Goal: Task Accomplishment & Management: Use online tool/utility

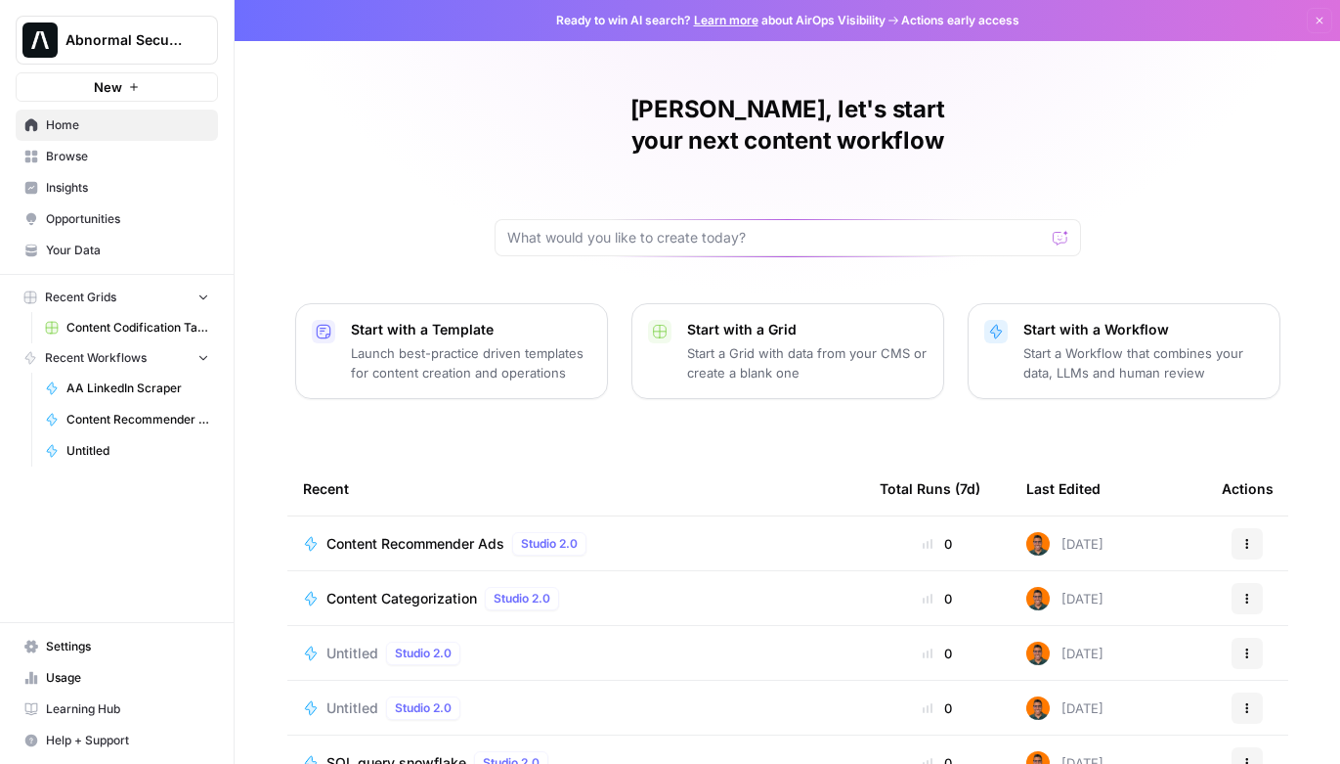
click at [79, 153] on span "Browse" at bounding box center [127, 157] width 163 height 18
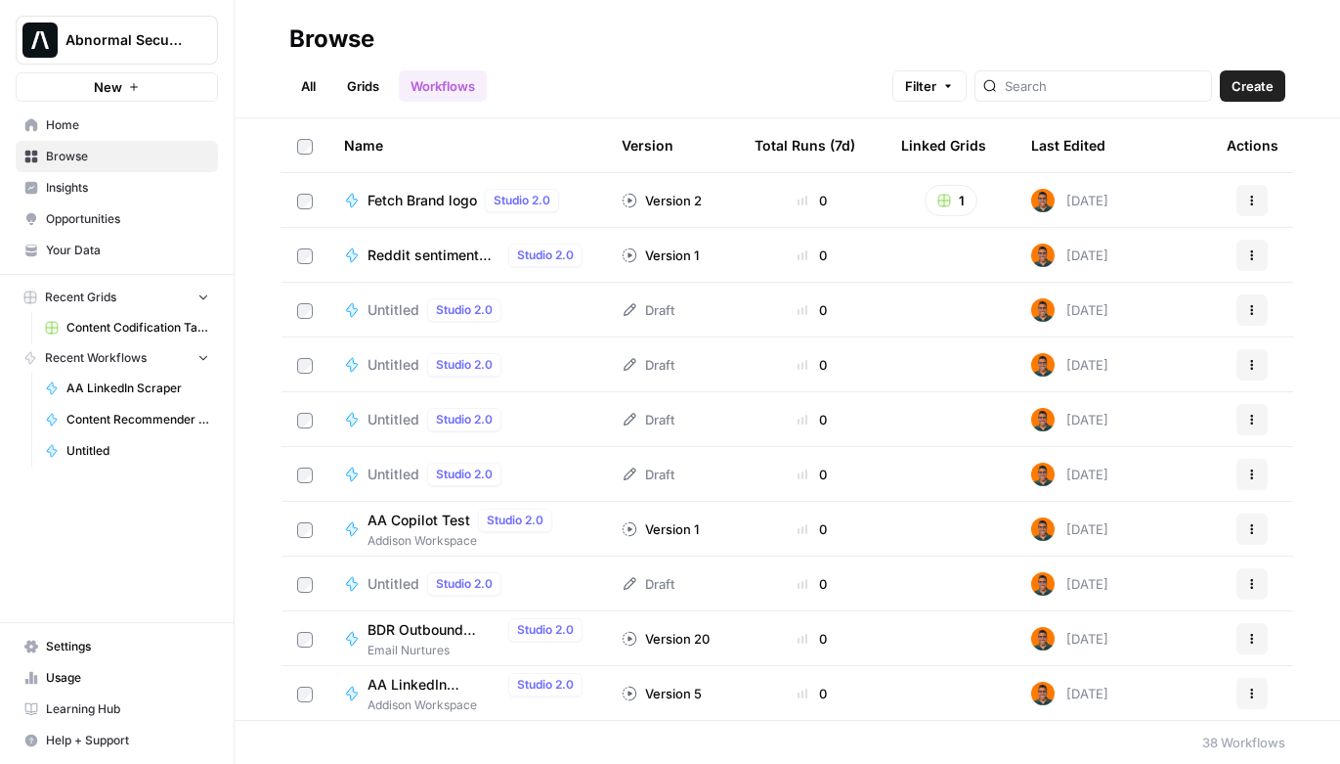
click at [313, 87] on link "All" at bounding box center [308, 85] width 38 height 31
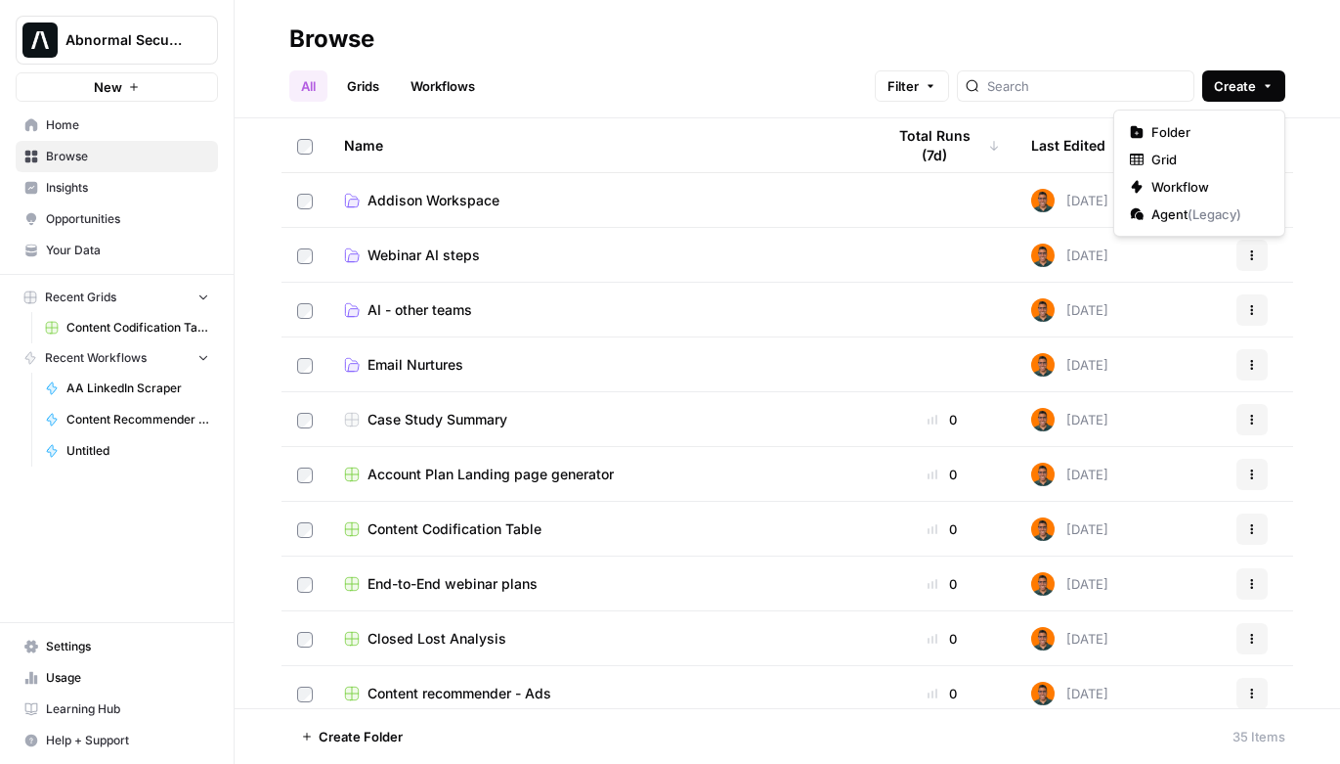
click at [1273, 81] on icon "button" at bounding box center [1268, 86] width 12 height 12
click at [1182, 128] on span "Folder" at bounding box center [1206, 132] width 109 height 20
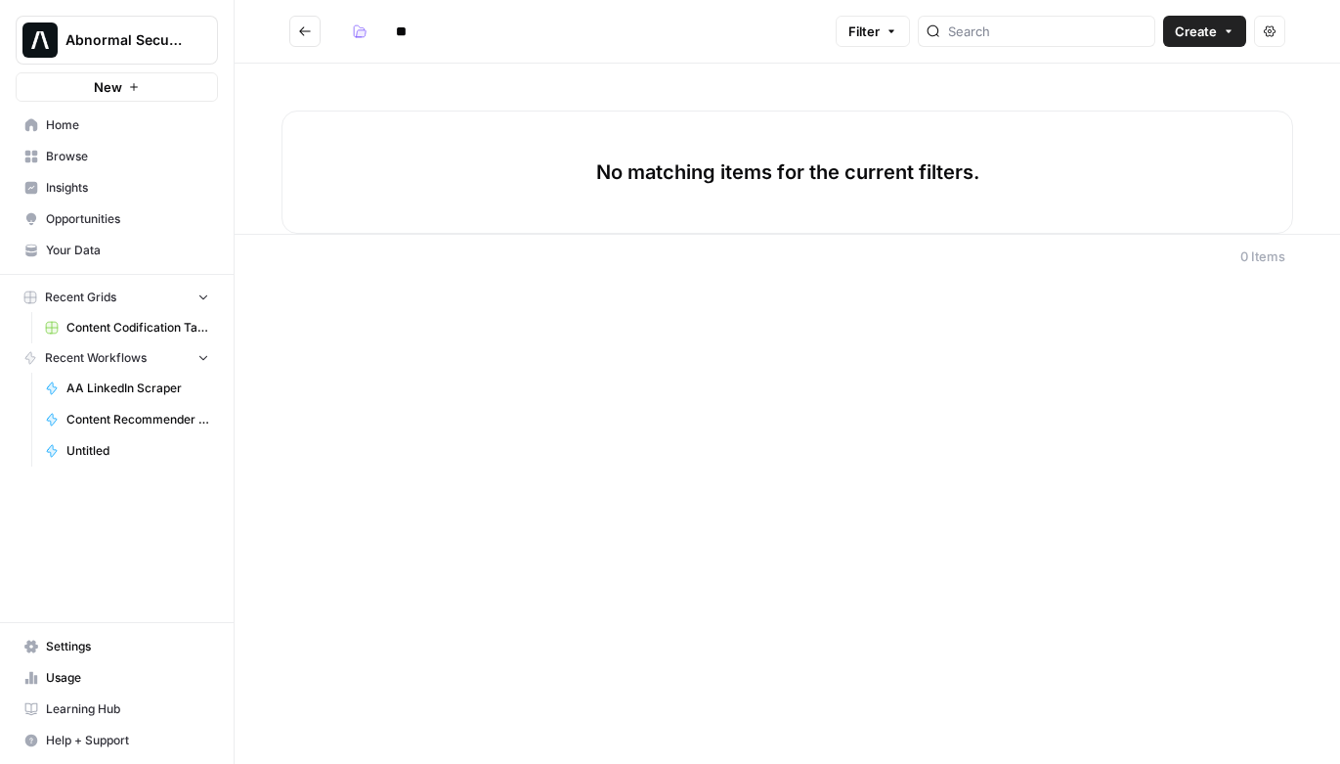
type input "*"
type input "**********"
click at [302, 29] on icon "Go back" at bounding box center [305, 31] width 14 height 14
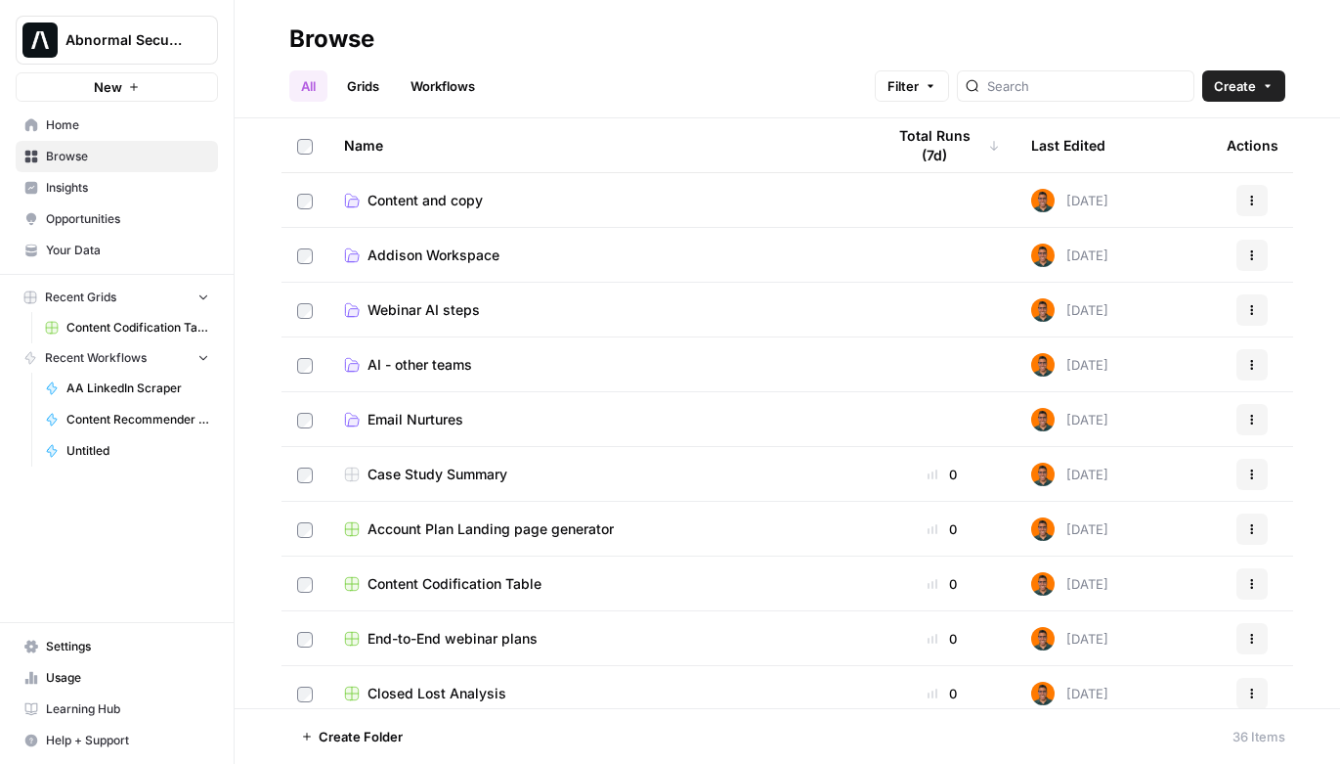
scroll to position [1, 0]
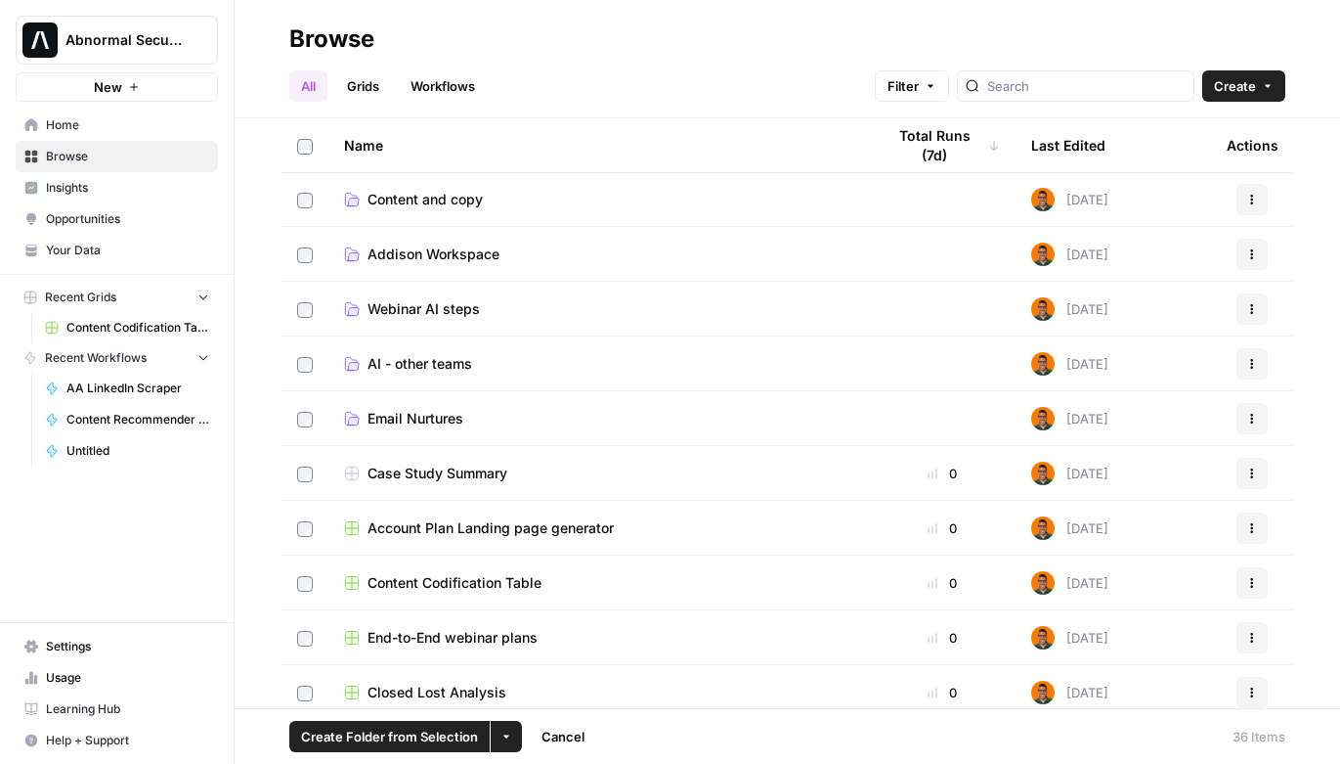
click at [510, 734] on button "More Options" at bounding box center [506, 735] width 31 height 31
click at [541, 659] on span "Move to" at bounding box center [552, 663] width 49 height 20
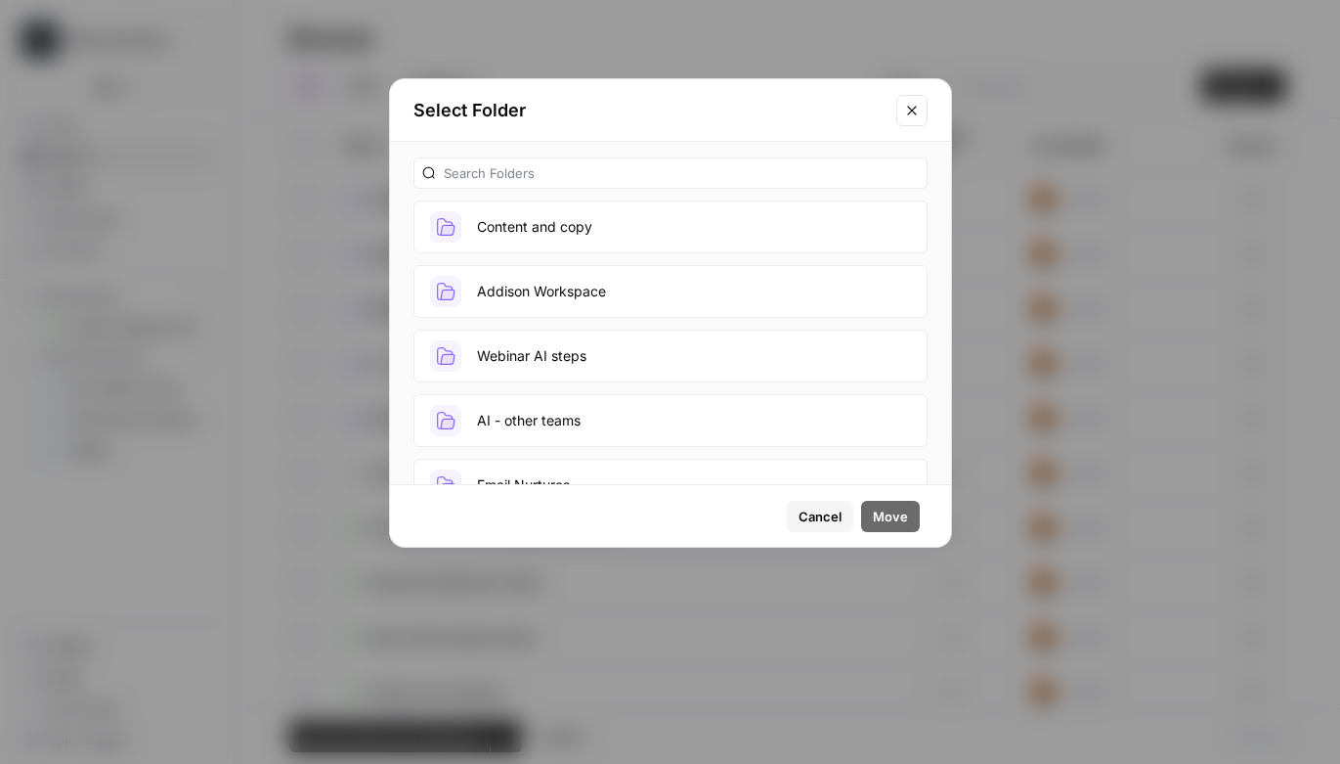
click at [498, 232] on button "Content and copy" at bounding box center [671, 226] width 514 height 53
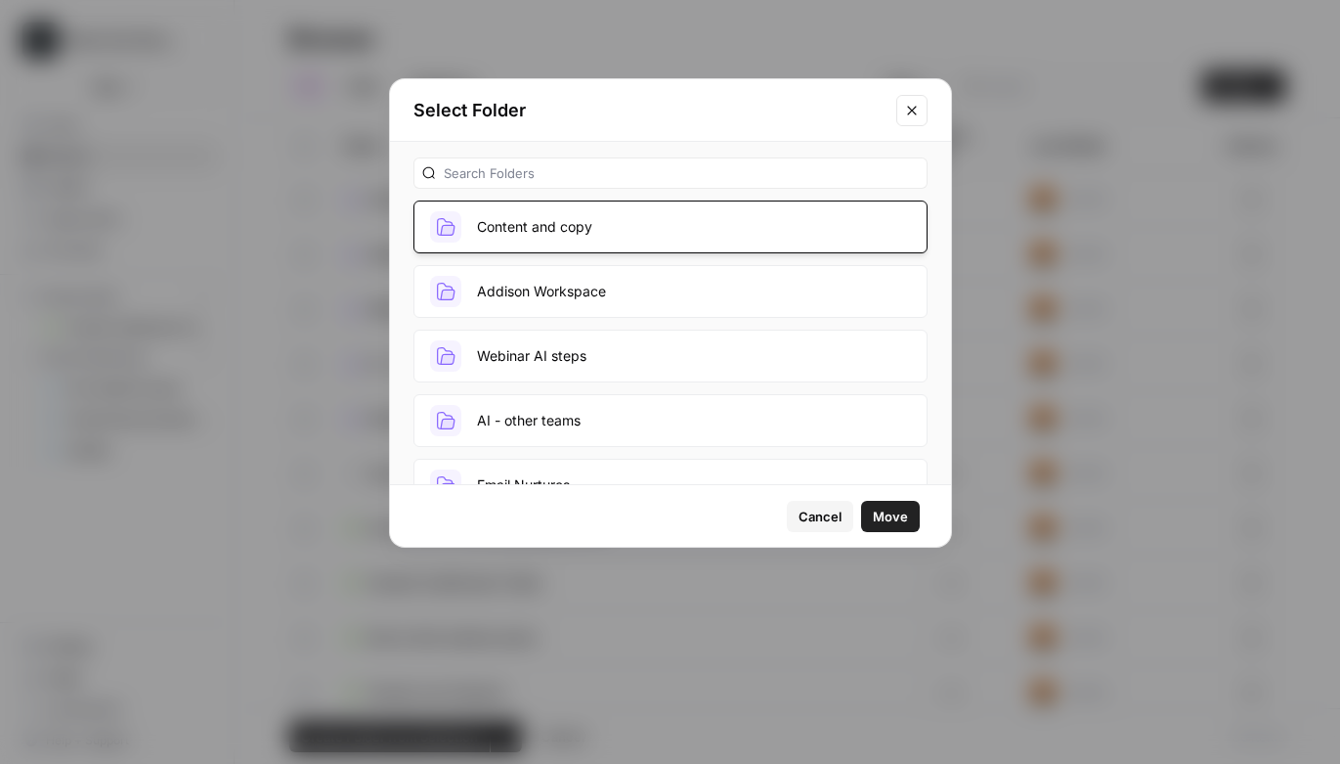
click at [877, 523] on span "Move" at bounding box center [890, 516] width 35 height 20
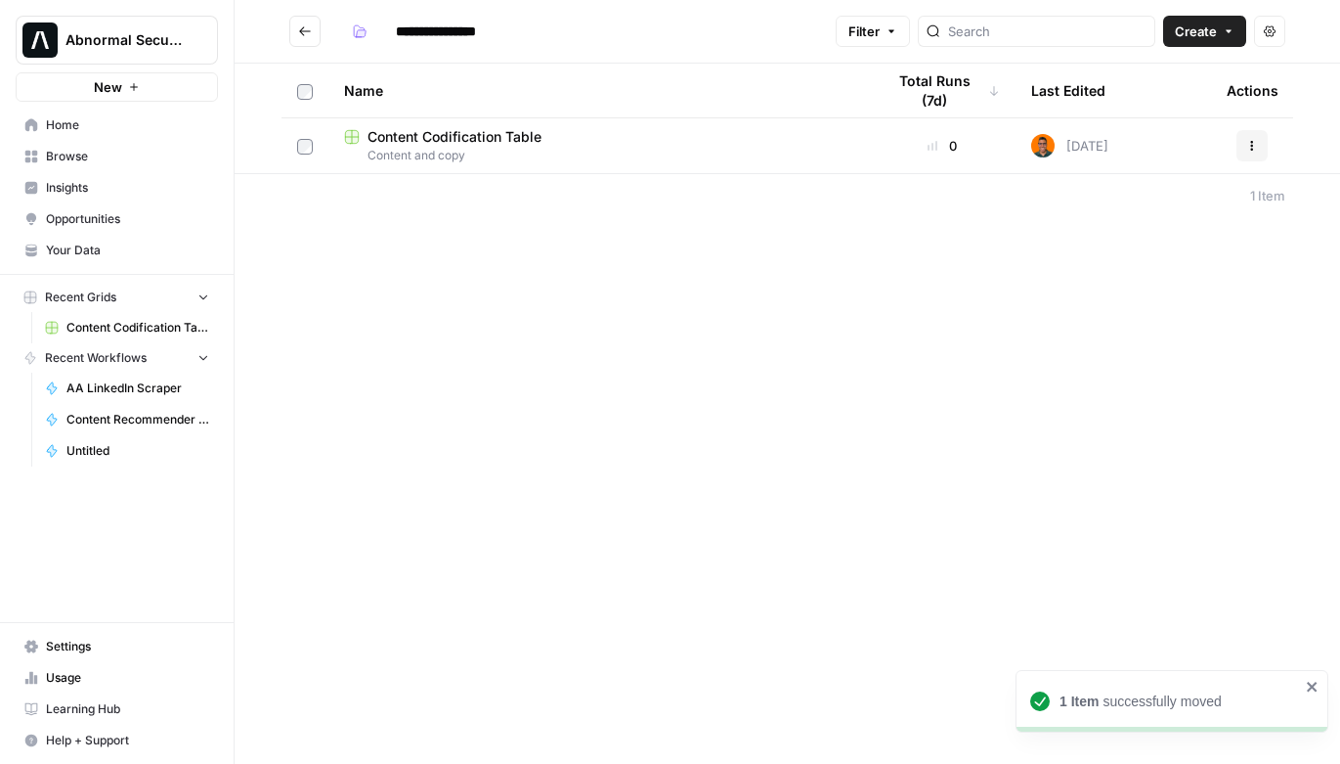
click at [300, 26] on icon "Go back" at bounding box center [305, 31] width 14 height 14
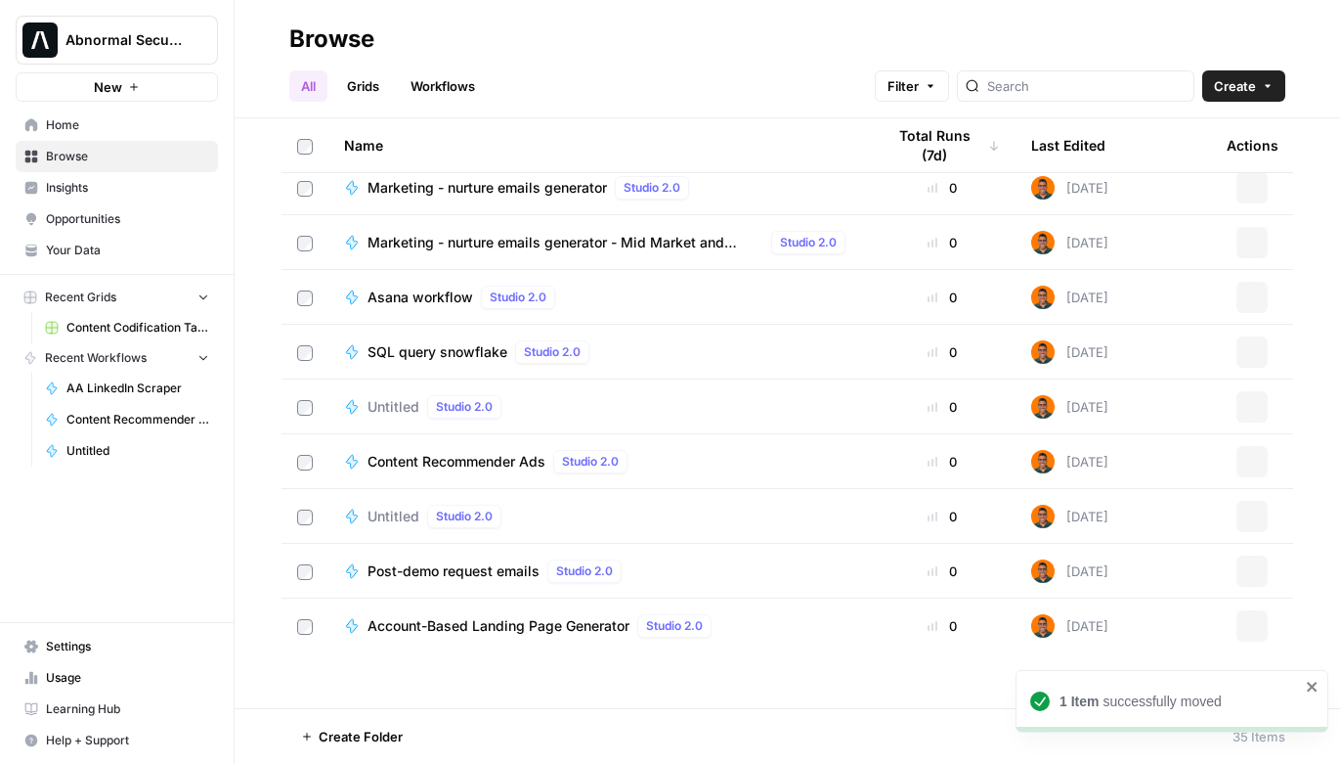
scroll to position [1023, 0]
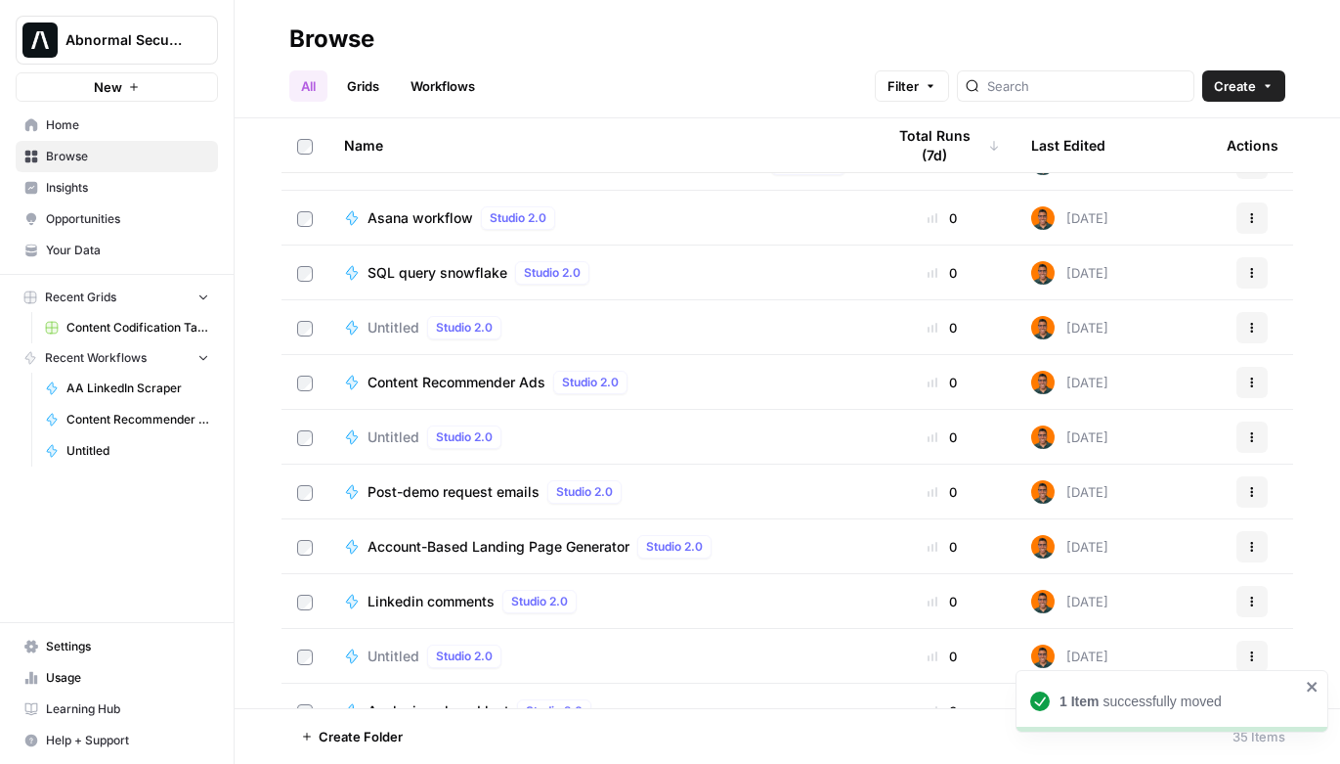
click at [1041, 86] on div at bounding box center [1076, 85] width 238 height 31
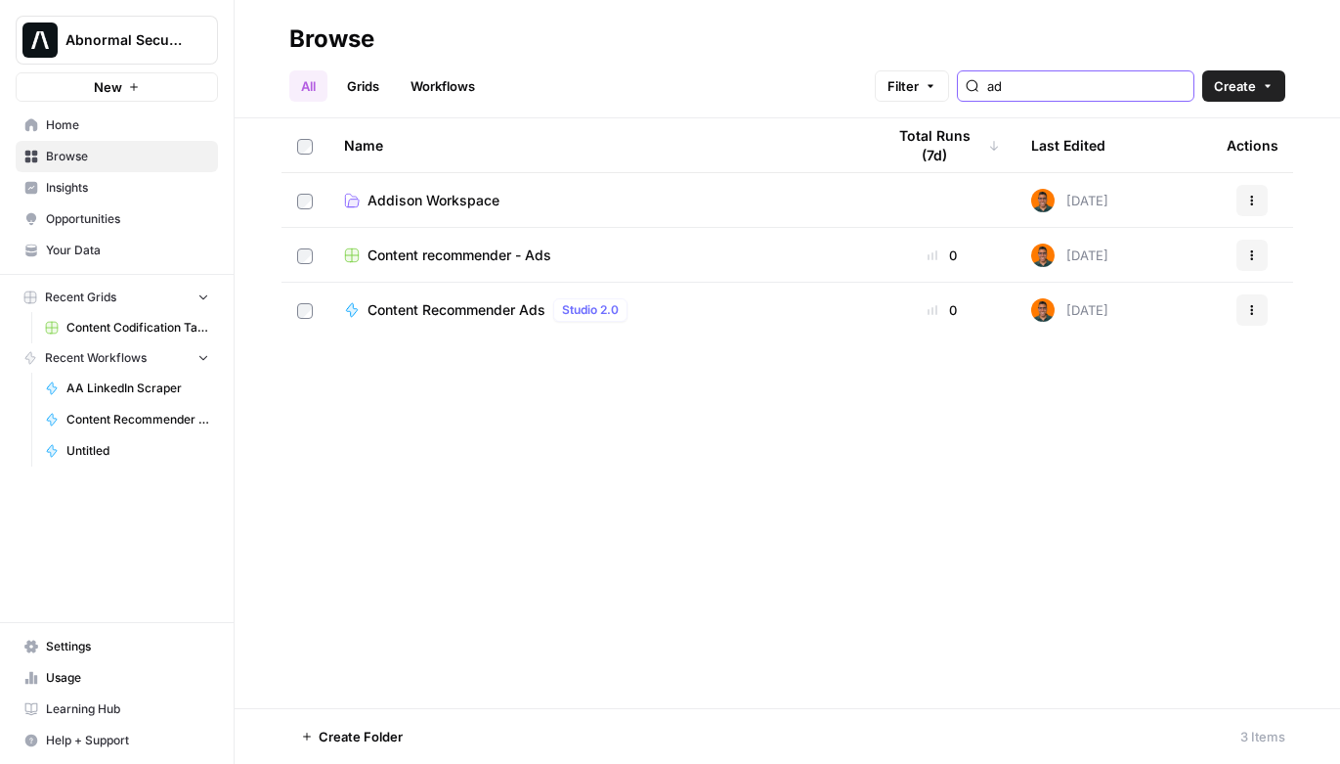
type input "ad"
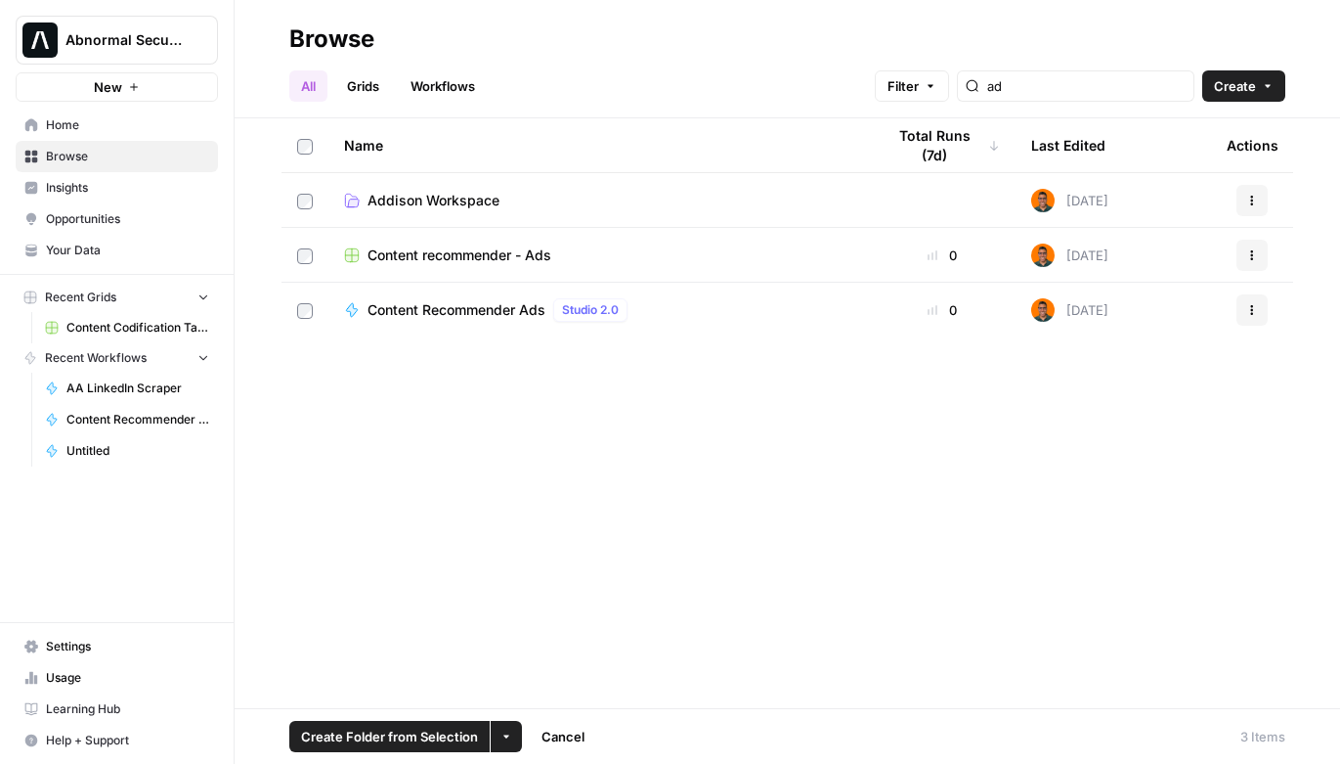
click at [511, 737] on button "More Options" at bounding box center [506, 735] width 31 height 31
click at [533, 662] on span "Move to" at bounding box center [552, 663] width 49 height 20
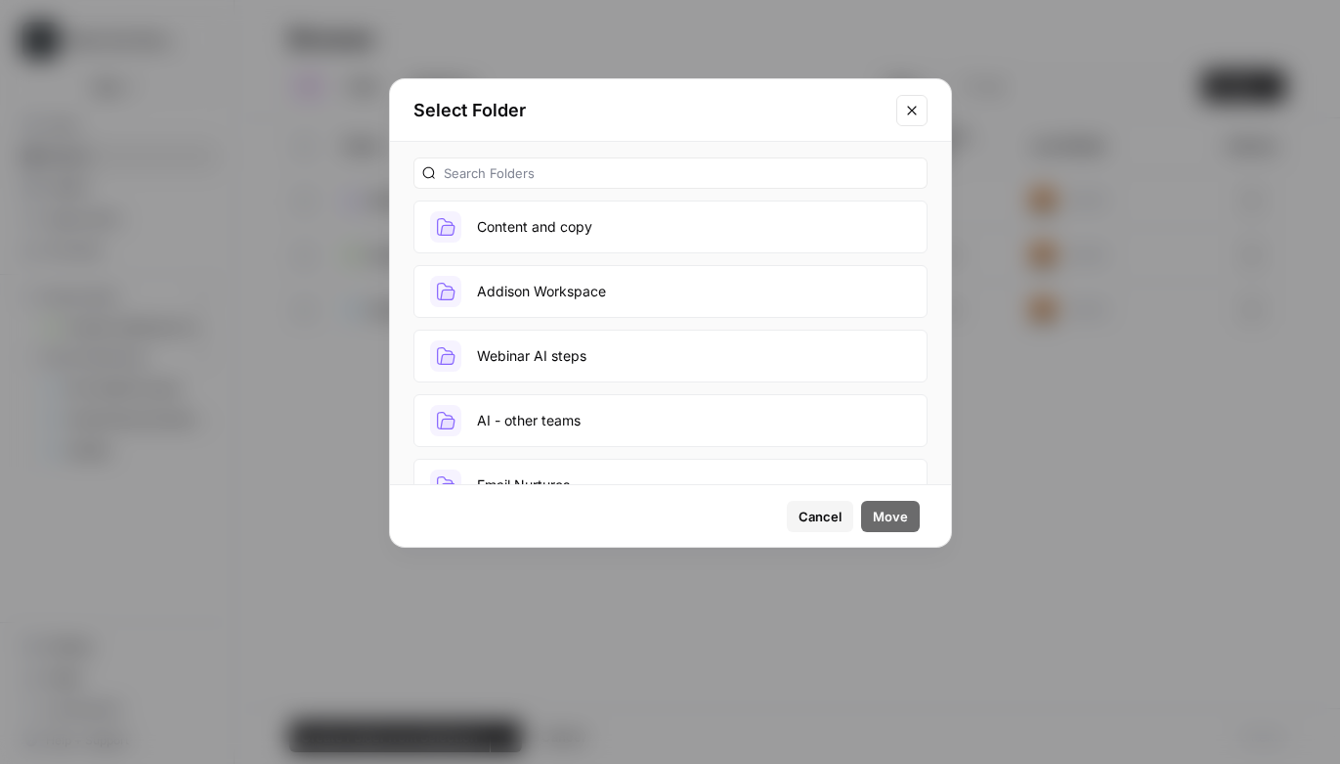
click at [510, 216] on button "Content and copy" at bounding box center [671, 226] width 514 height 53
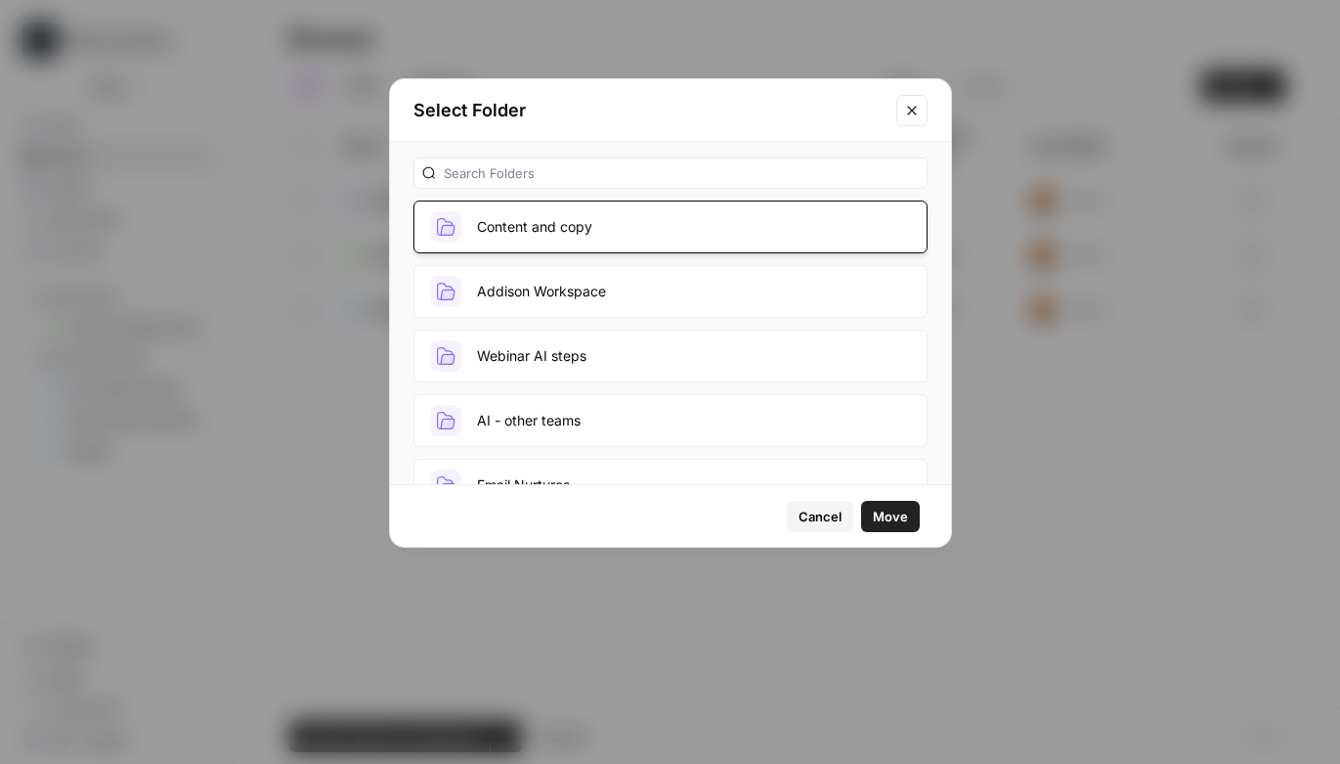
click at [891, 516] on span "Move" at bounding box center [890, 516] width 35 height 20
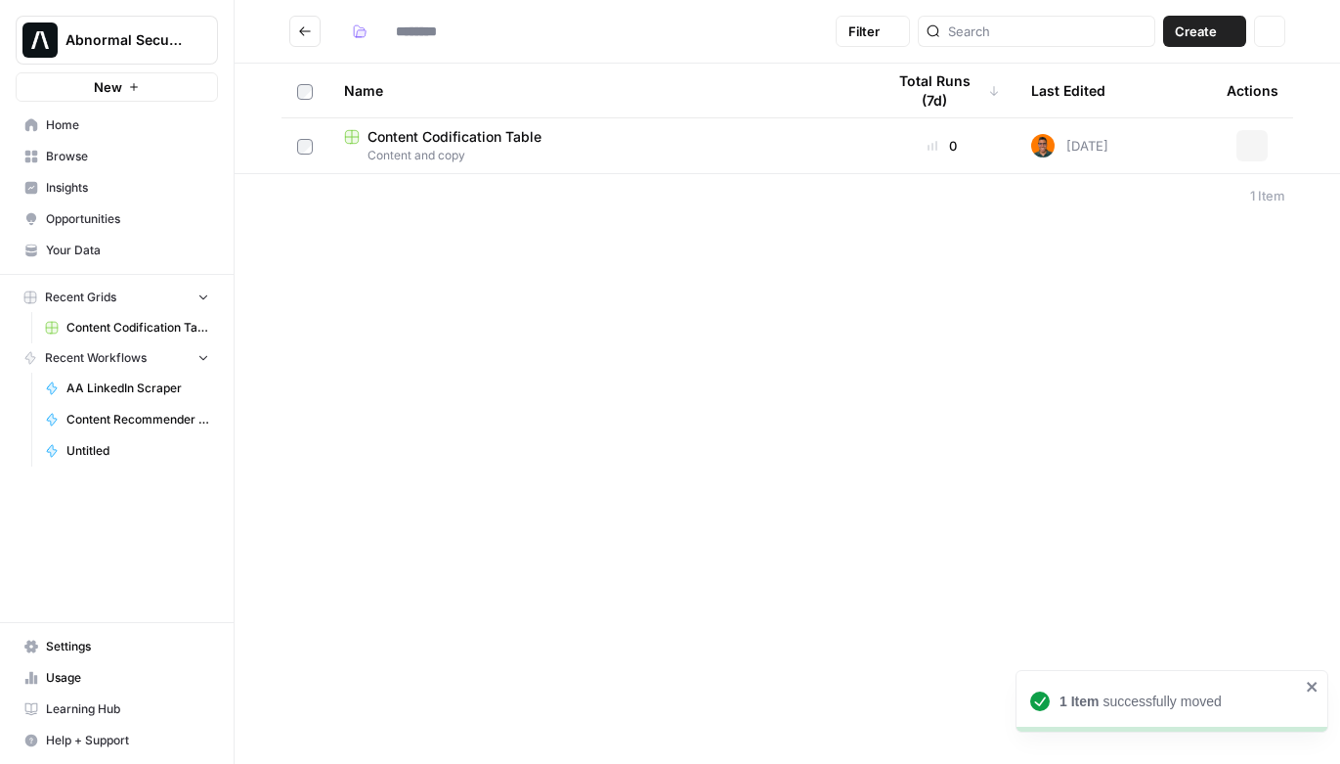
type input "**********"
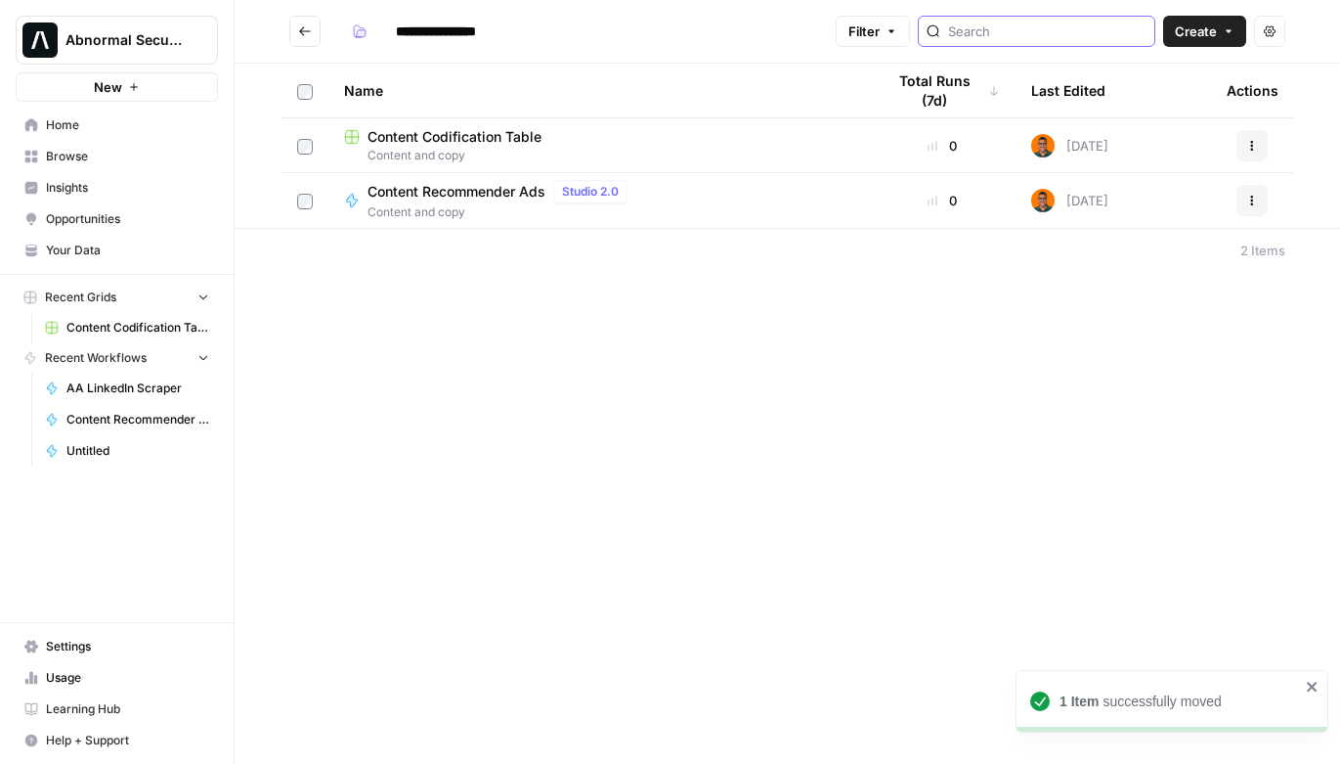
click at [1028, 27] on input "search" at bounding box center [1047, 32] width 198 height 20
click at [306, 19] on button "Go back" at bounding box center [304, 31] width 31 height 31
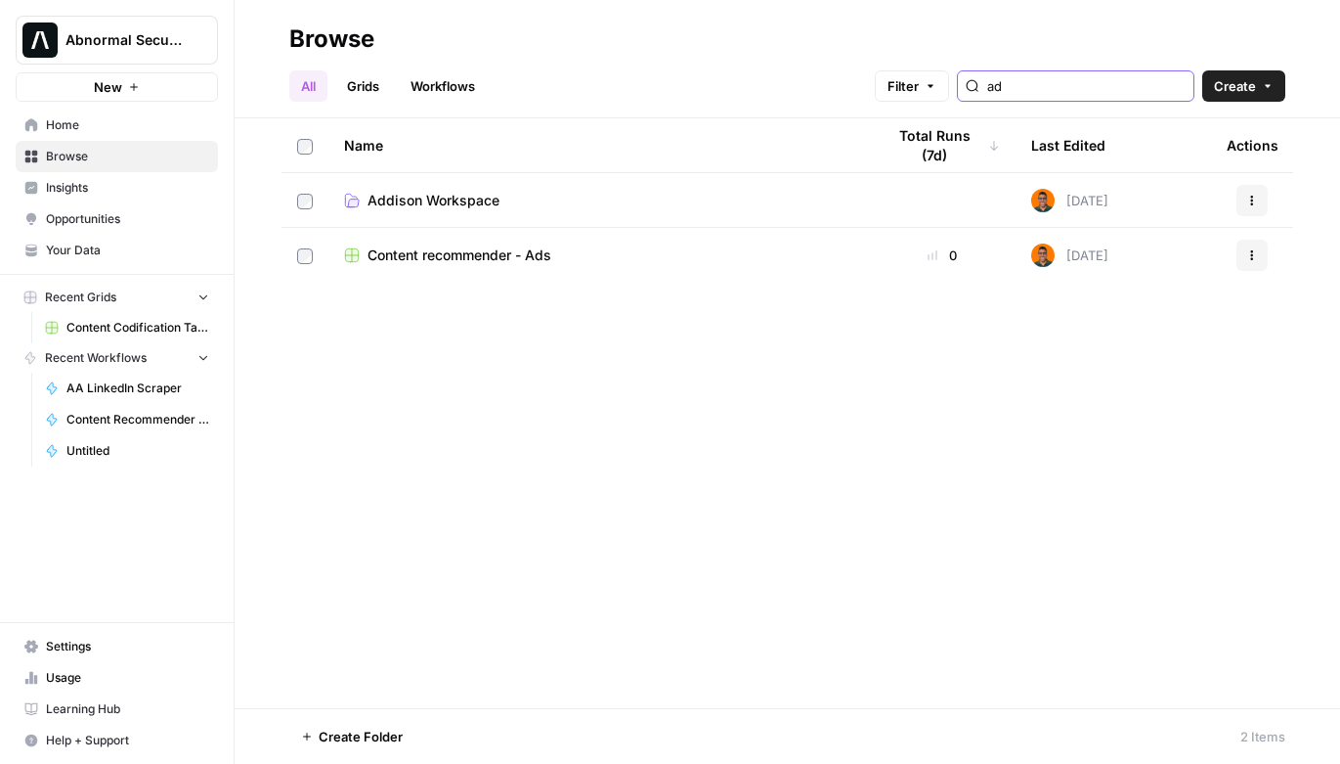
drag, startPoint x: 1067, startPoint y: 87, endPoint x: 1006, endPoint y: 85, distance: 60.6
click at [1006, 87] on div "Filter ad Create" at bounding box center [1080, 85] width 411 height 31
type input "ad"
type input "content"
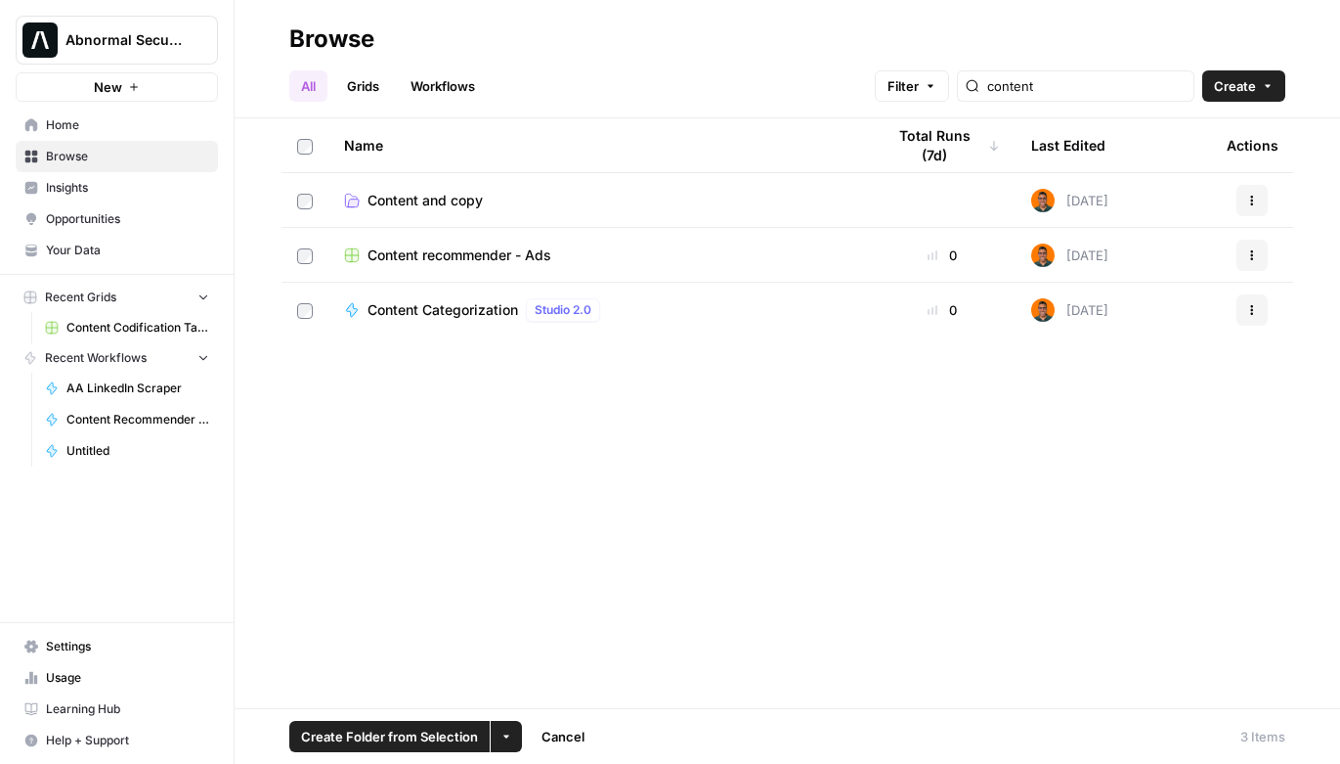
click at [510, 735] on button "More Options" at bounding box center [506, 735] width 31 height 31
click at [550, 659] on span "Move to" at bounding box center [552, 663] width 49 height 20
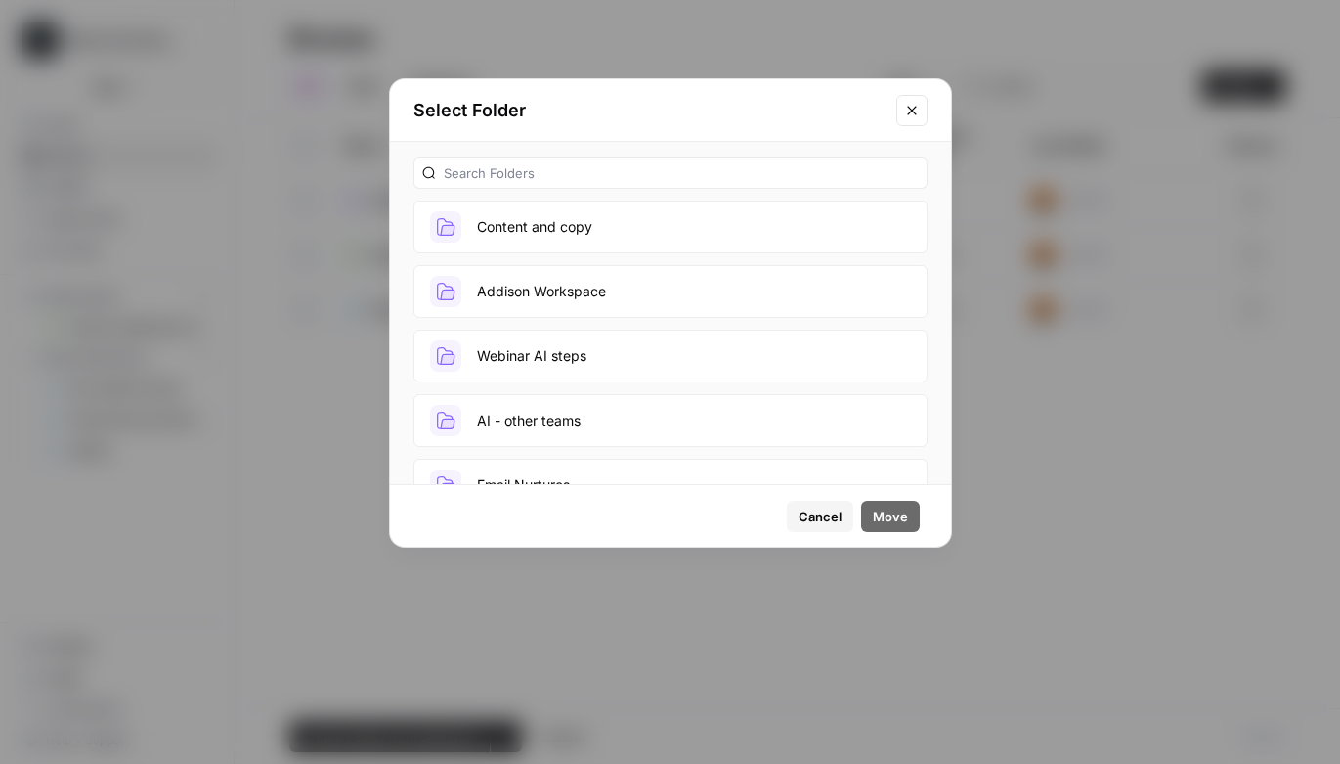
click at [571, 239] on button "Content and copy" at bounding box center [671, 226] width 514 height 53
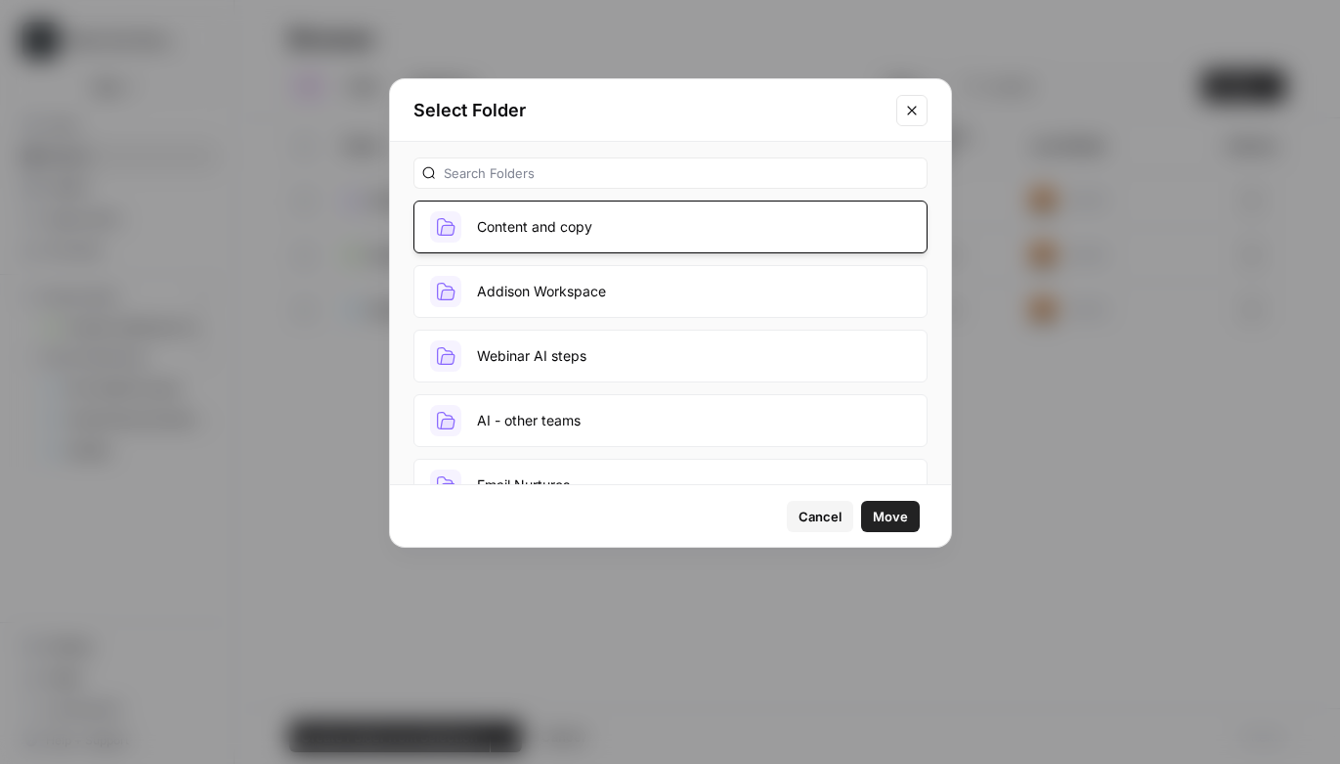
click at [888, 518] on span "Move" at bounding box center [890, 516] width 35 height 20
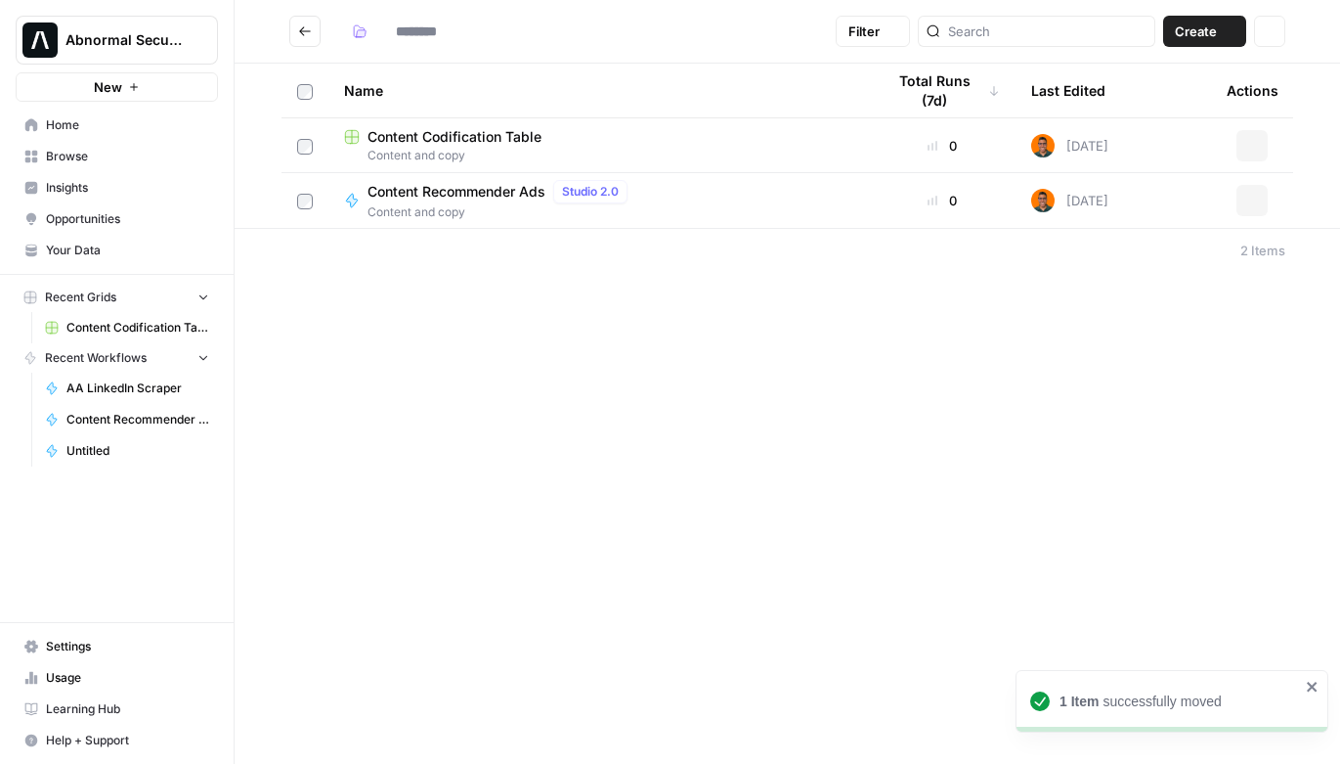
type input "**********"
click at [301, 31] on icon "Go back" at bounding box center [305, 30] width 12 height 9
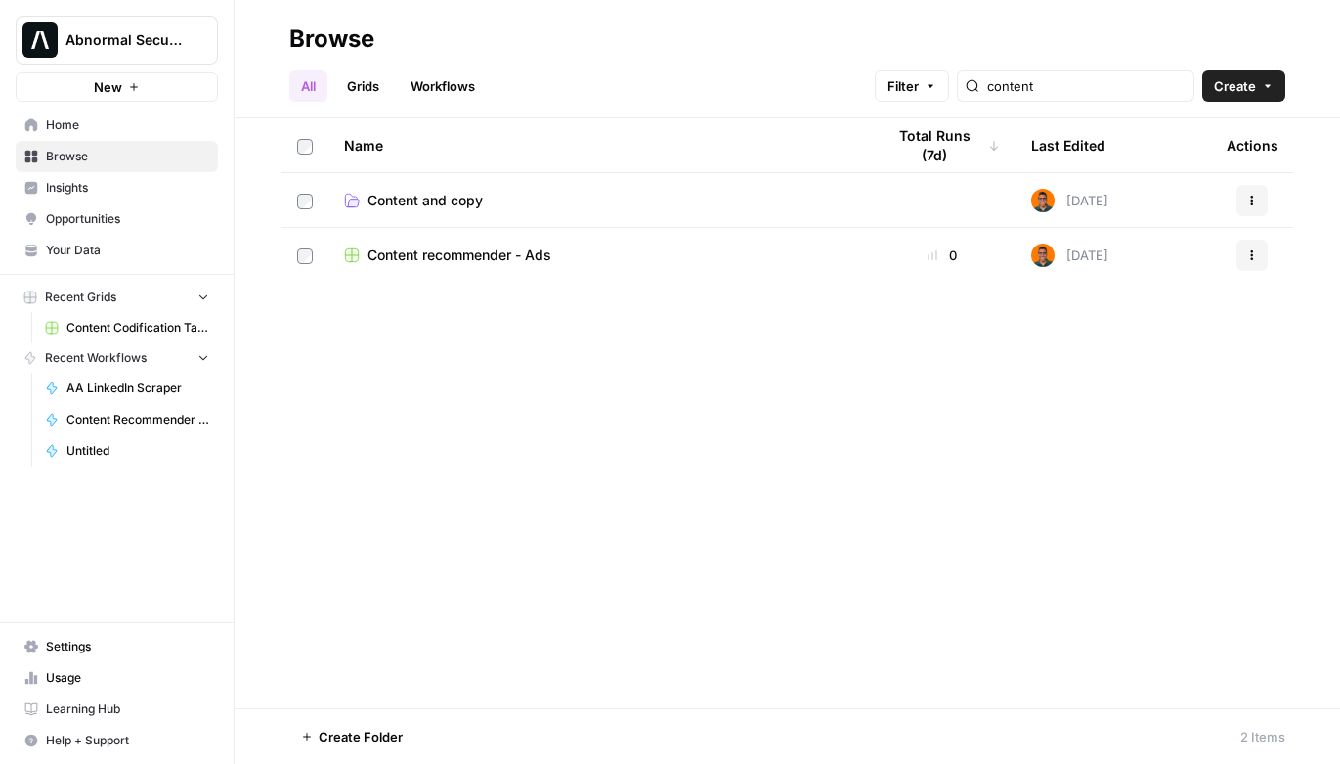
click at [70, 124] on span "Home" at bounding box center [127, 125] width 163 height 18
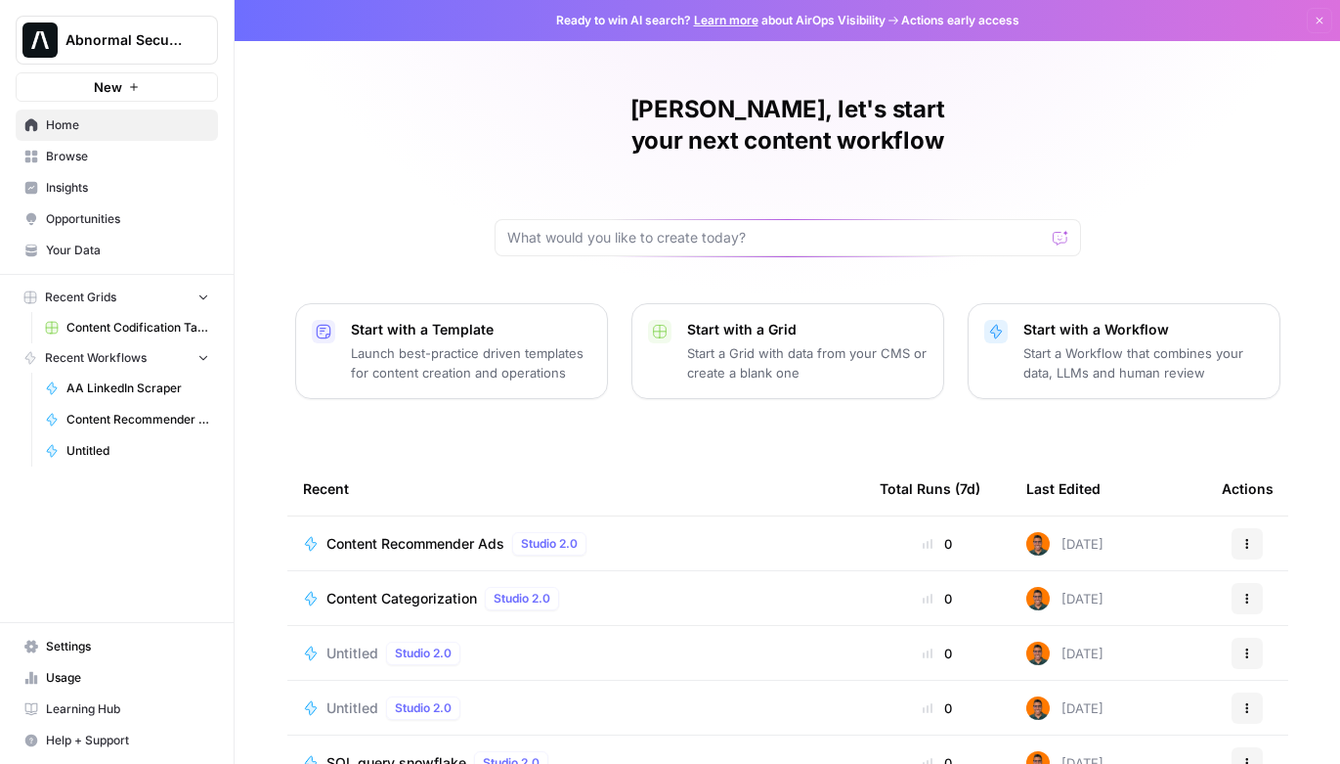
click at [62, 164] on span "Browse" at bounding box center [127, 157] width 163 height 18
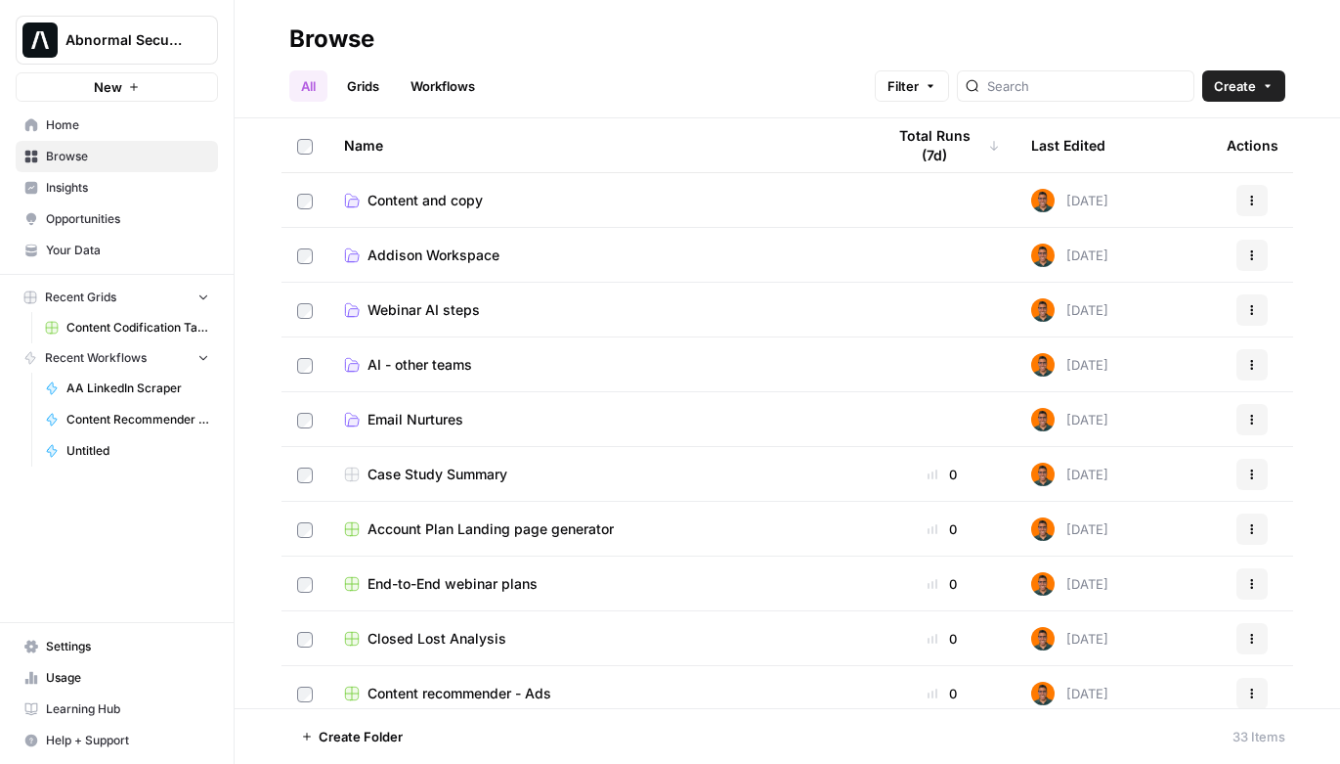
click at [454, 198] on span "Content and copy" at bounding box center [425, 201] width 115 height 20
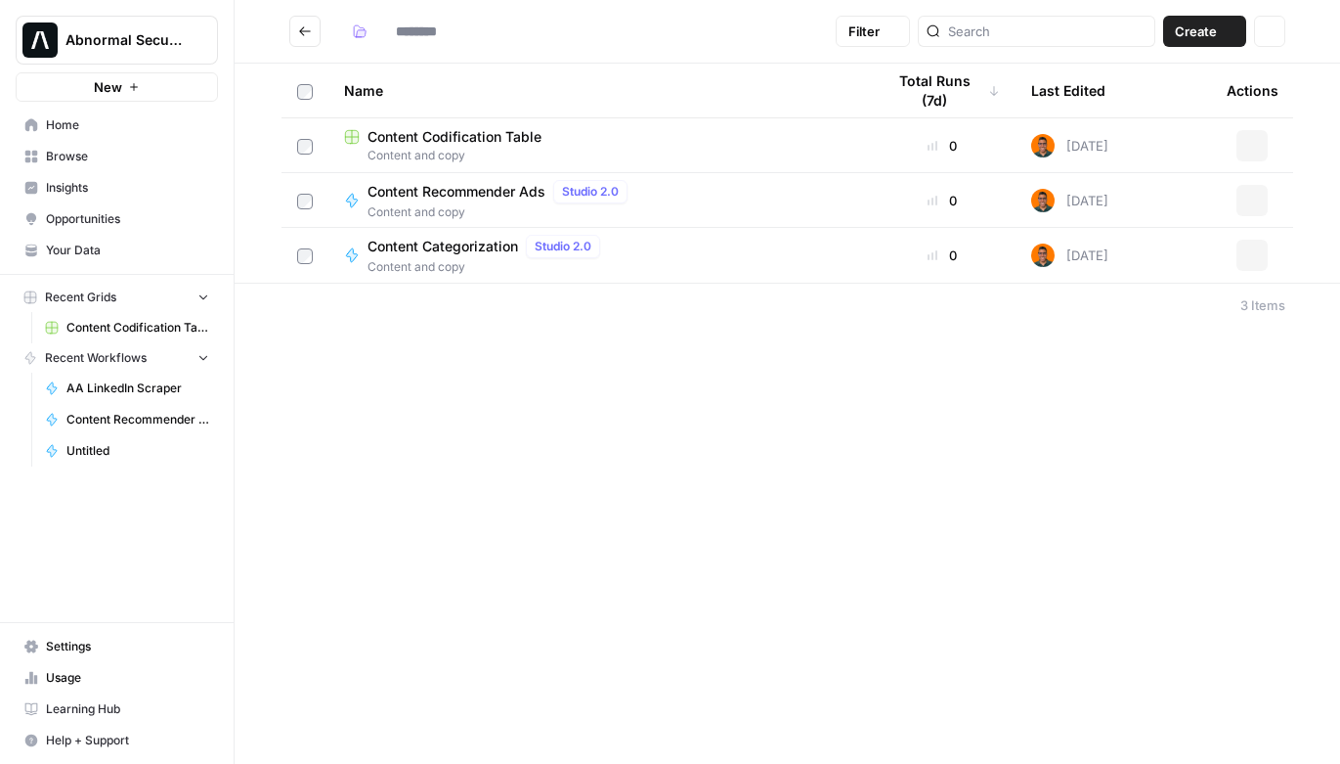
type input "**********"
click at [465, 189] on span "Content Recommender Ads" at bounding box center [457, 192] width 178 height 20
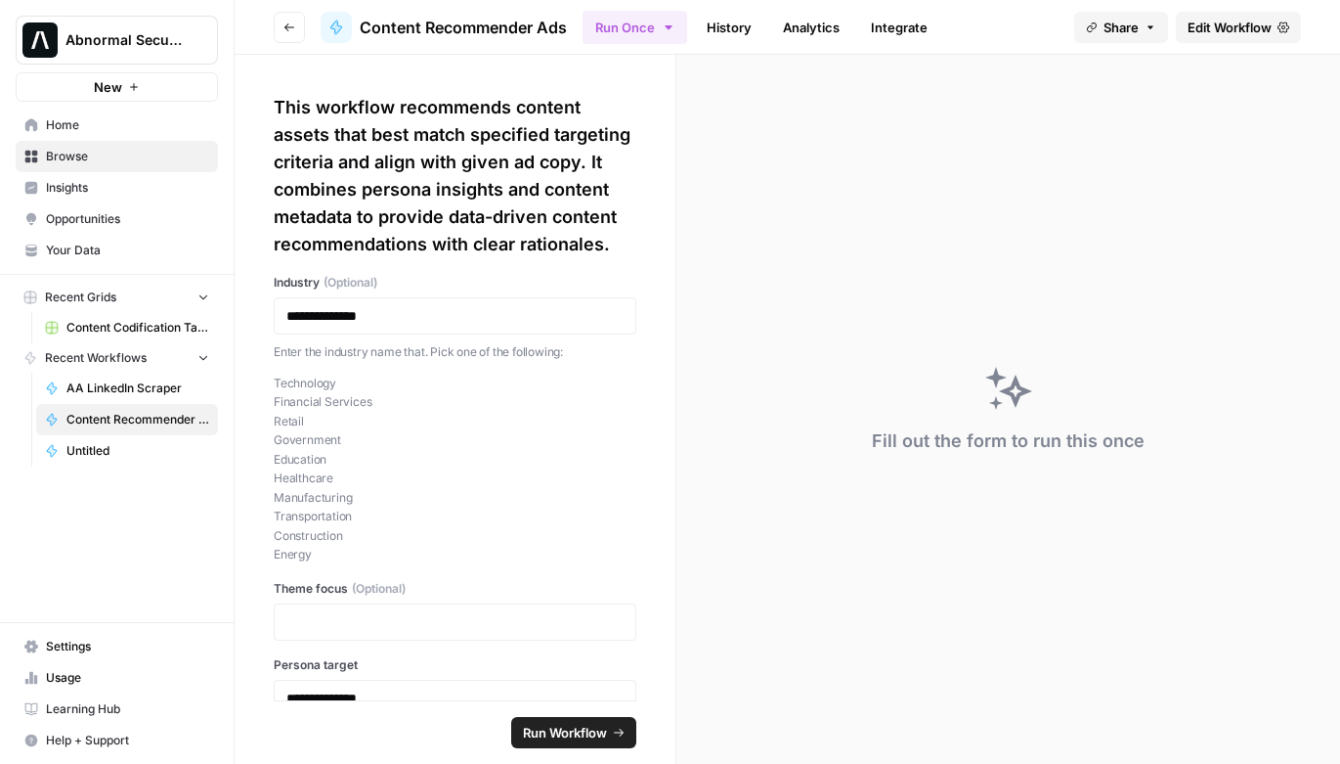
click at [1226, 22] on span "Edit Workflow" at bounding box center [1230, 28] width 84 height 20
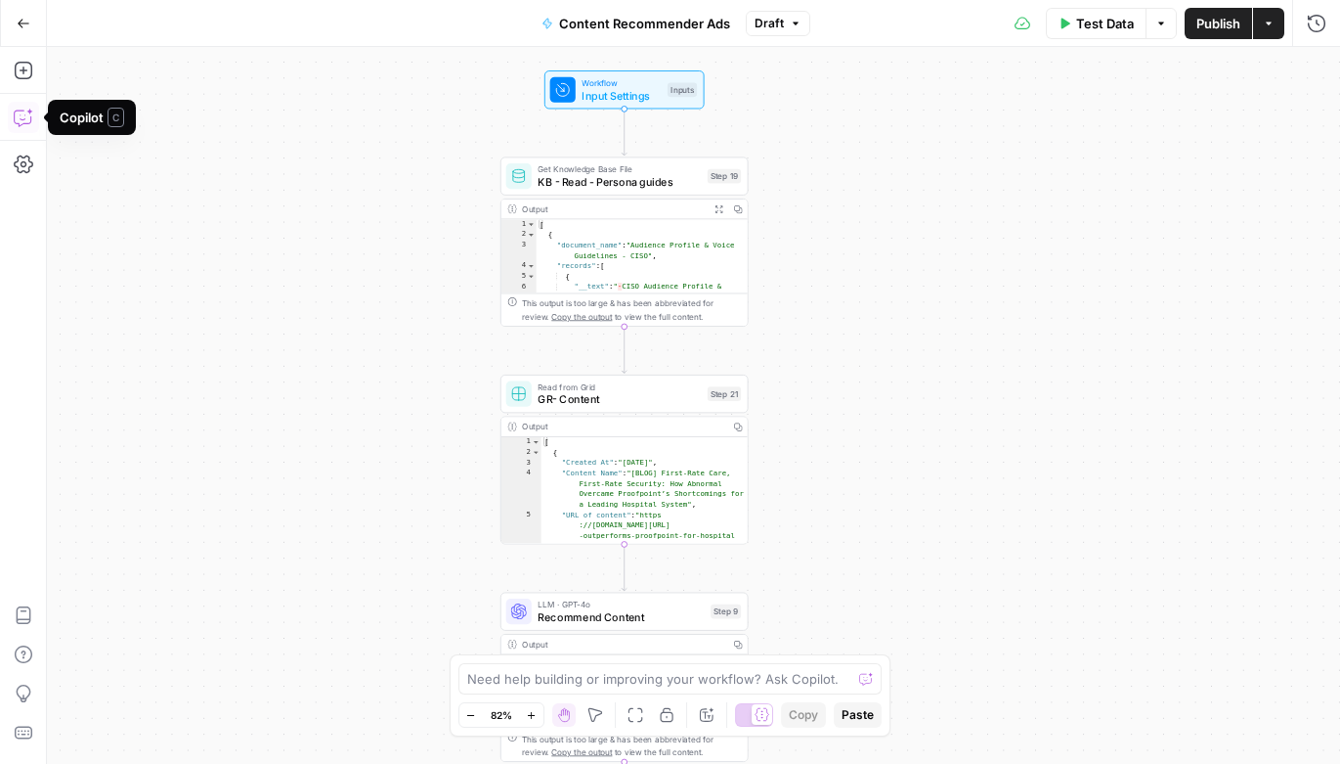
click at [26, 123] on icon "button" at bounding box center [22, 118] width 17 height 16
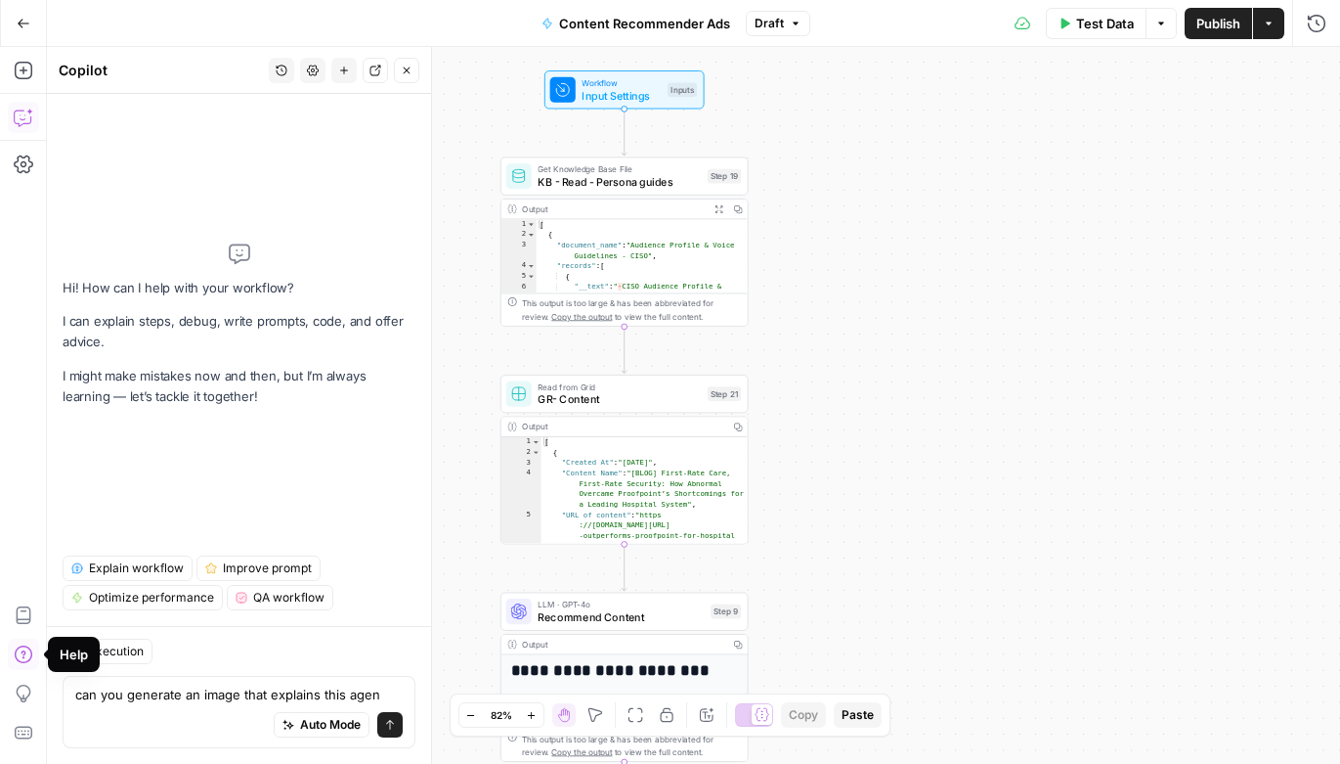
type textarea "can you generate an image that explains this agent"
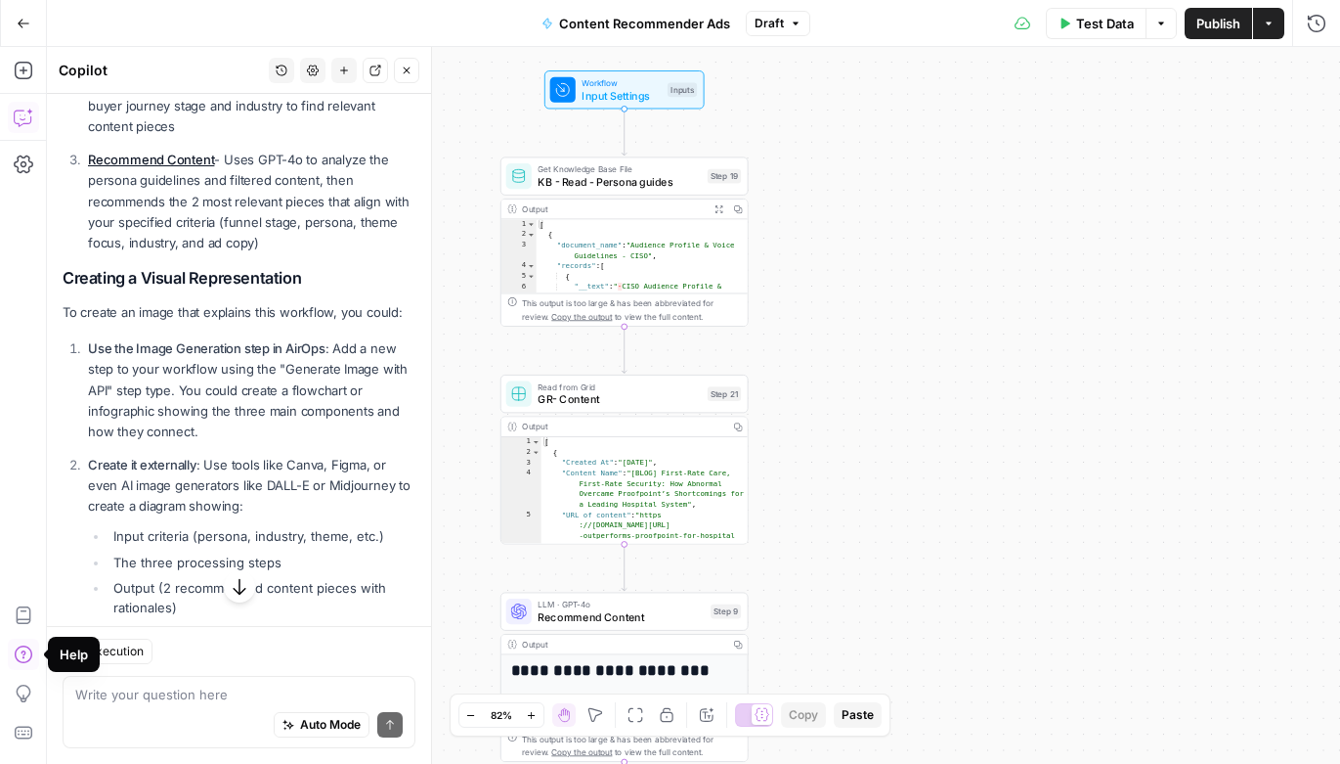
scroll to position [687, 0]
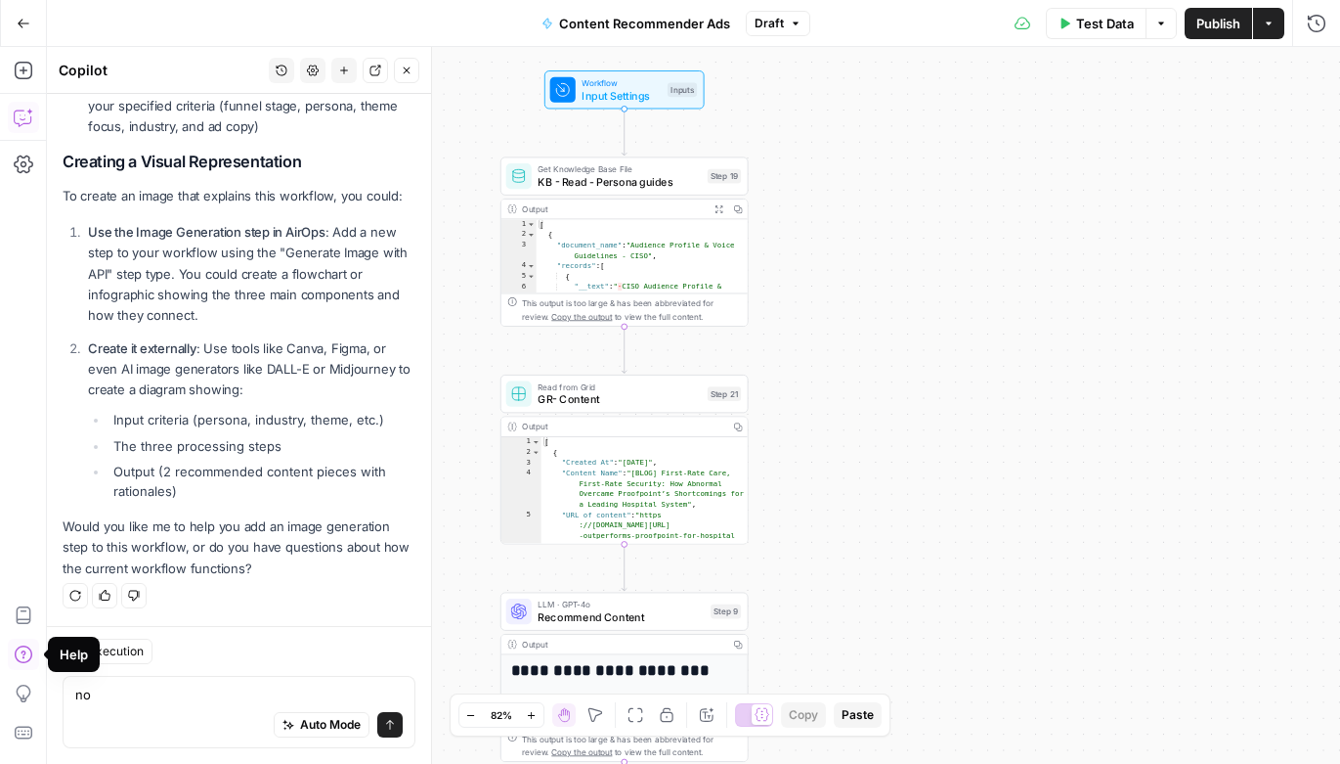
type textarea "n"
type textarea "ok. lets try that"
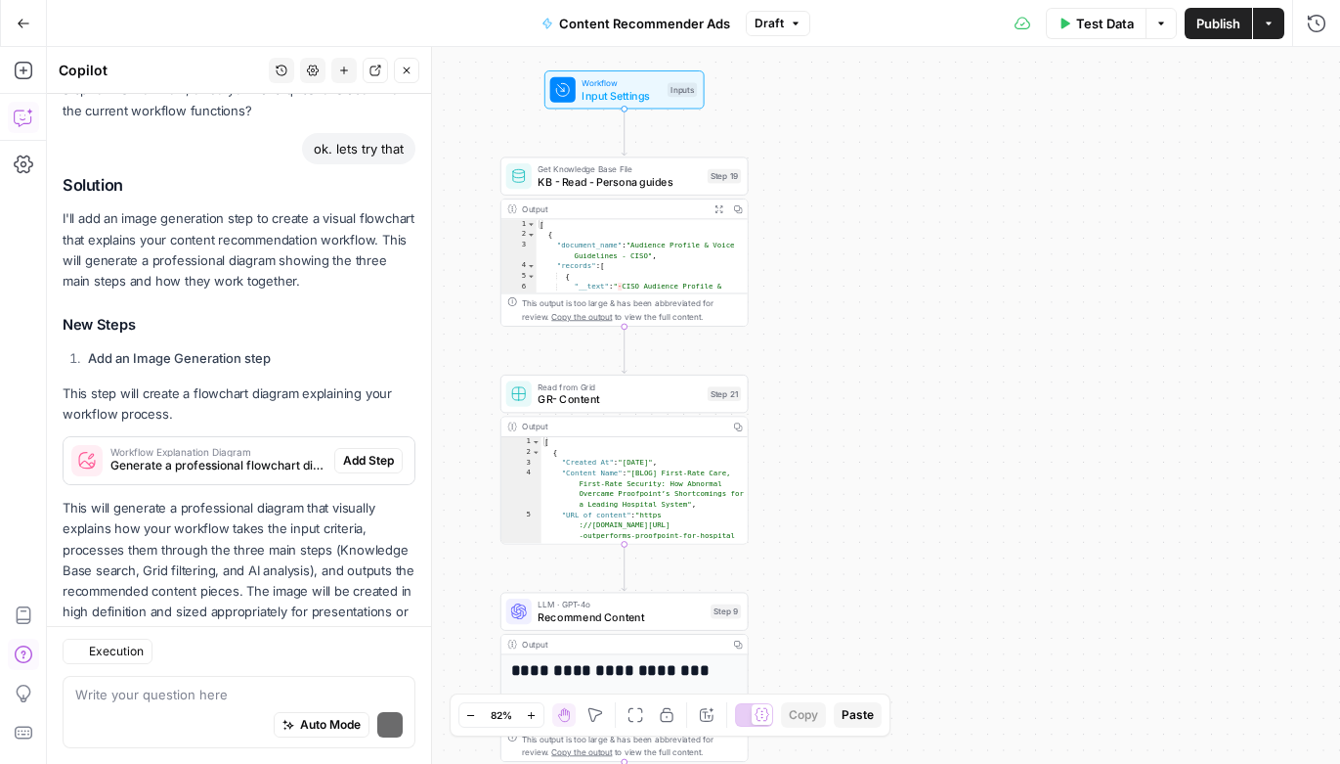
scroll to position [1208, 0]
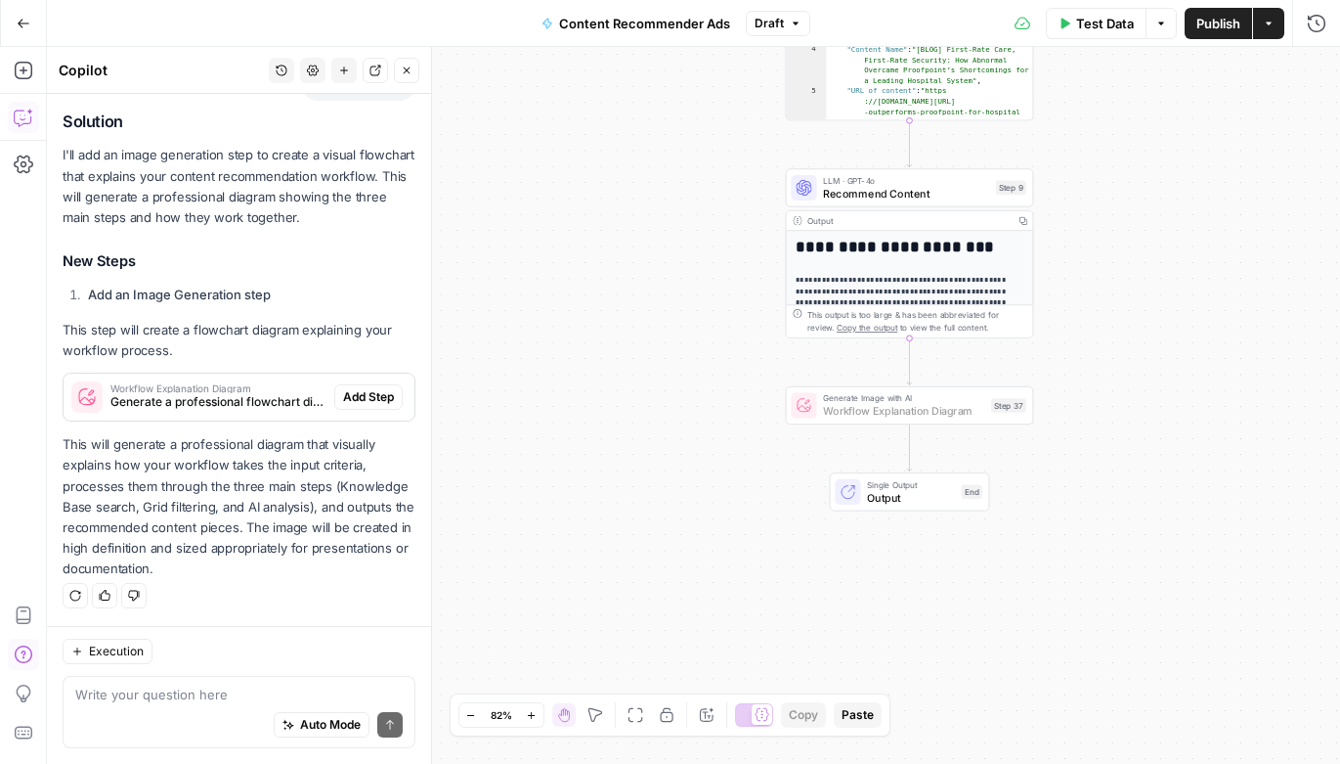
click at [363, 394] on span "Add Step" at bounding box center [368, 397] width 51 height 18
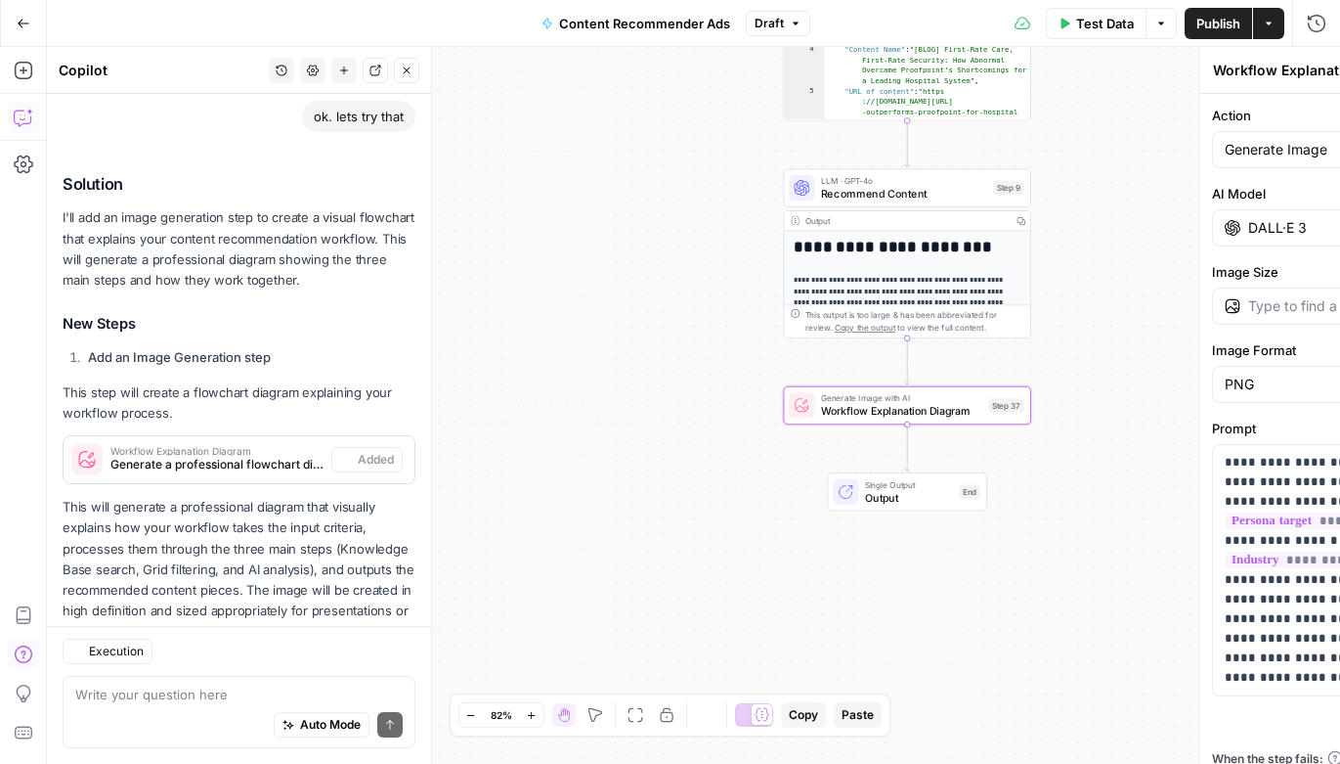
scroll to position [1271, 0]
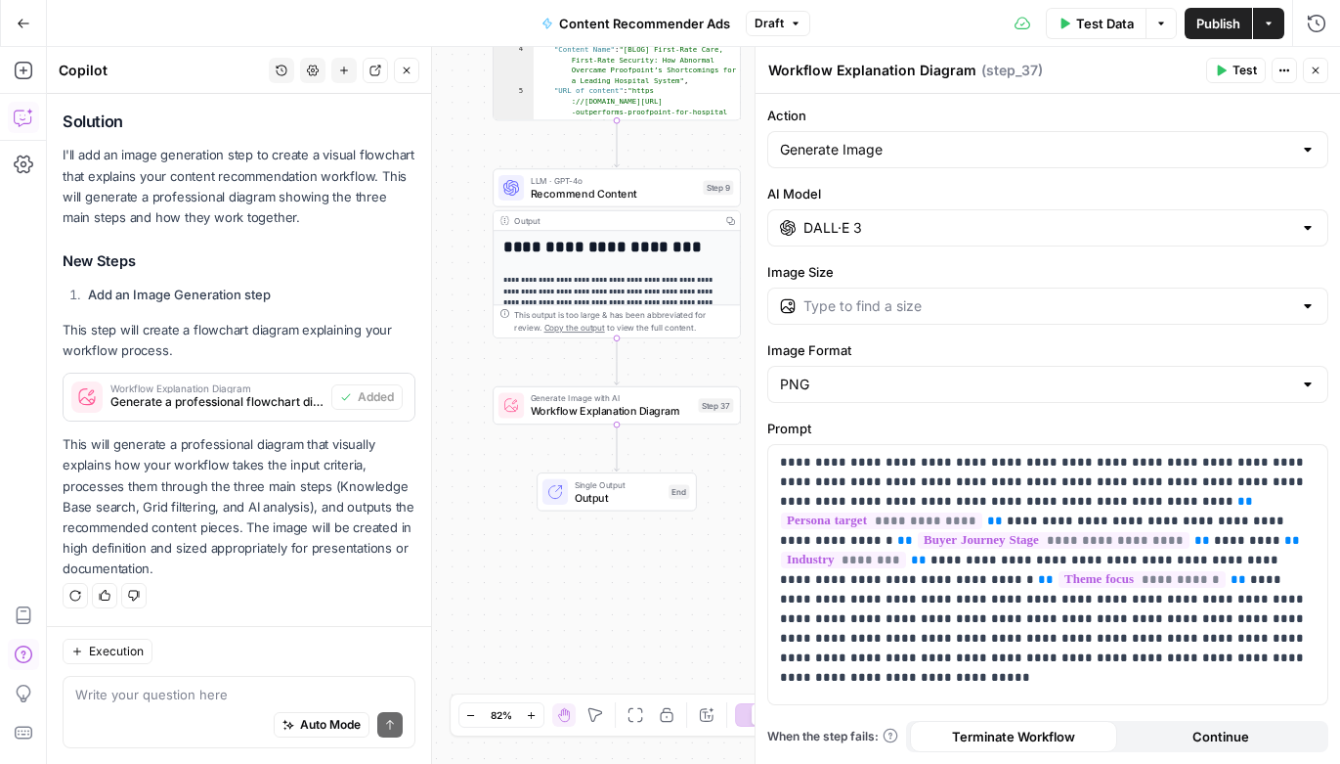
click at [1214, 729] on span "Continue" at bounding box center [1221, 736] width 57 height 20
click at [1012, 733] on span "Terminate Workflow" at bounding box center [1013, 736] width 123 height 20
click at [1224, 68] on icon "button" at bounding box center [1221, 71] width 12 height 12
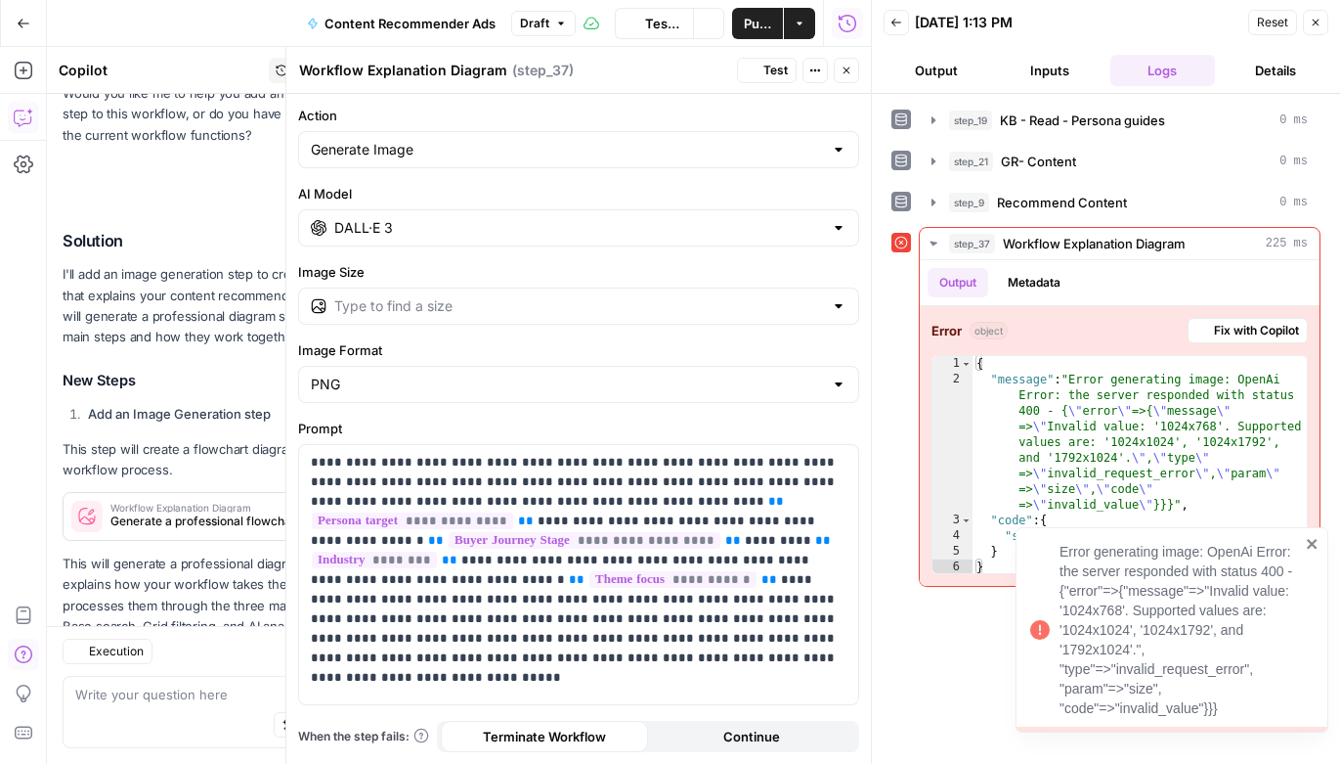
scroll to position [1271, 0]
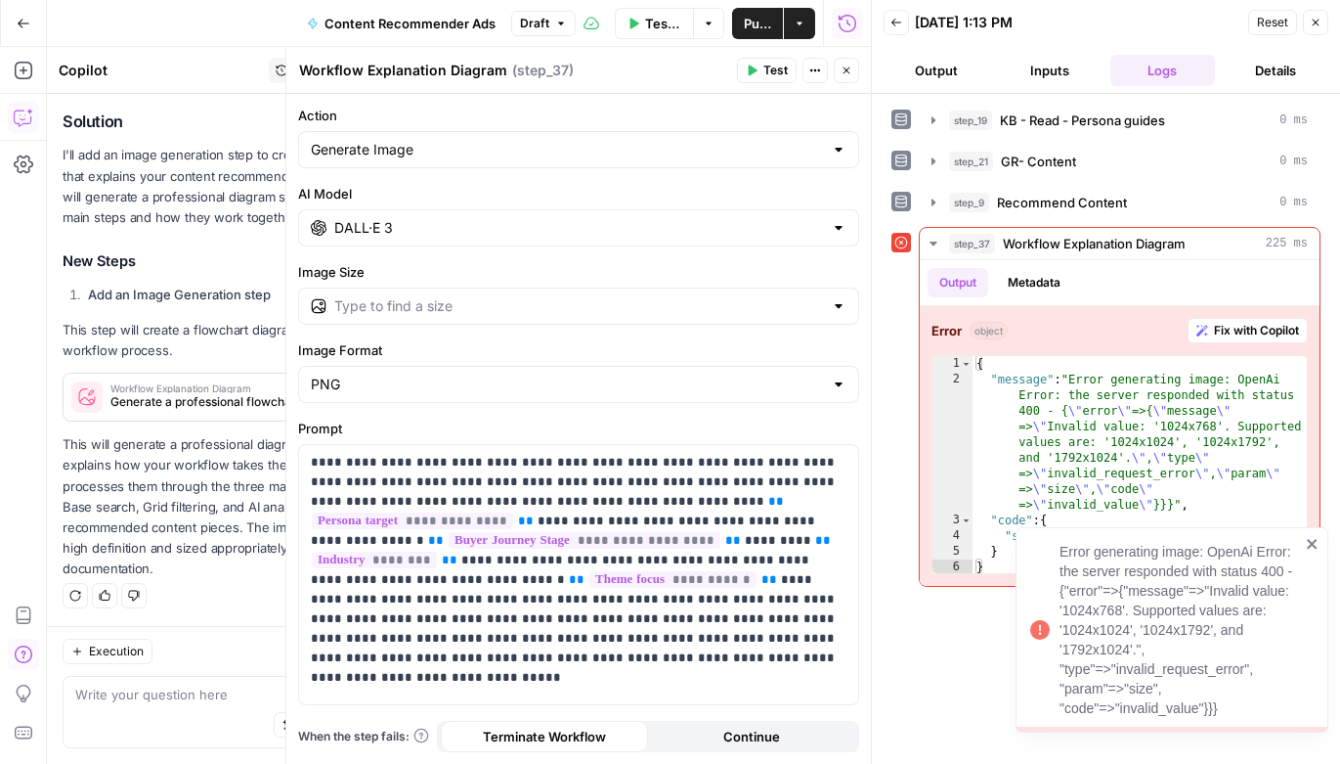
click at [1313, 546] on icon "close" at bounding box center [1312, 544] width 10 height 10
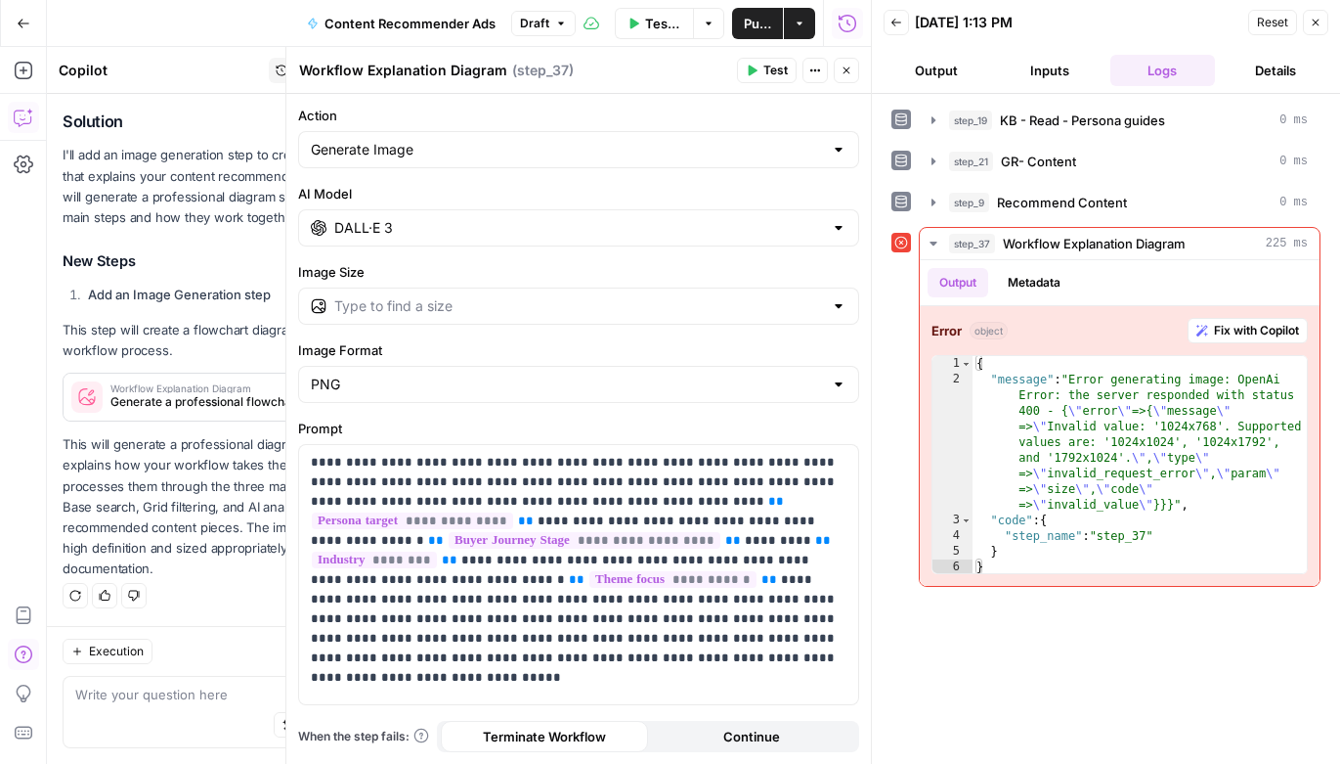
click at [1316, 24] on icon "button" at bounding box center [1316, 23] width 12 height 12
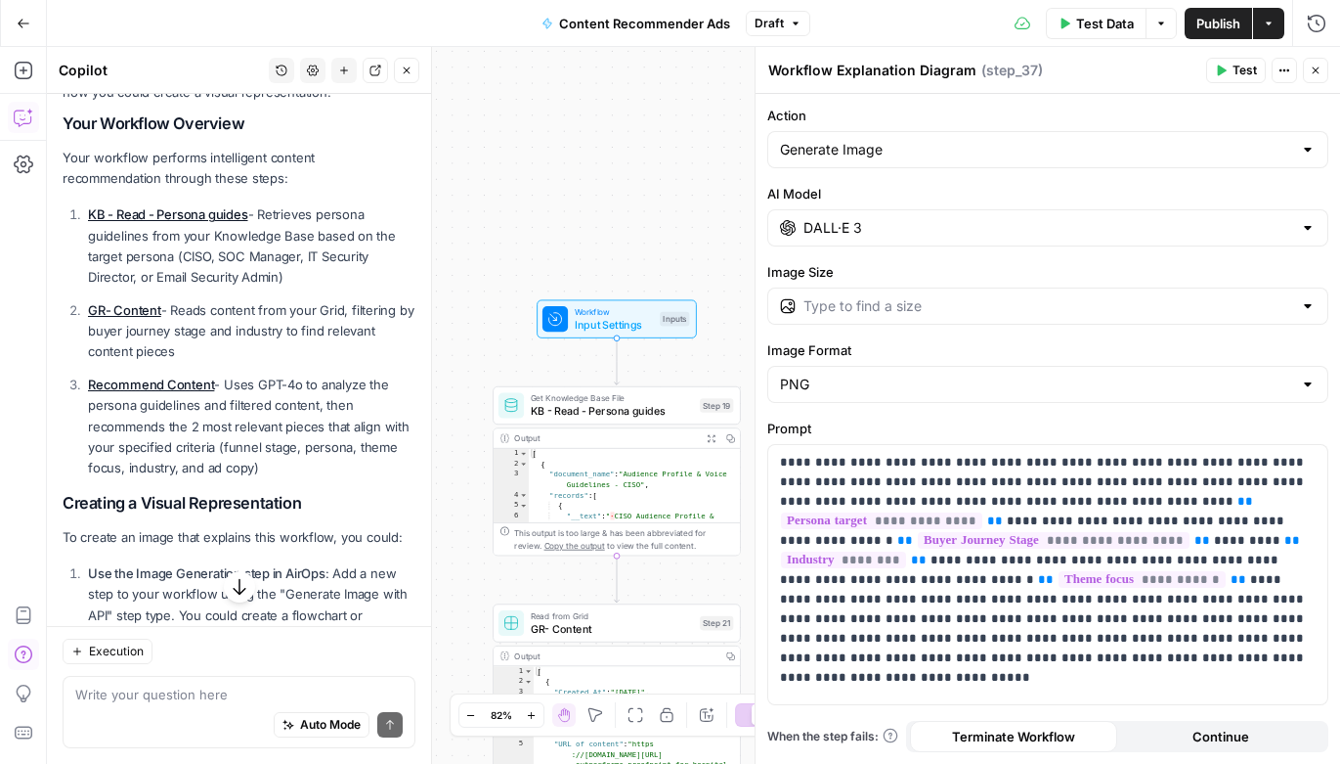
scroll to position [379, 0]
drag, startPoint x: 65, startPoint y: 226, endPoint x: 323, endPoint y: 463, distance: 350.8
click at [323, 463] on div "I can see that your workflow is designed to recommend content assets for paid s…" at bounding box center [239, 441] width 353 height 953
copy div "Your workflow performs intelligent content recommendation through these steps: …"
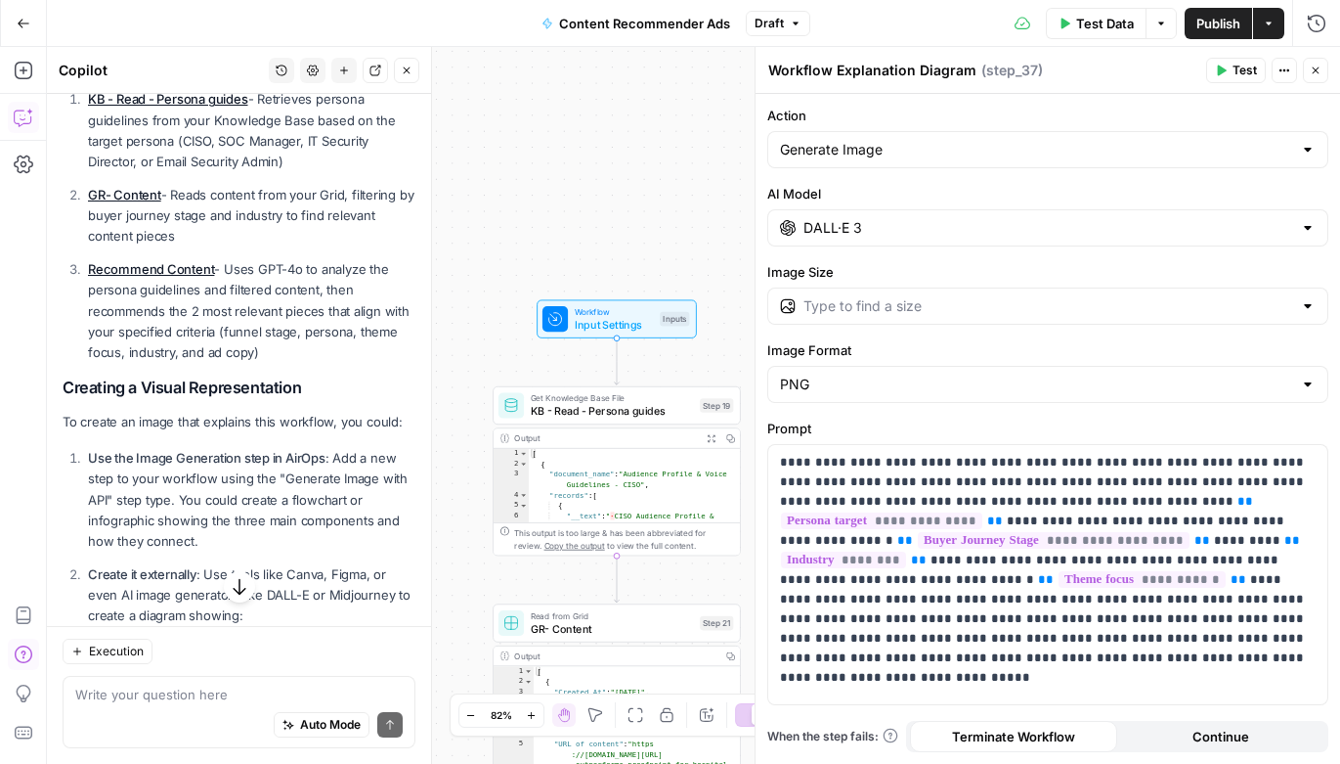
scroll to position [494, 0]
click at [1321, 70] on icon "button" at bounding box center [1316, 71] width 12 height 12
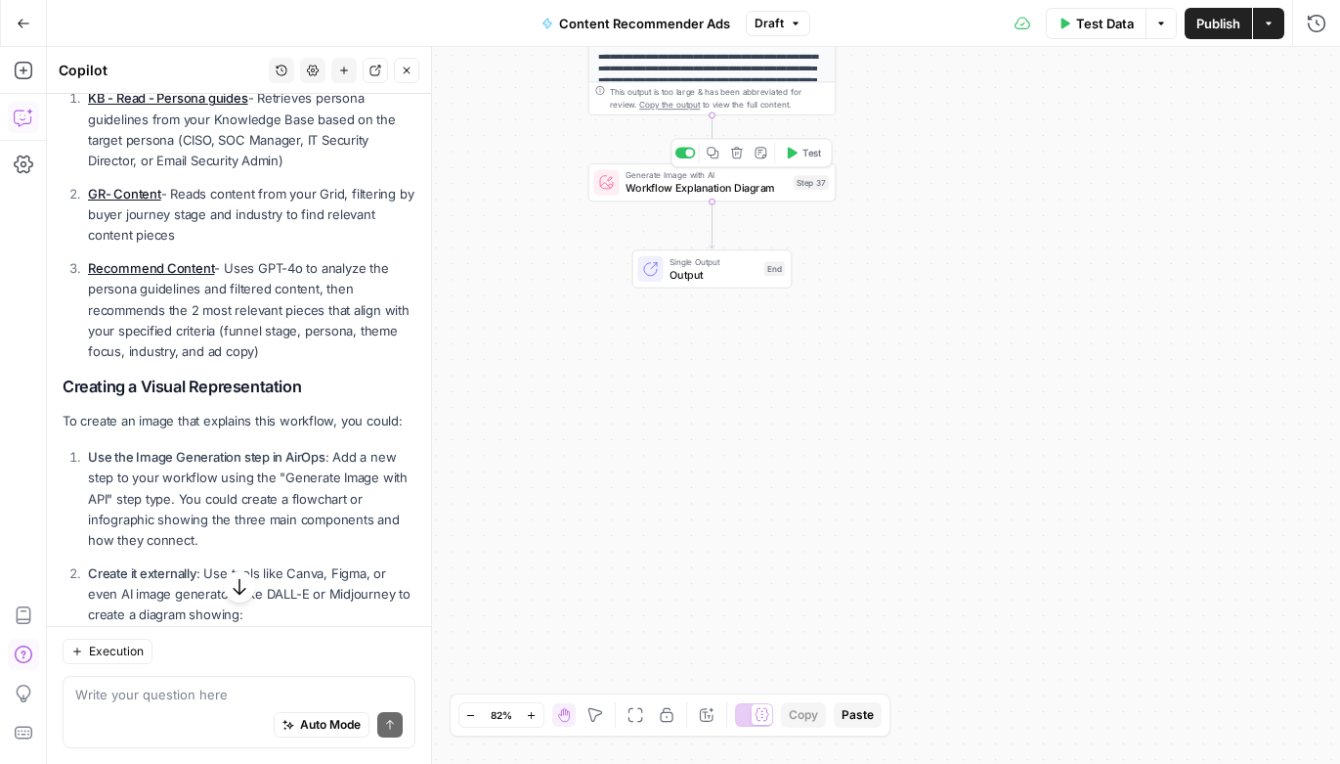
click at [680, 185] on span "Workflow Explanation Diagram" at bounding box center [706, 188] width 161 height 16
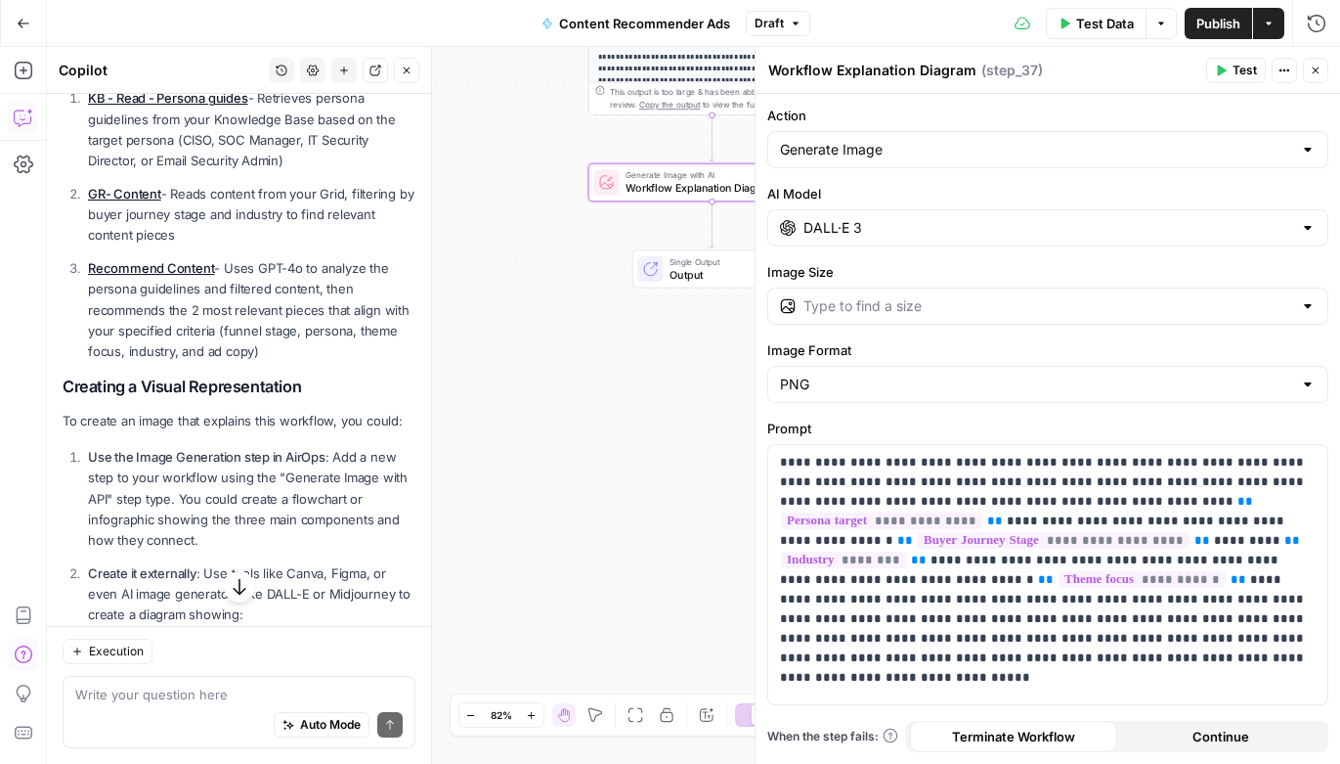
click at [1219, 69] on icon "button" at bounding box center [1222, 70] width 9 height 11
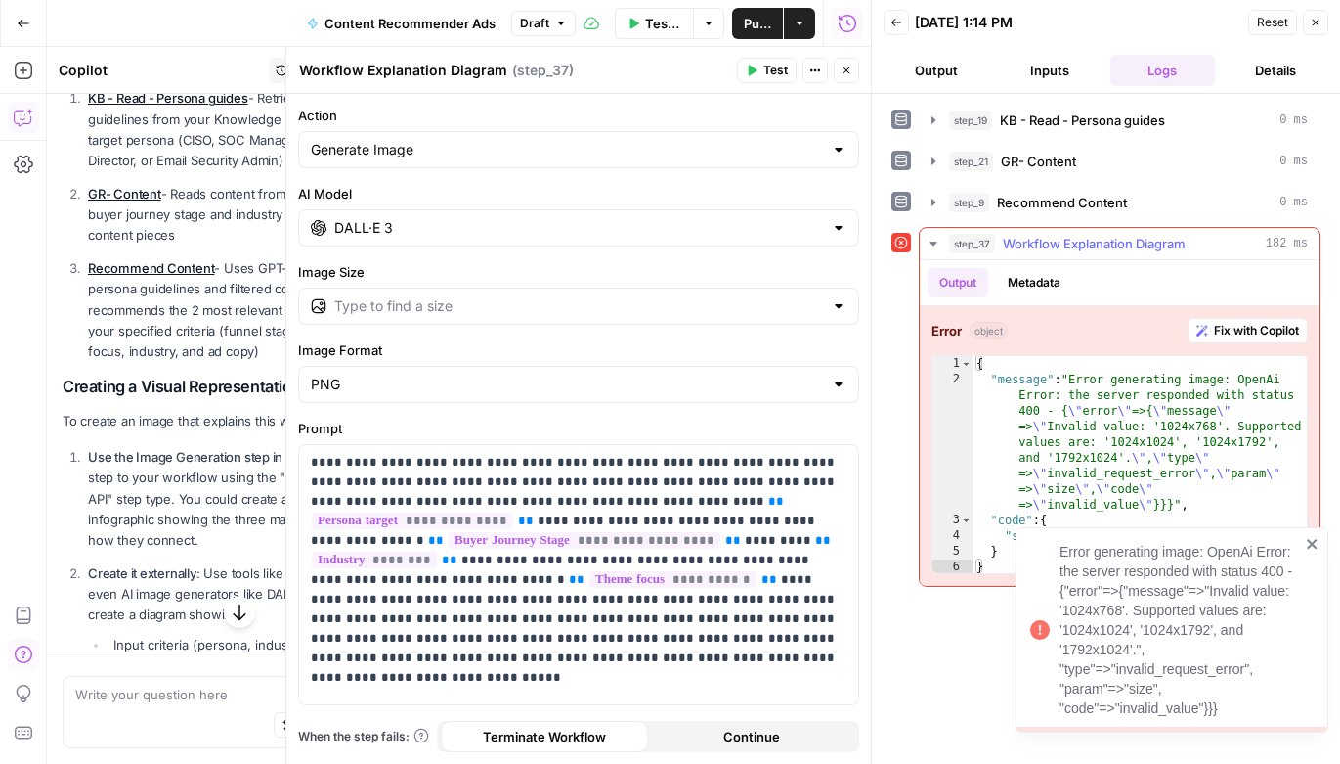
scroll to position [494, 0]
click at [1261, 340] on button "Fix with Copilot" at bounding box center [1248, 330] width 120 height 25
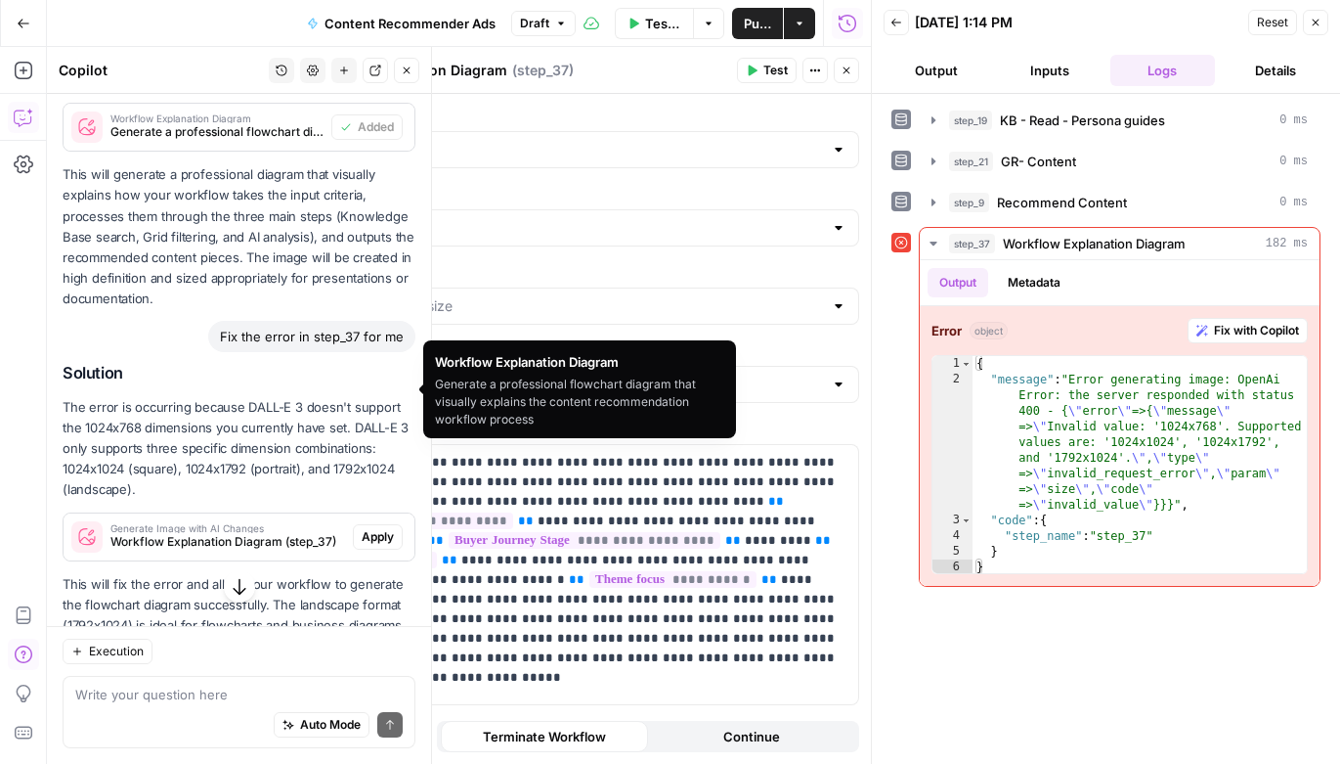
scroll to position [1597, 0]
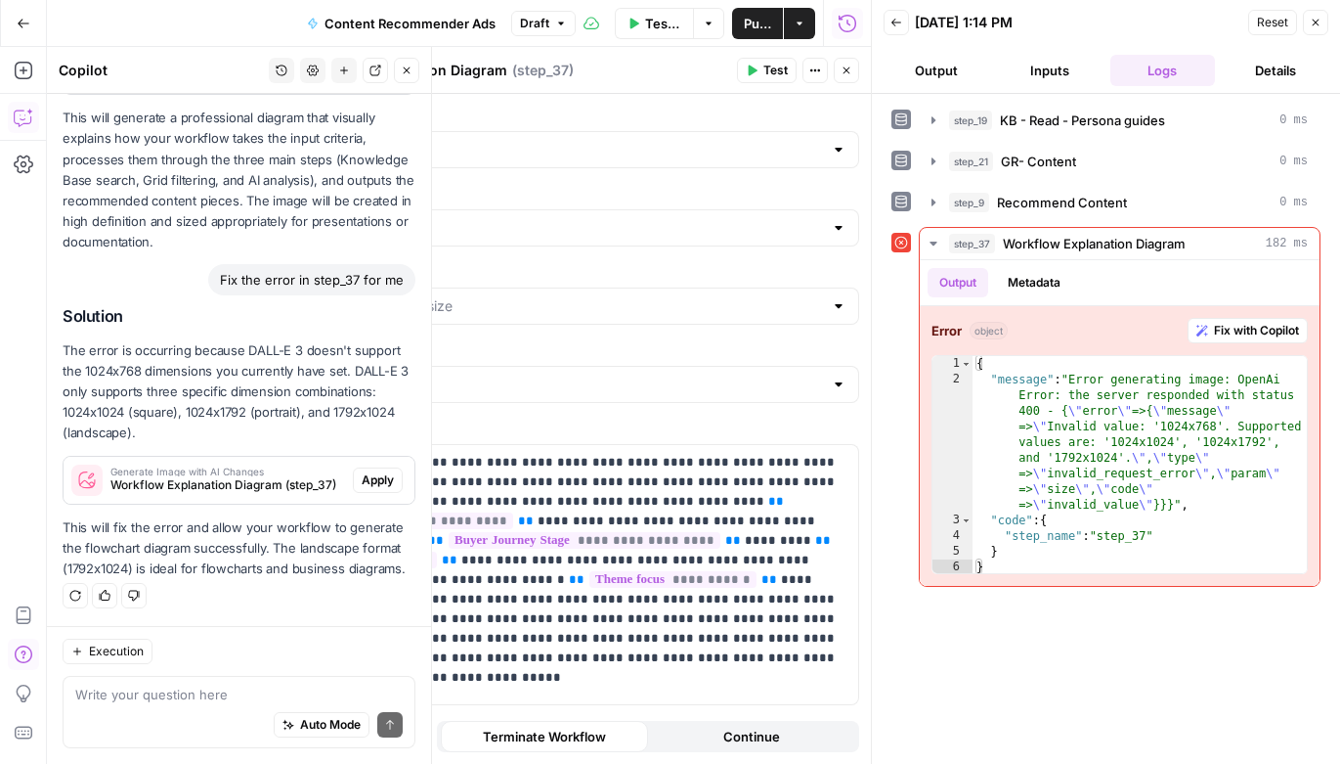
click at [373, 474] on span "Apply" at bounding box center [378, 480] width 32 height 18
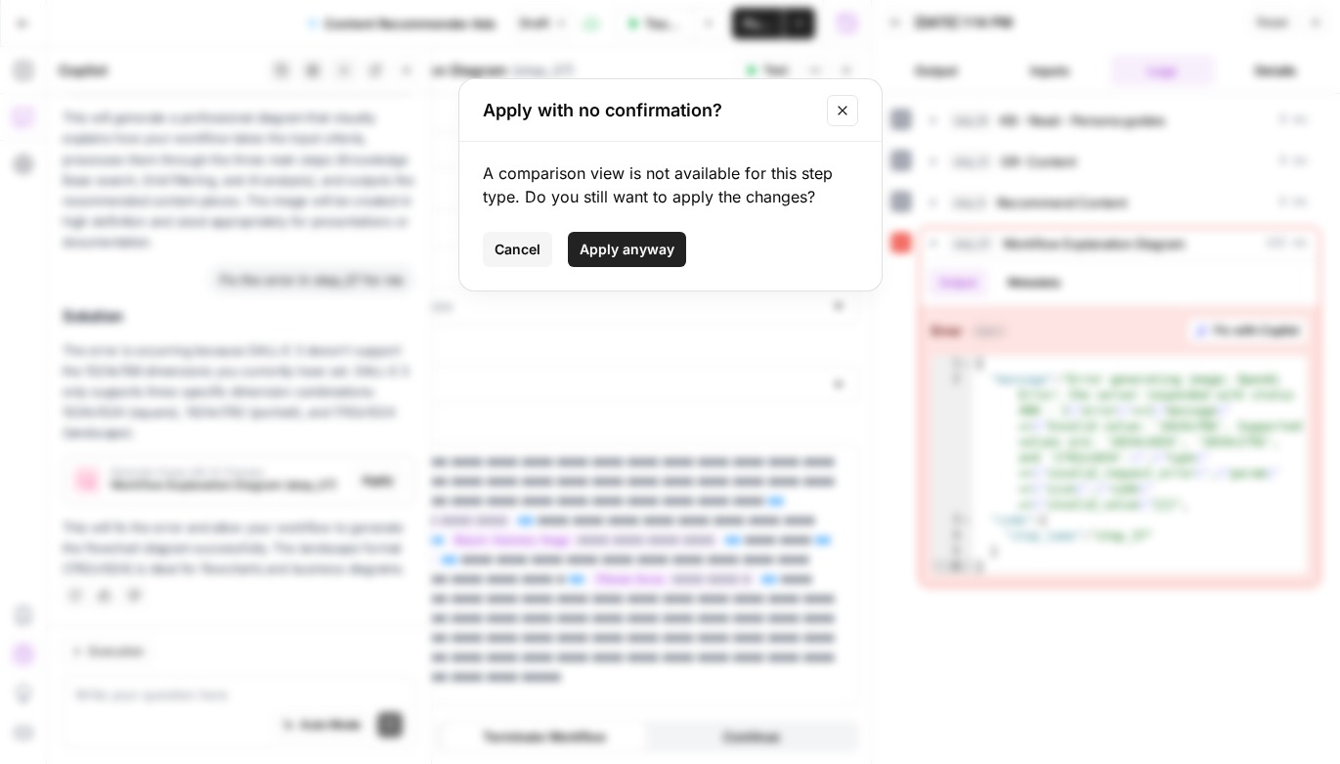
click at [602, 241] on span "Apply anyway" at bounding box center [627, 250] width 95 height 20
type input "1792×1024"
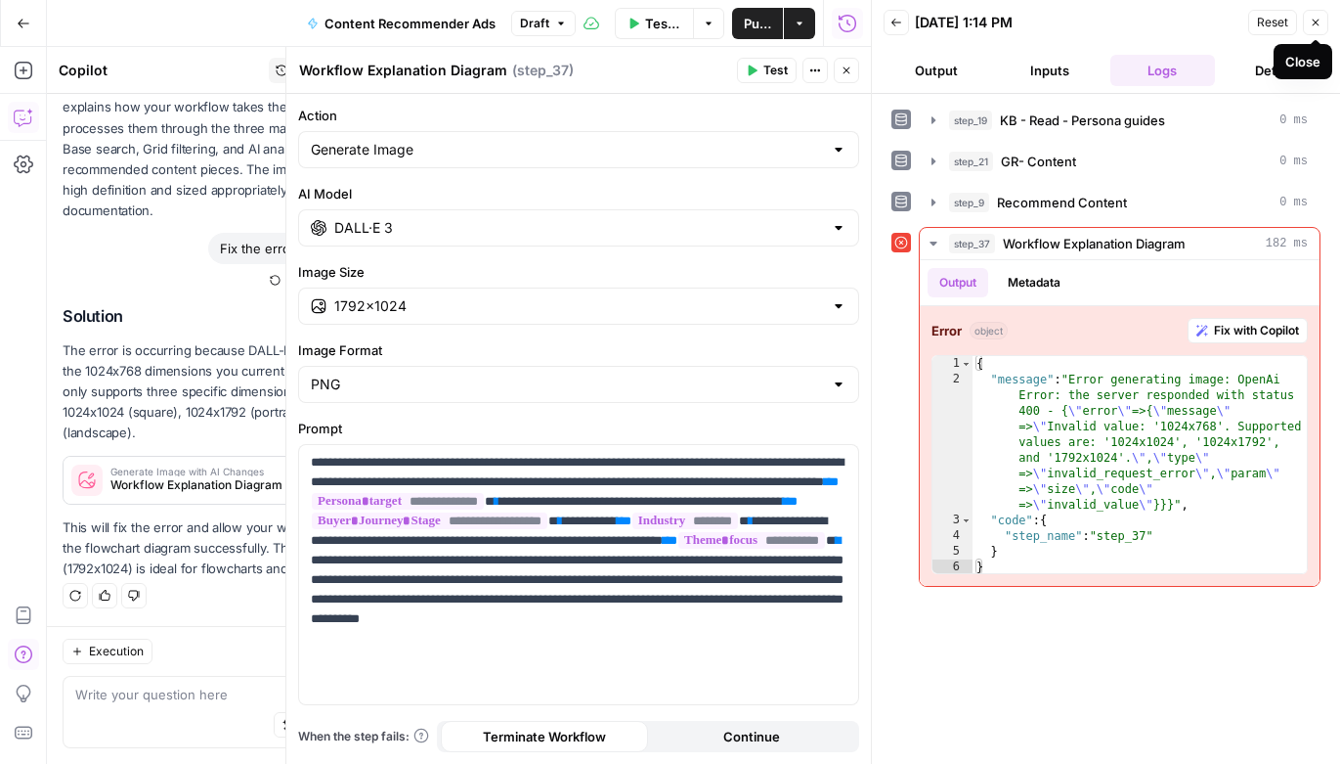
click at [1320, 21] on icon "button" at bounding box center [1316, 23] width 12 height 12
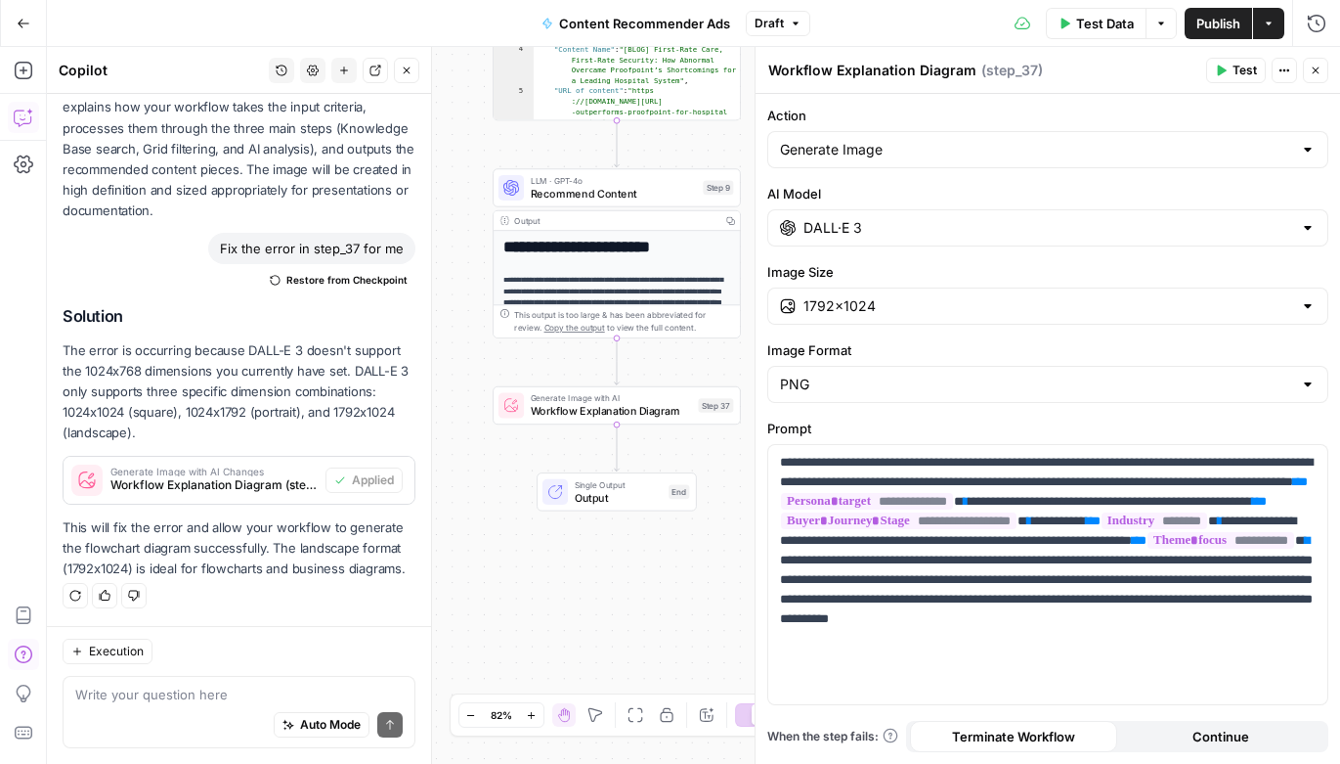
click at [1223, 67] on icon "button" at bounding box center [1222, 70] width 9 height 11
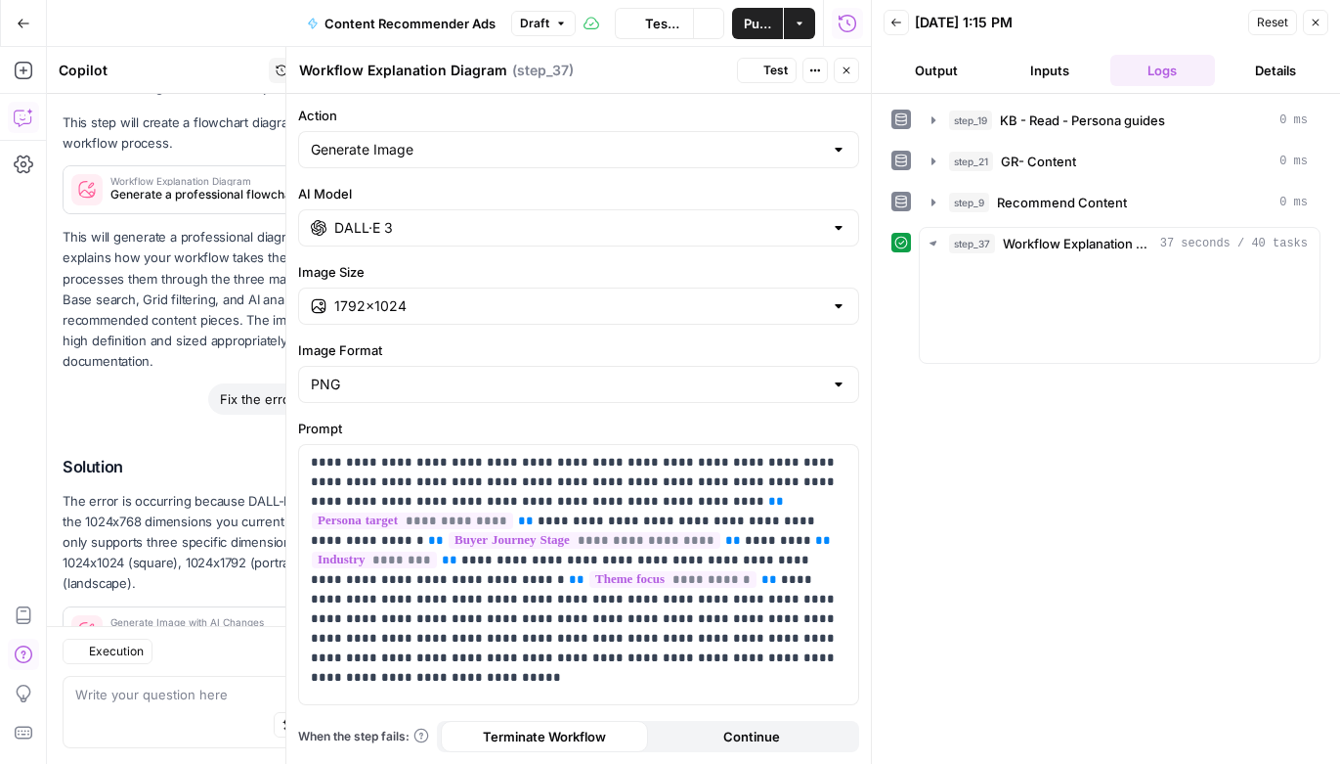
scroll to position [1629, 0]
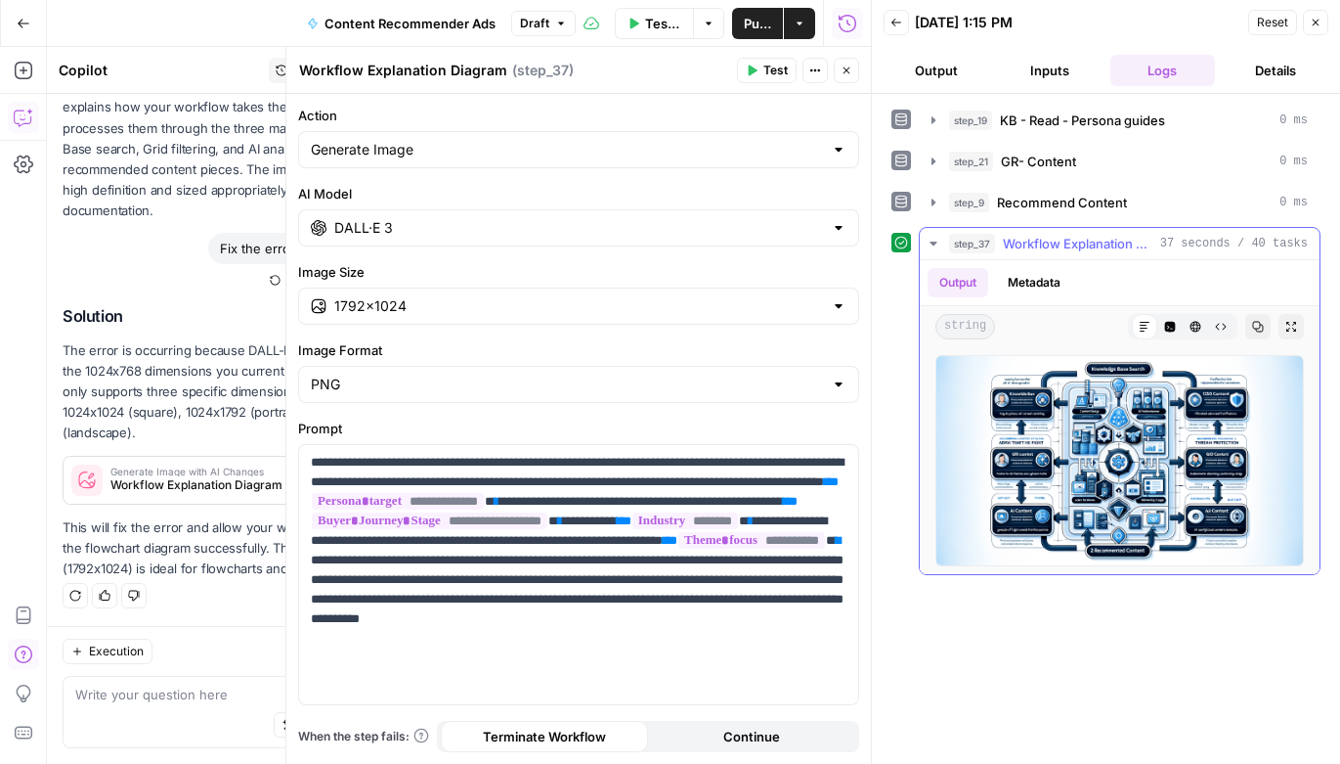
click at [1026, 284] on button "Metadata" at bounding box center [1034, 282] width 76 height 29
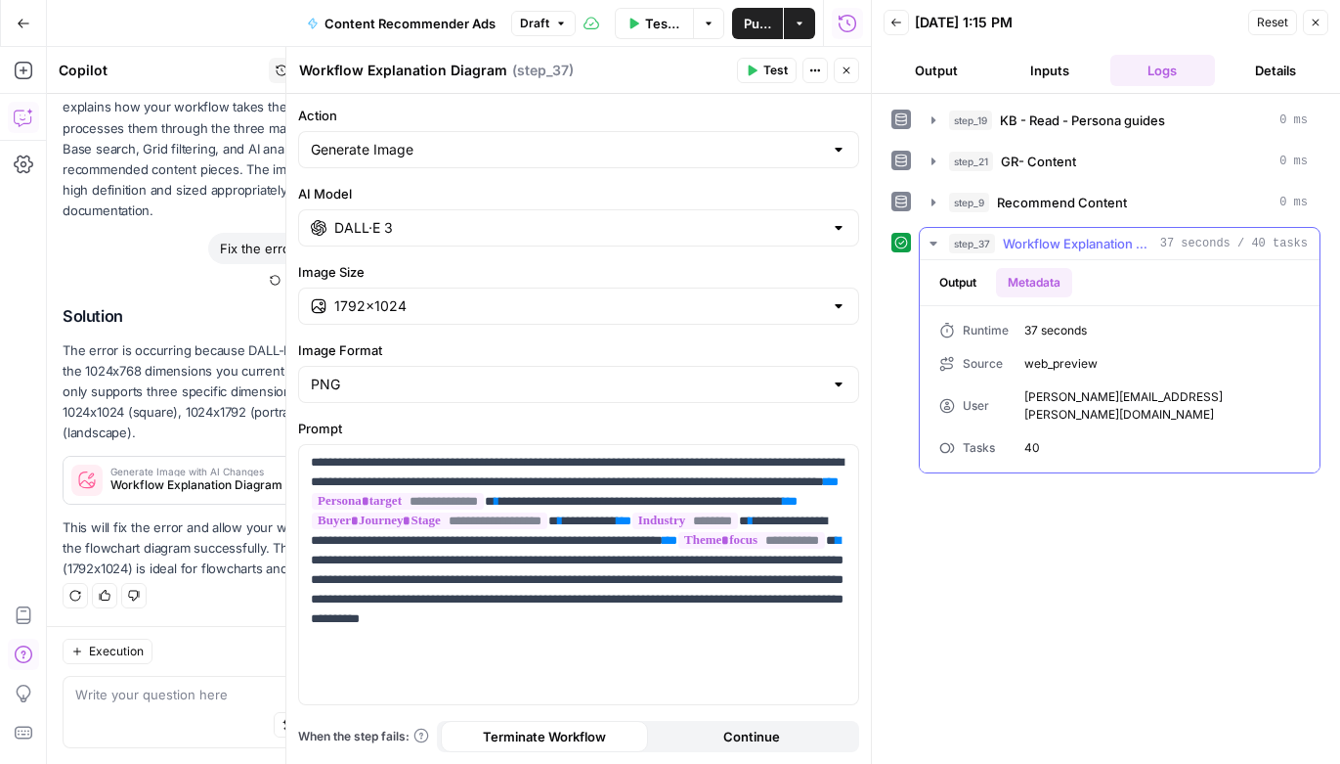
click at [951, 280] on button "Output" at bounding box center [958, 282] width 61 height 29
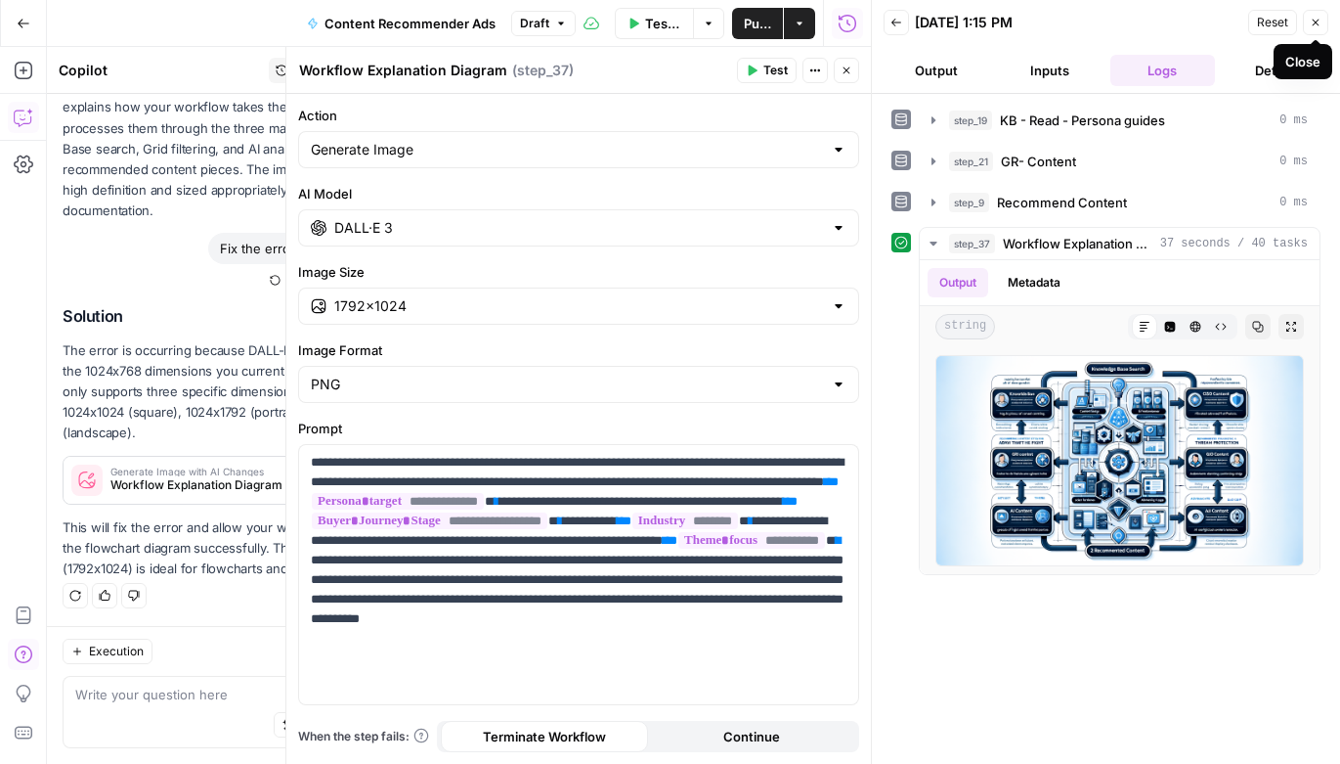
click at [1315, 24] on icon "button" at bounding box center [1316, 23] width 12 height 12
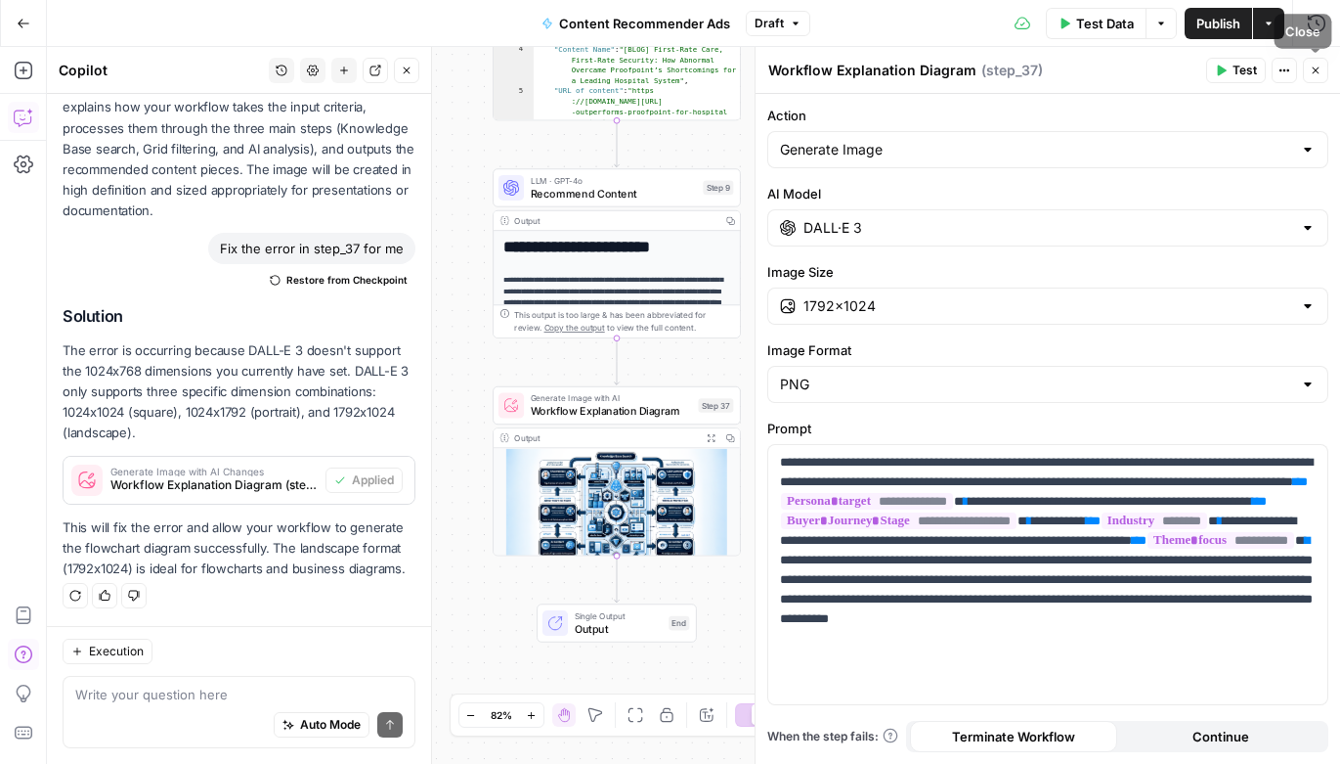
click at [1316, 70] on icon "button" at bounding box center [1316, 70] width 7 height 7
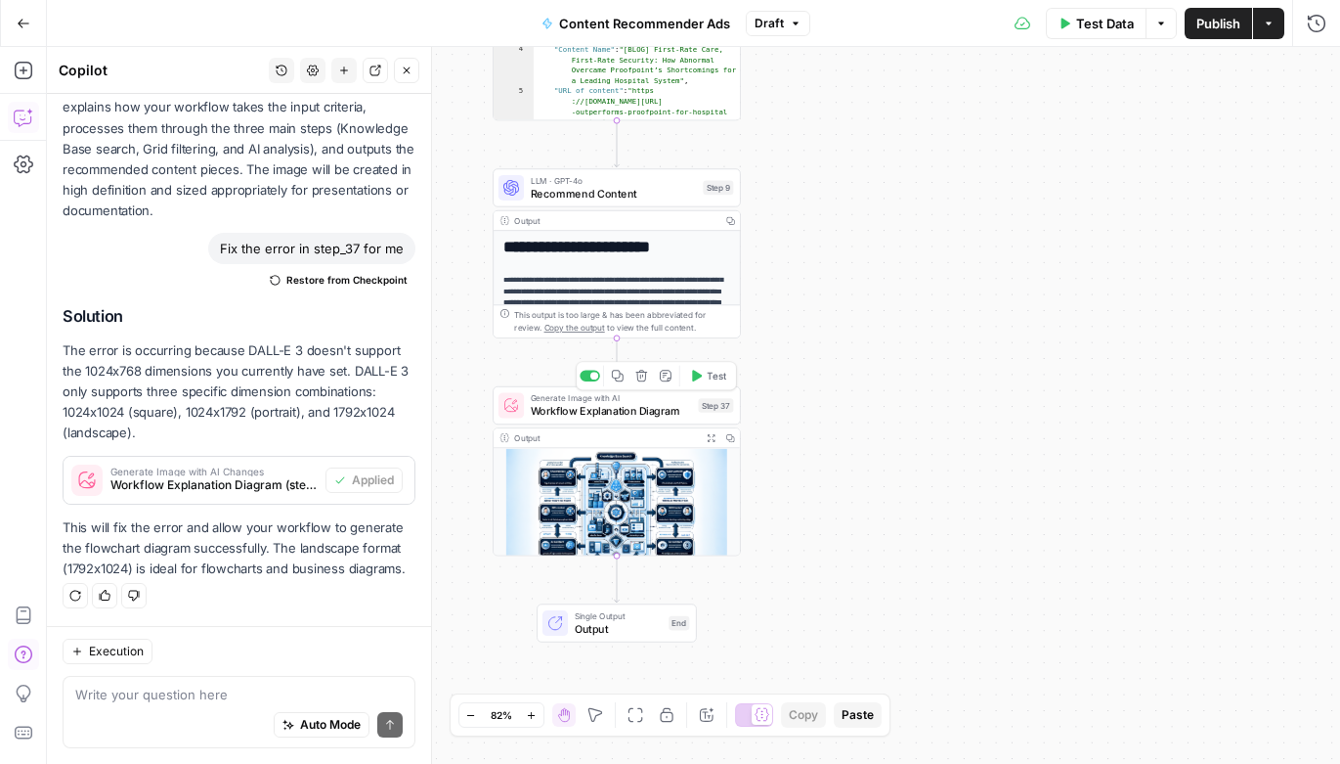
click at [639, 374] on icon "button" at bounding box center [641, 376] width 12 height 12
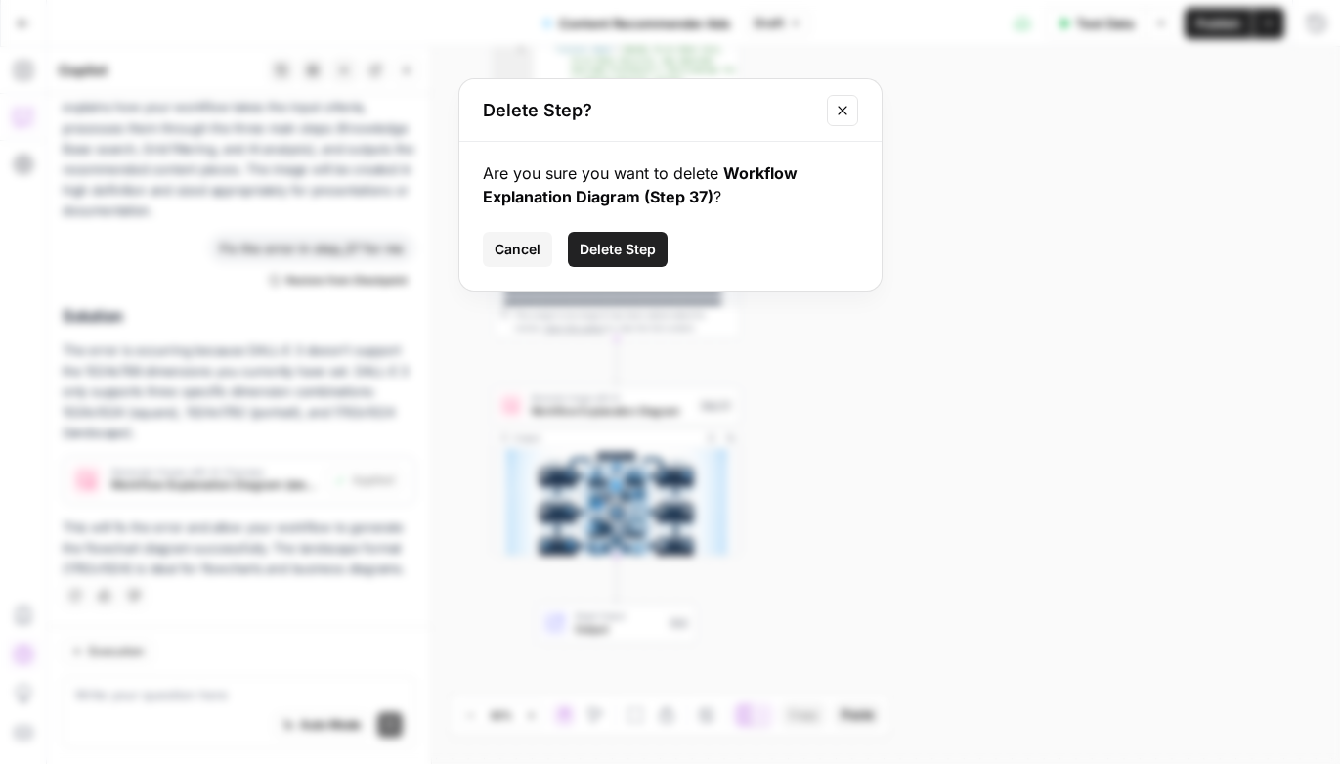
click at [628, 240] on span "Delete Step" at bounding box center [618, 250] width 76 height 20
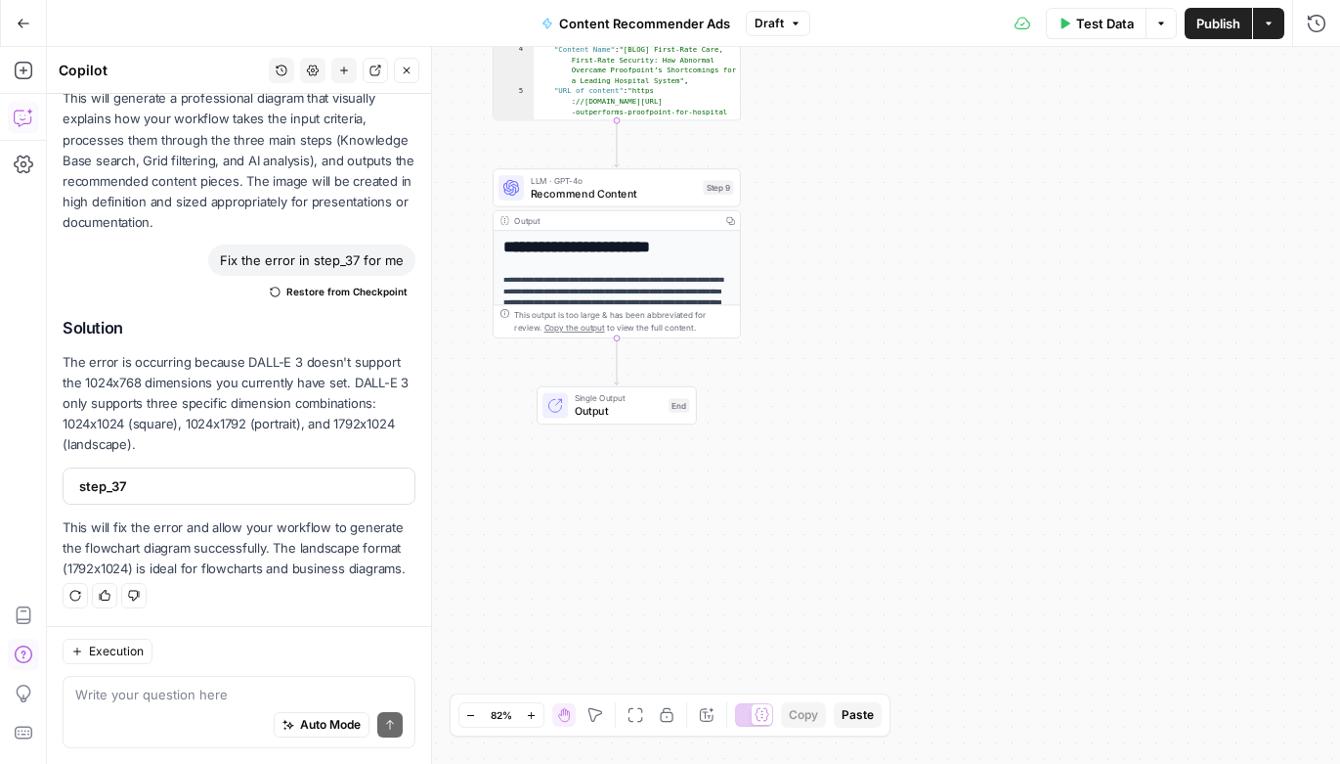
scroll to position [1554, 0]
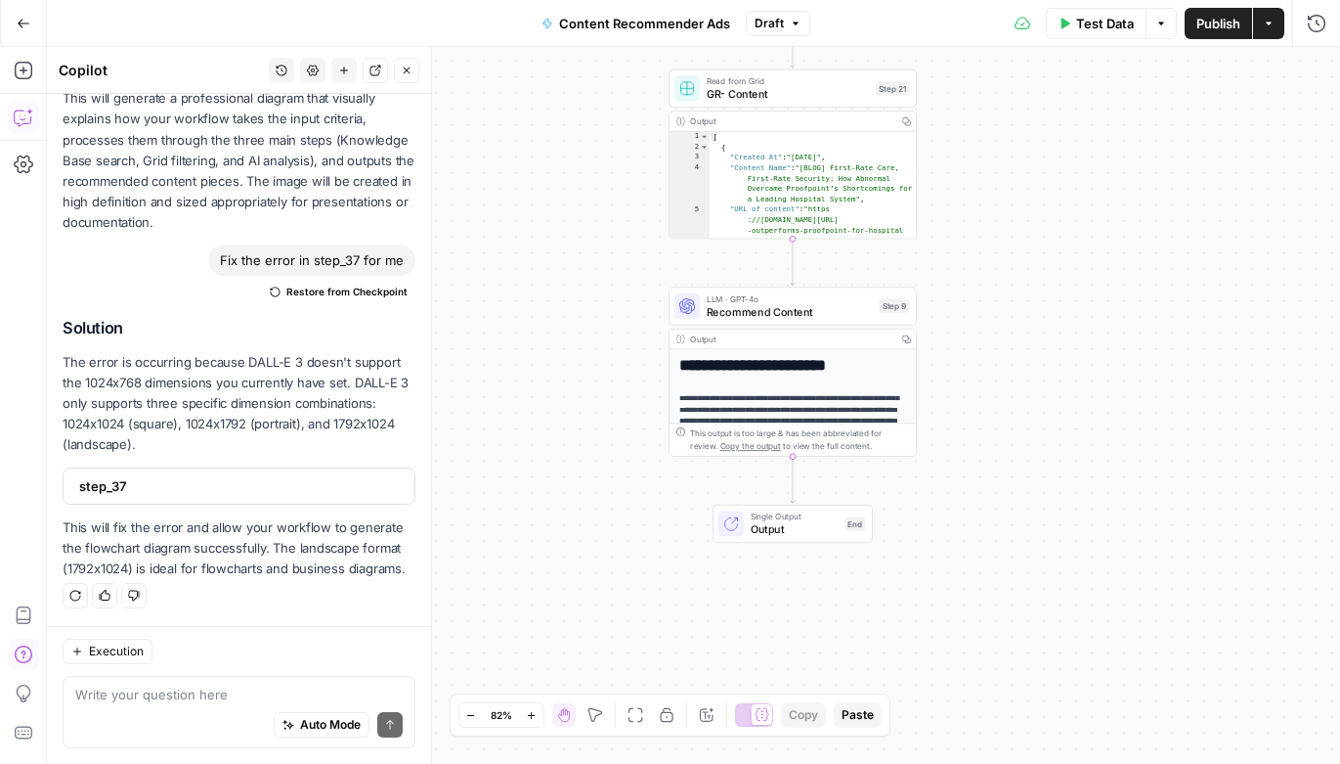
click at [830, 405] on p "**********" at bounding box center [793, 427] width 228 height 70
click at [785, 388] on div "**********" at bounding box center [793, 480] width 246 height 263
click at [790, 439] on div "This output is too large & has been abbreviated for review. Copy the output to …" at bounding box center [799, 439] width 219 height 25
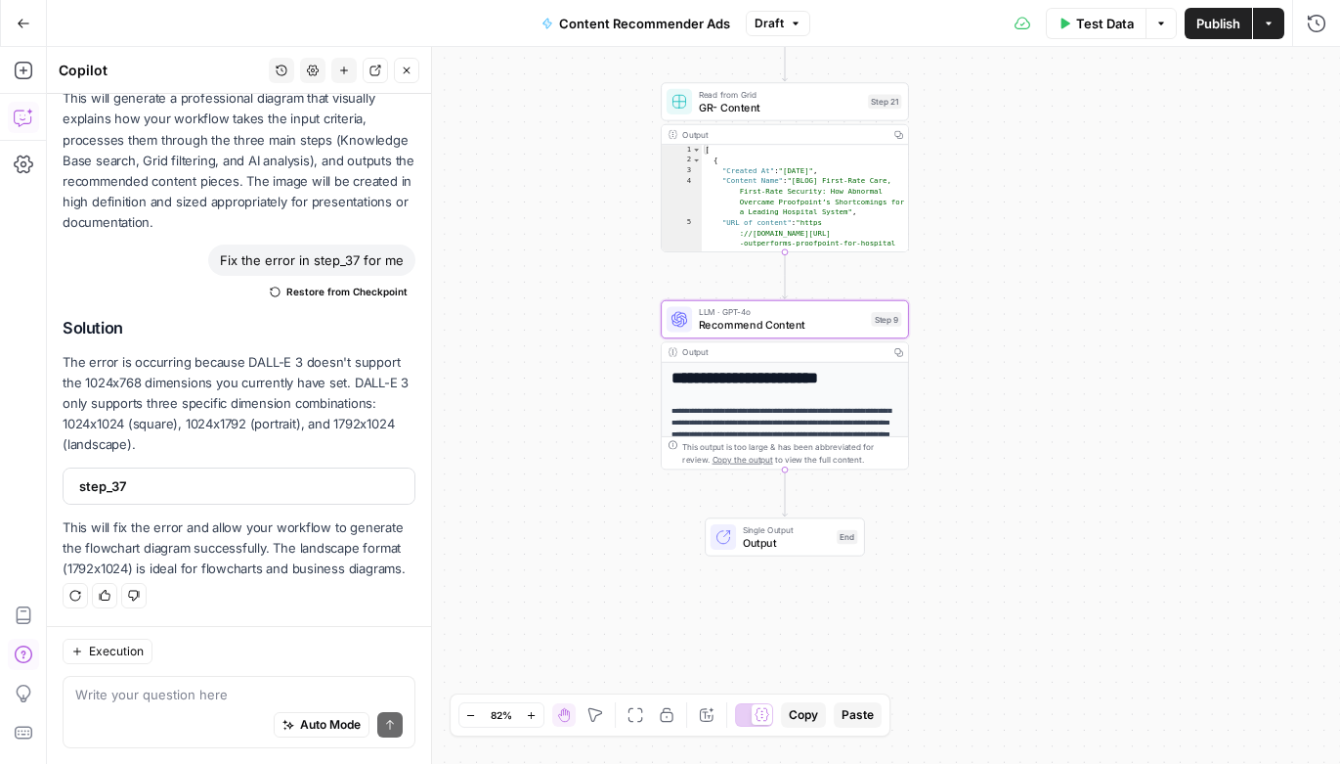
click at [408, 68] on icon "button" at bounding box center [407, 71] width 12 height 12
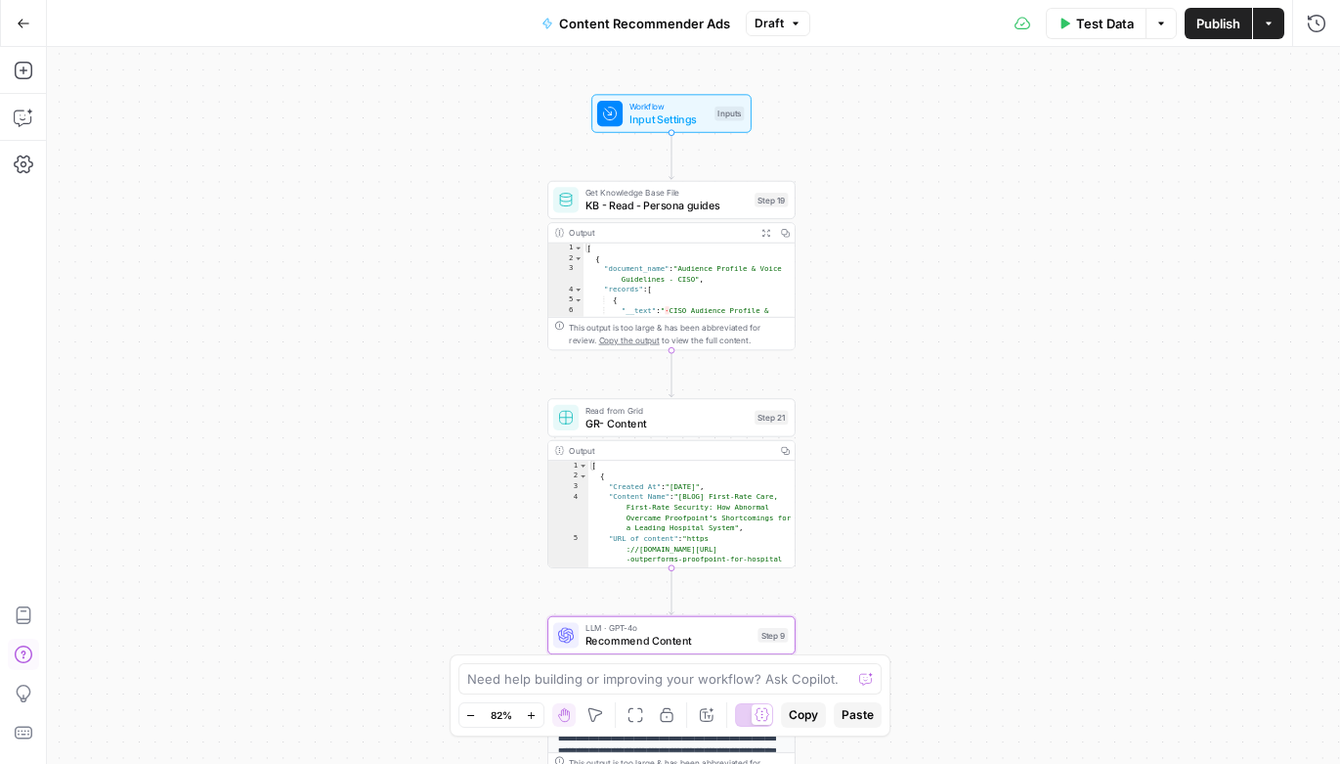
drag, startPoint x: 512, startPoint y: 352, endPoint x: 398, endPoint y: 668, distance: 335.8
click at [398, 668] on div "Workflow Input Settings Inputs Get Knowledge Base File KB - Read - Persona guid…" at bounding box center [693, 405] width 1293 height 717
click at [636, 713] on icon "button" at bounding box center [636, 715] width 16 height 16
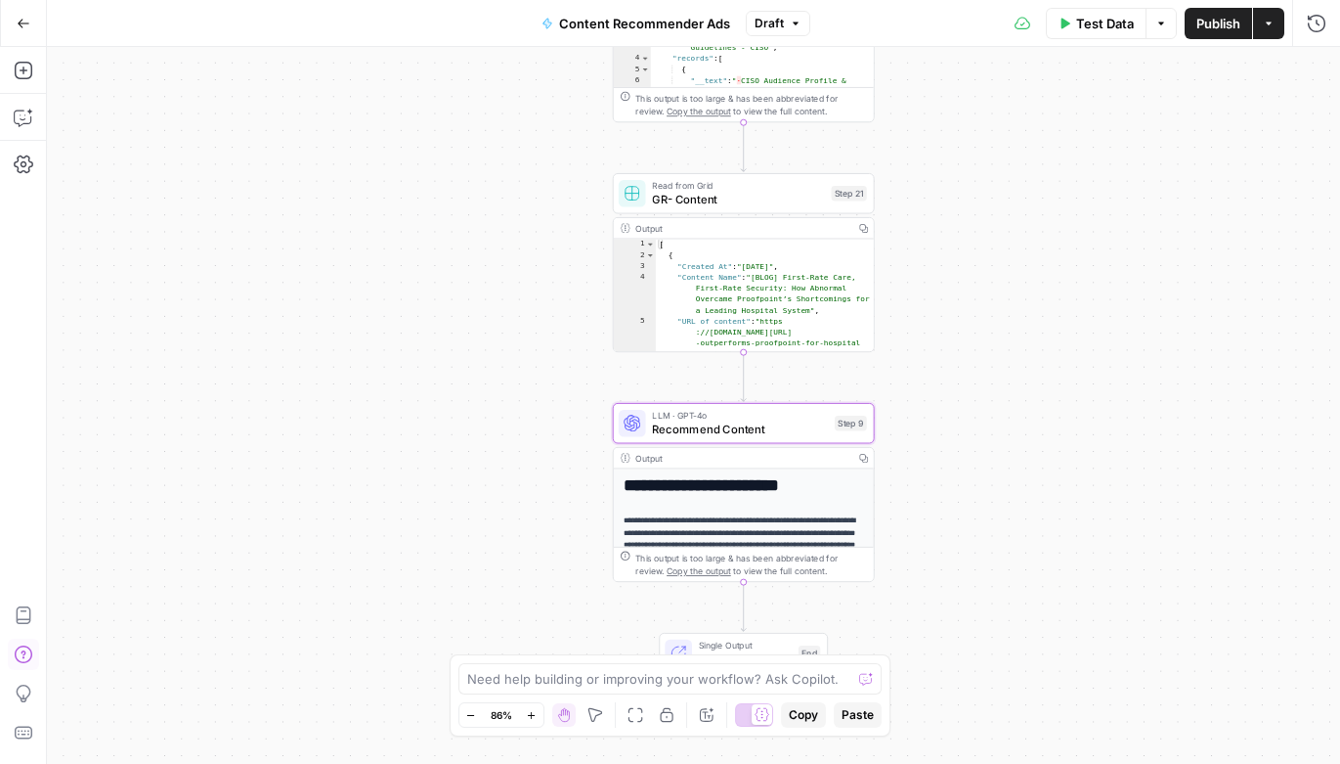
click at [816, 555] on div "This output is too large & has been abbreviated for review. Copy the output to …" at bounding box center [751, 563] width 232 height 27
click at [1267, 23] on icon "button" at bounding box center [1269, 24] width 12 height 12
click at [1161, 22] on icon "button" at bounding box center [1161, 23] width 6 height 3
click at [1097, 94] on span "View Last Test" at bounding box center [1107, 97] width 86 height 20
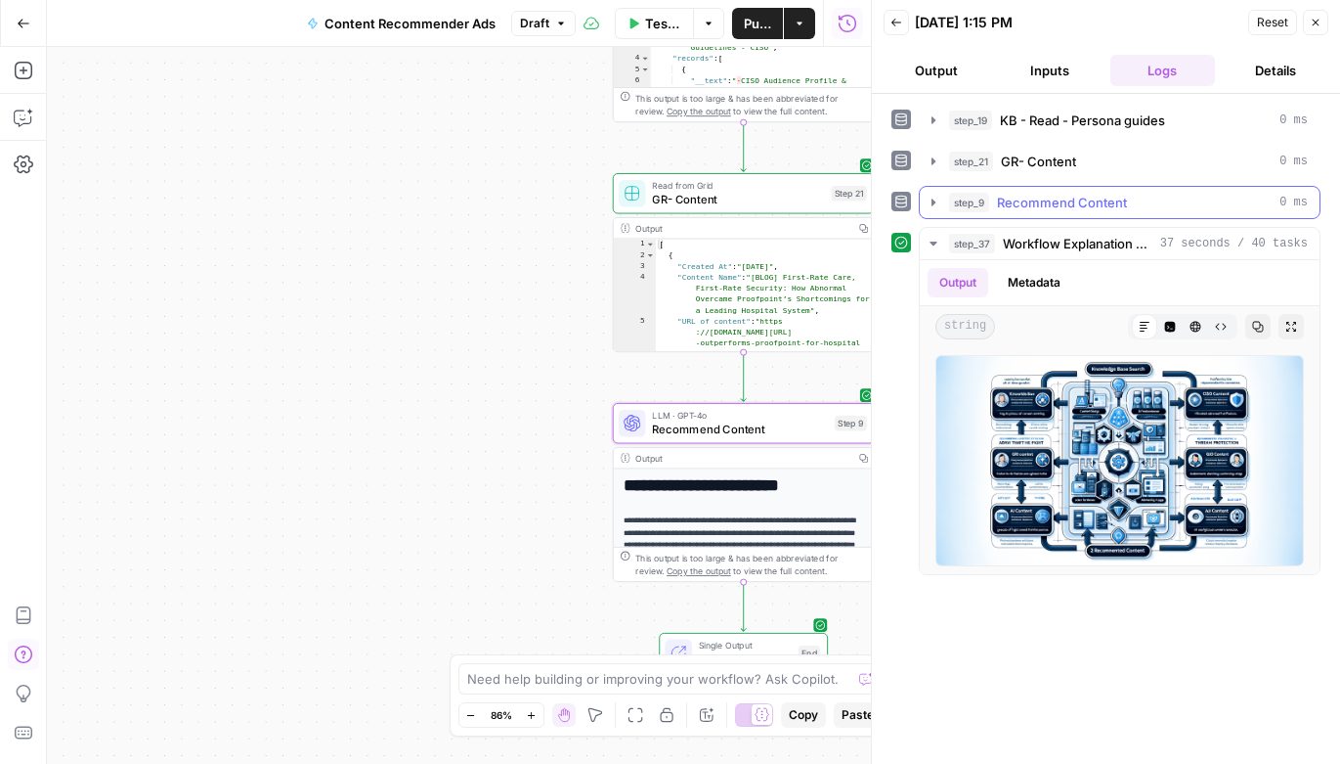
click at [933, 199] on icon "button" at bounding box center [934, 201] width 4 height 7
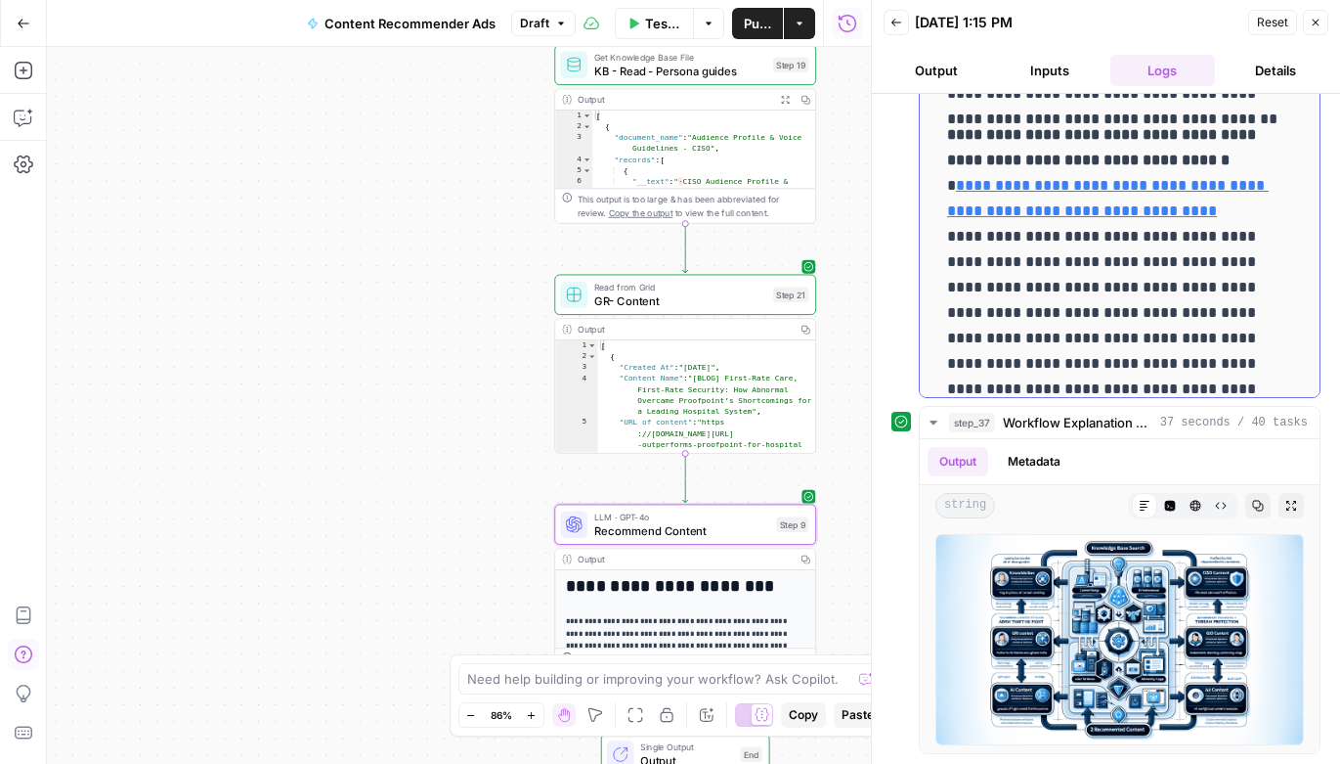
scroll to position [588, 0]
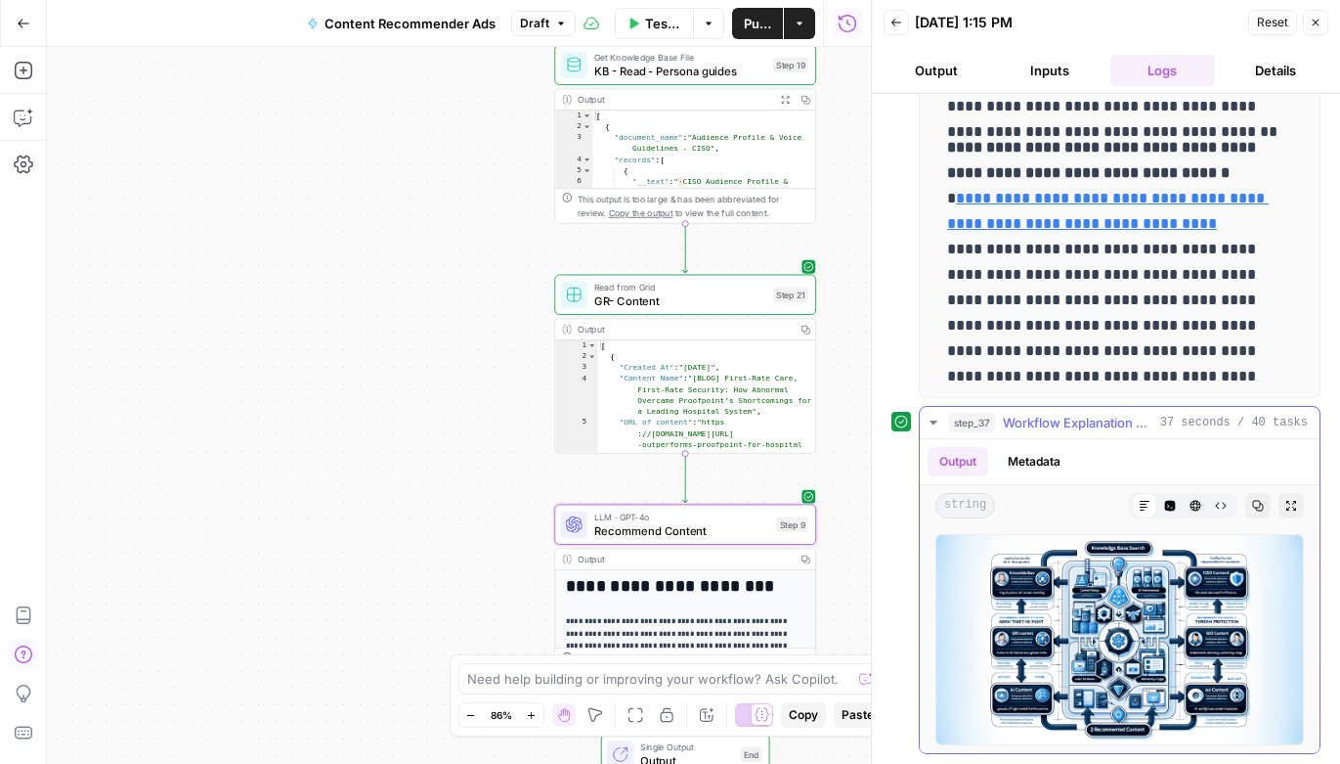
click at [932, 424] on icon "button" at bounding box center [934, 423] width 16 height 16
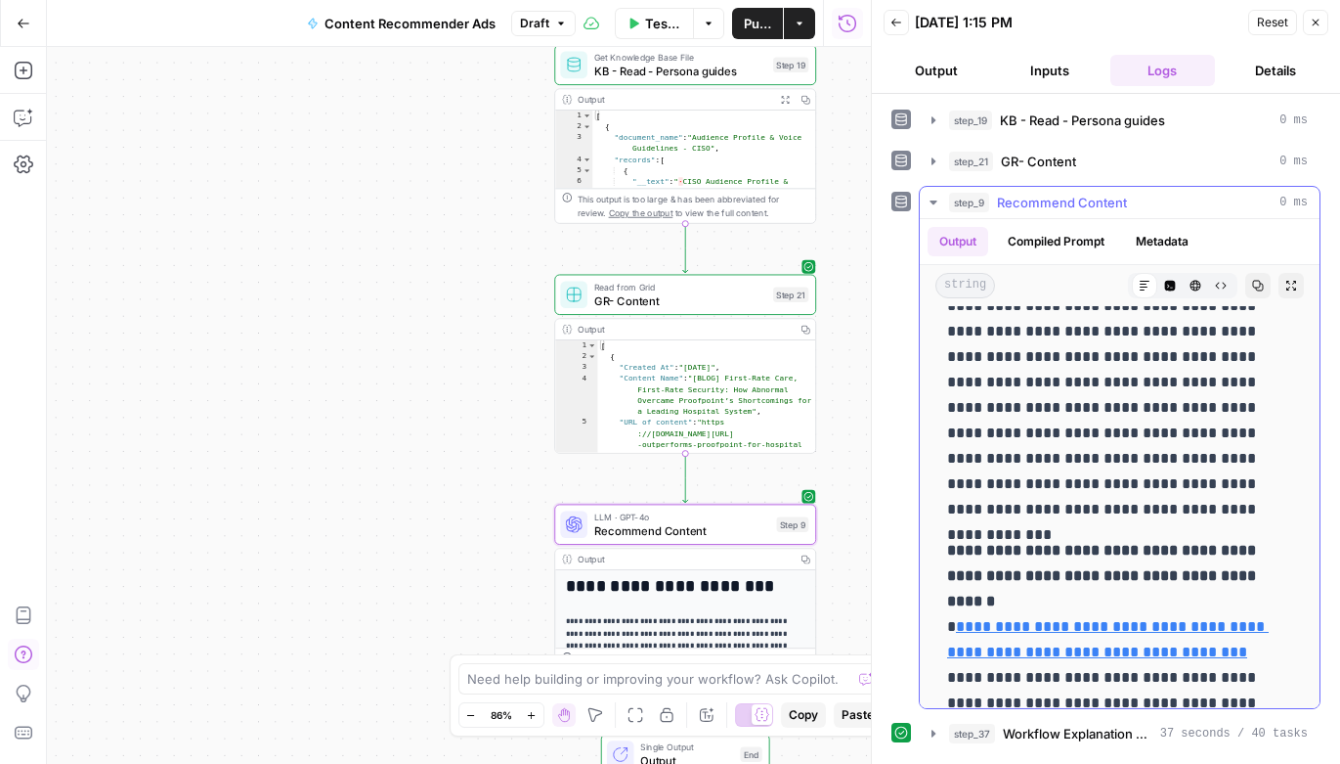
scroll to position [138, 0]
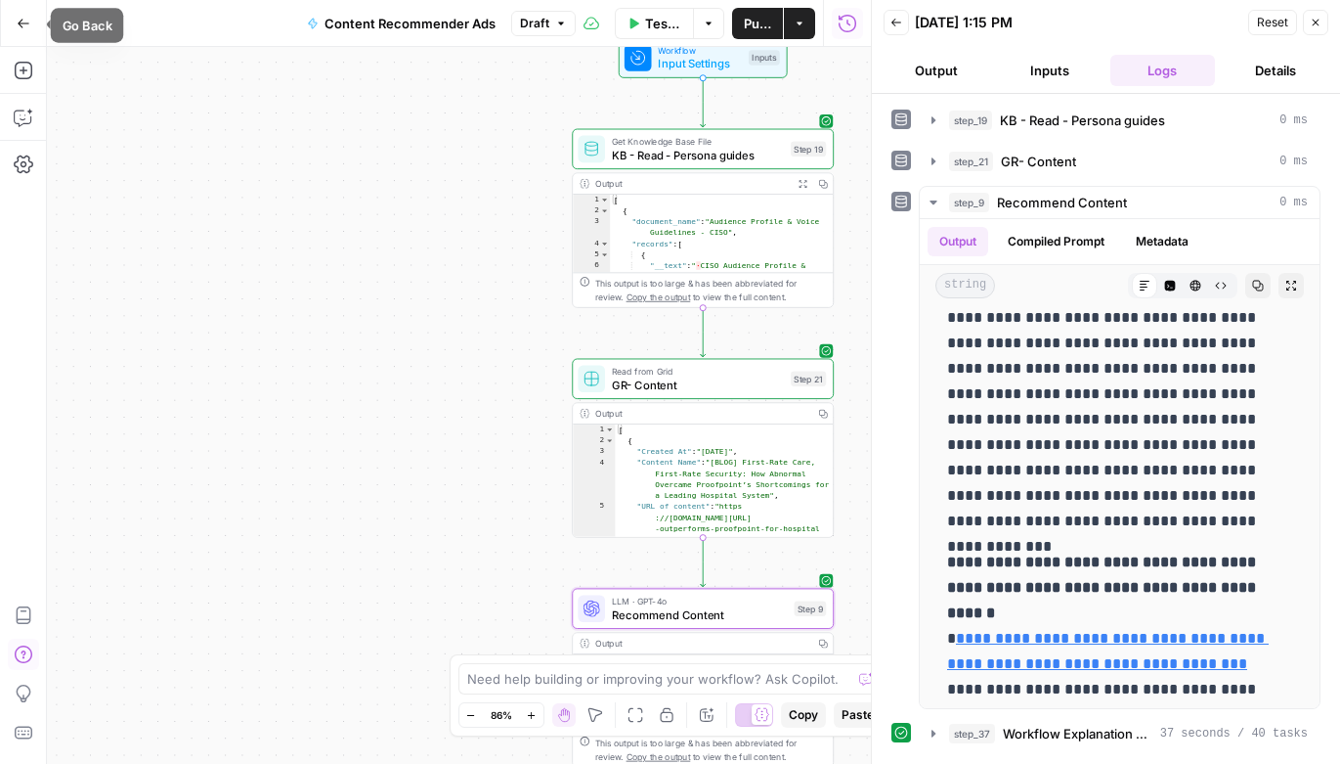
click at [25, 20] on icon "button" at bounding box center [24, 24] width 14 height 14
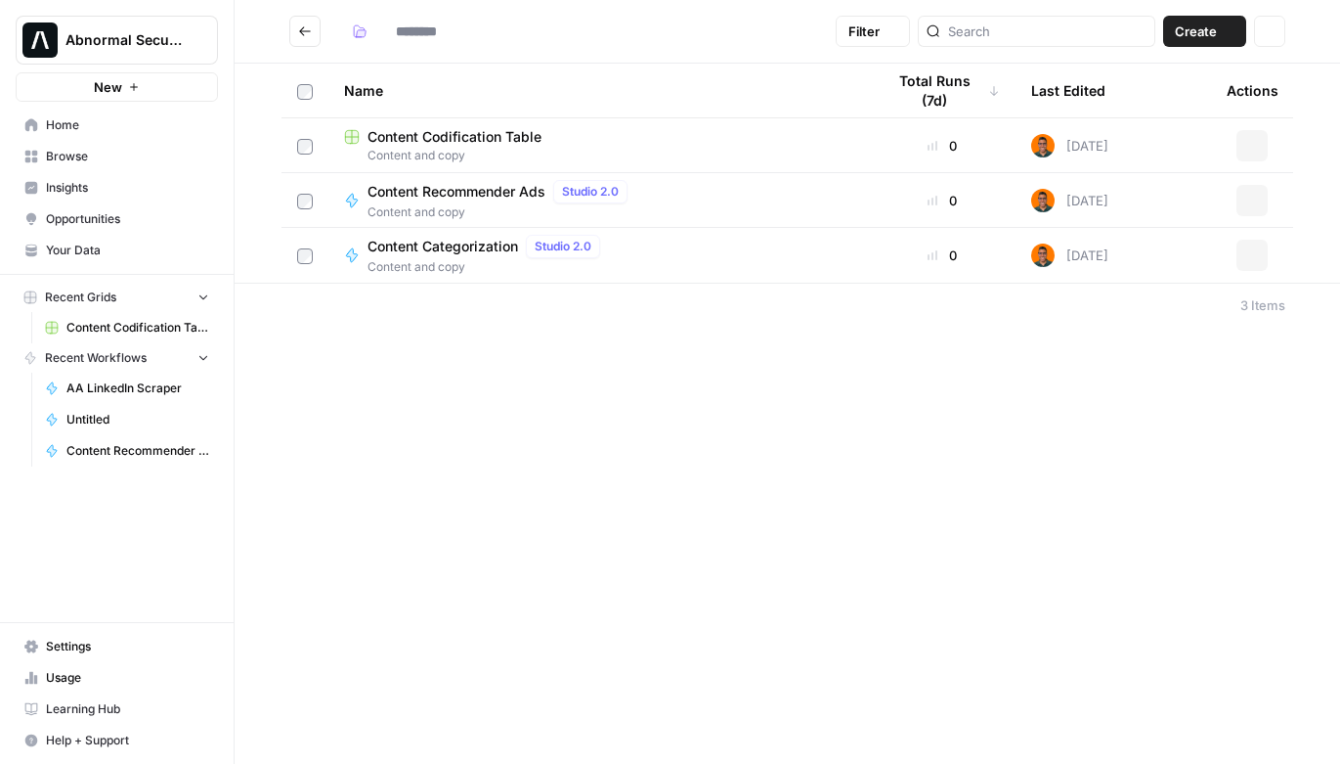
type input "**********"
click at [385, 244] on span "Content Categorization" at bounding box center [443, 247] width 151 height 20
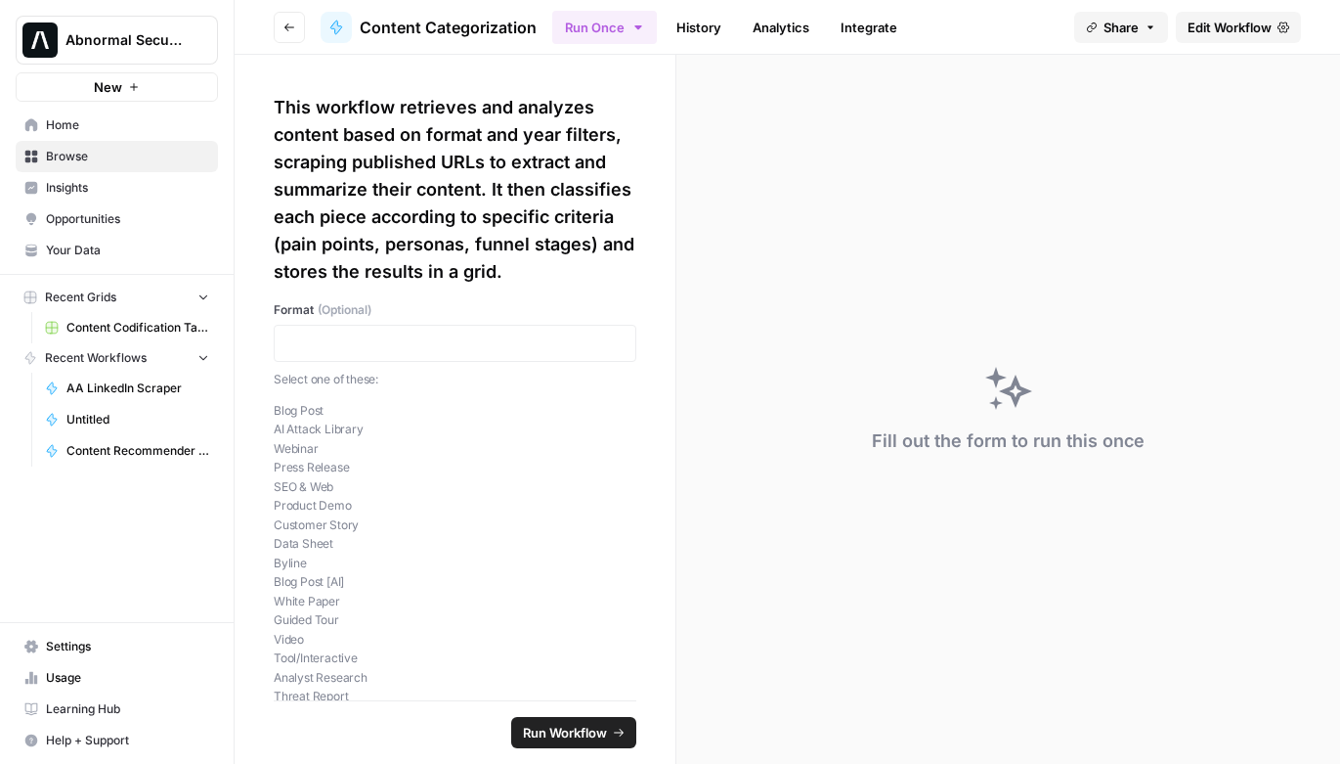
click at [1221, 23] on span "Edit Workflow" at bounding box center [1230, 28] width 84 height 20
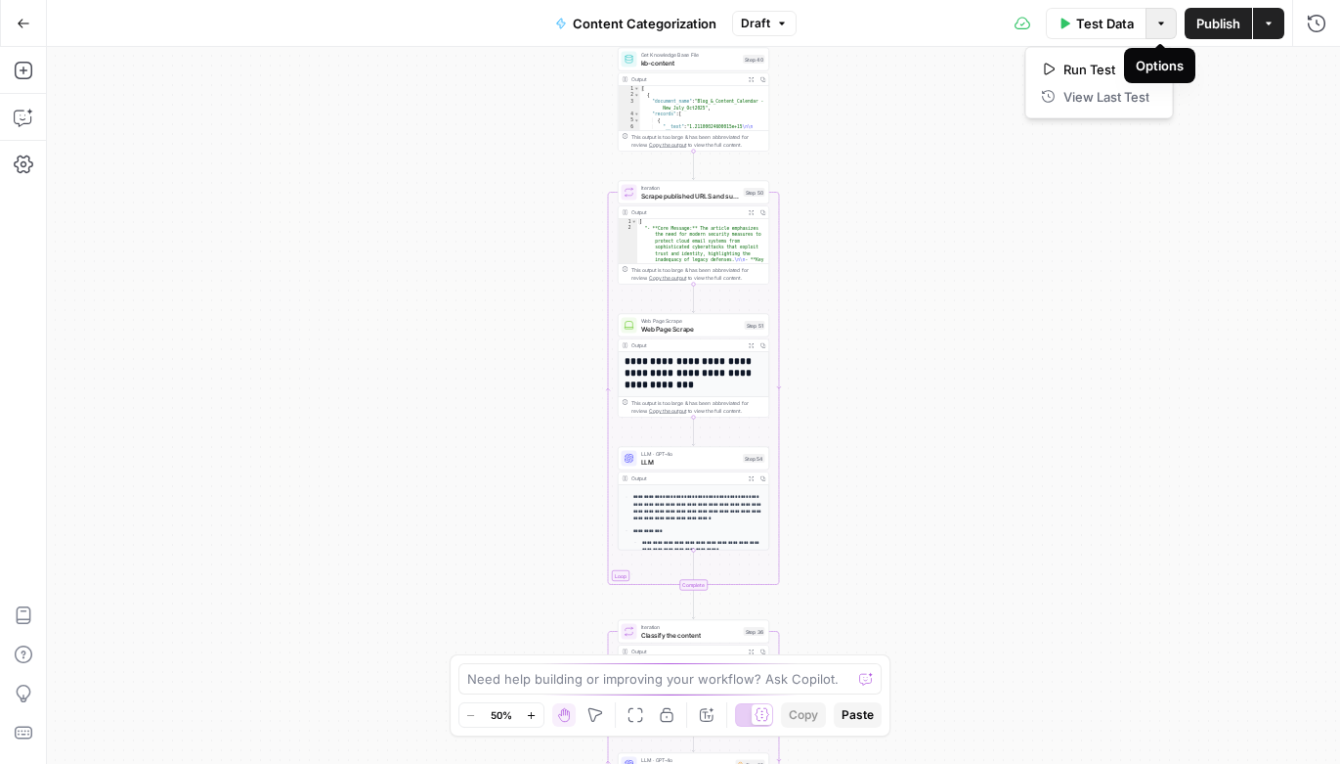
click at [1161, 25] on icon "button" at bounding box center [1162, 24] width 12 height 12
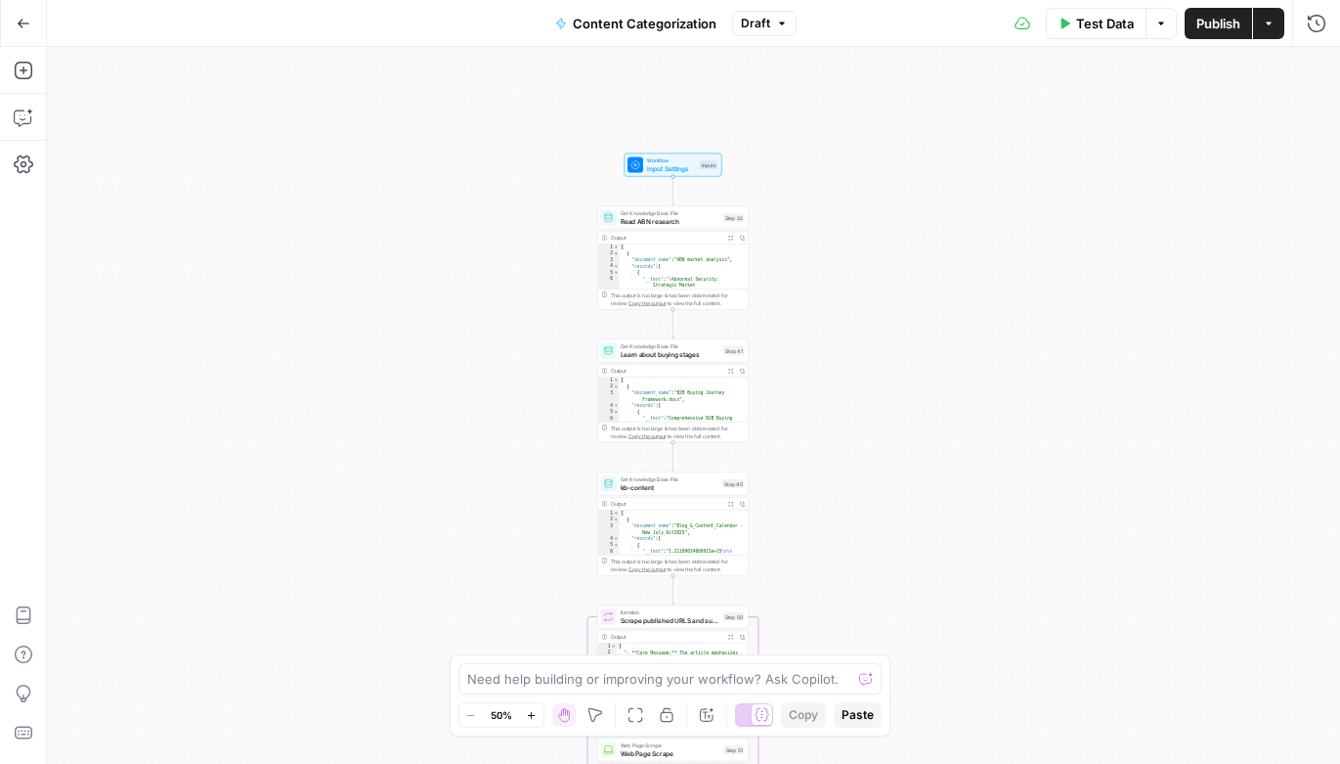
click at [895, 219] on div "Workflow Input Settings Inputs Get Knowledge Base File Read ABN research Step 2…" at bounding box center [693, 405] width 1293 height 717
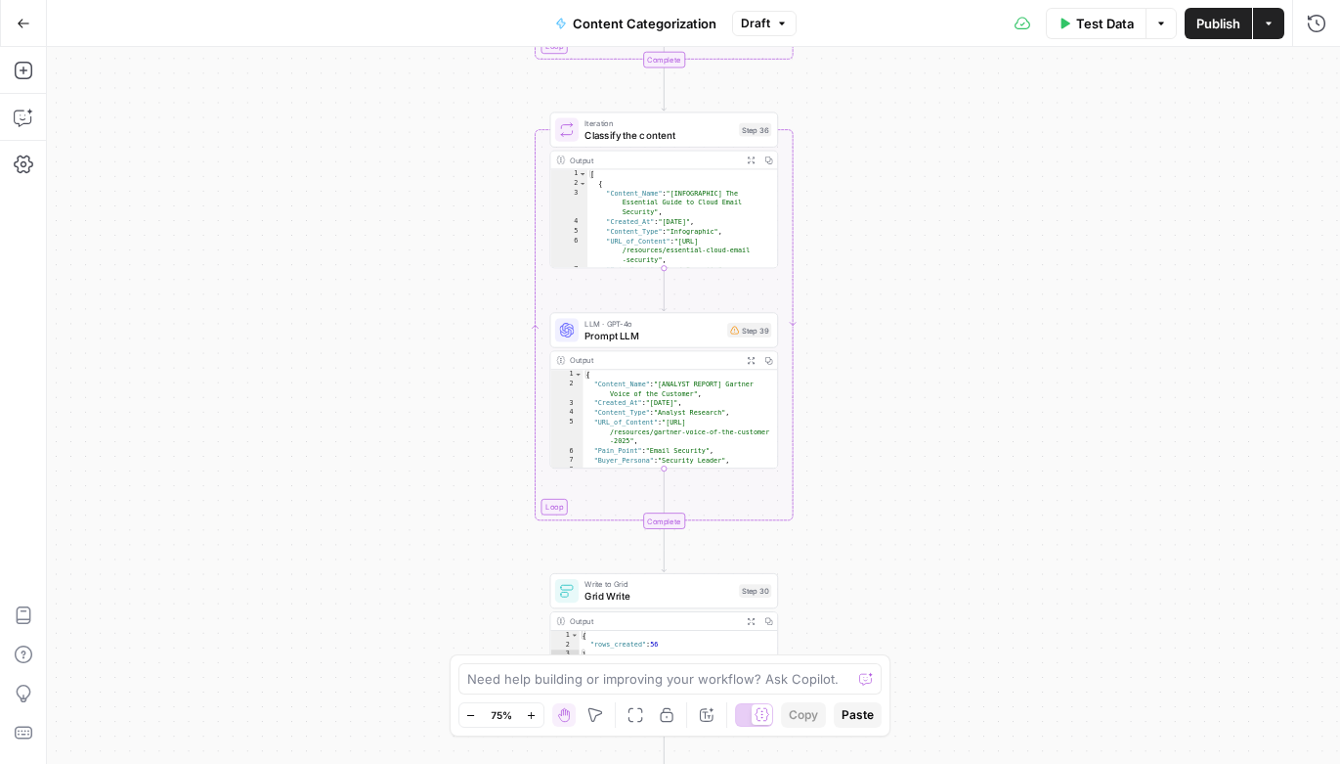
click at [19, 24] on icon "button" at bounding box center [24, 24] width 14 height 14
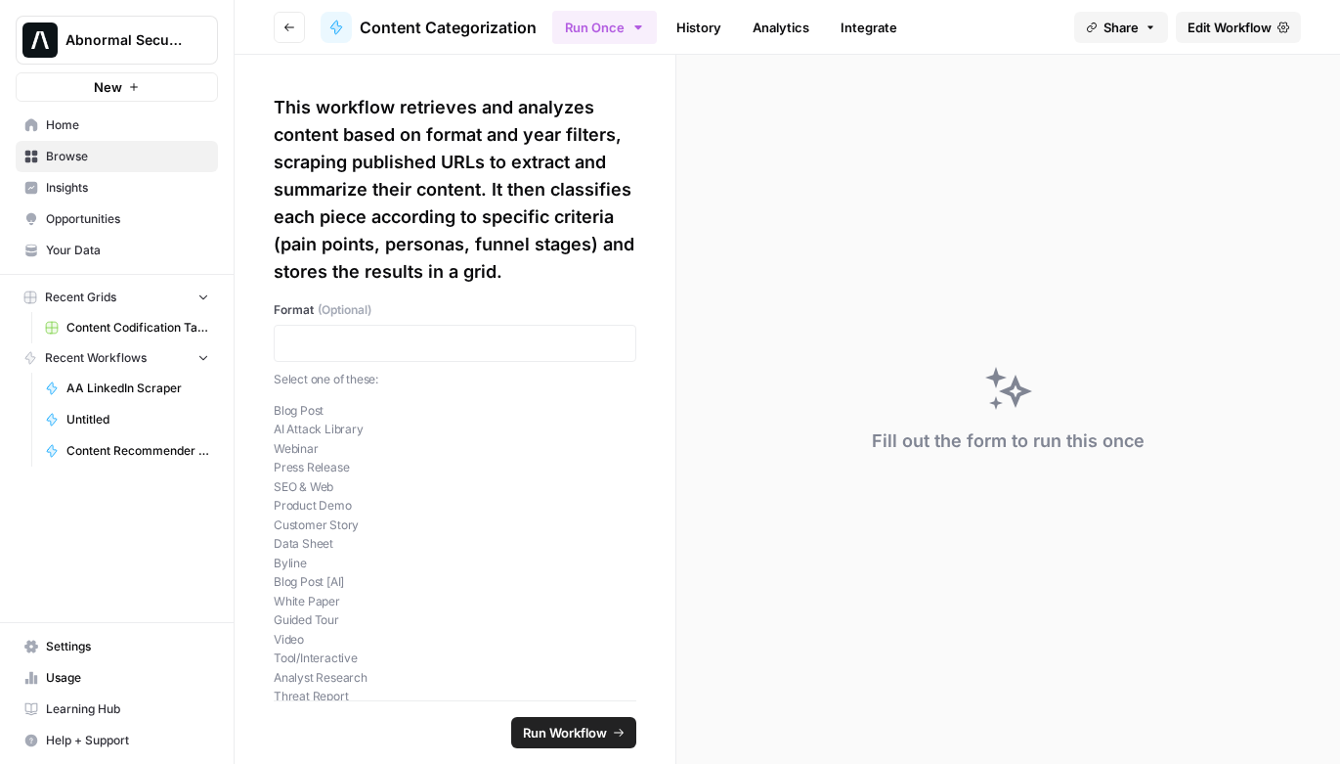
click at [708, 31] on link "History" at bounding box center [699, 27] width 68 height 31
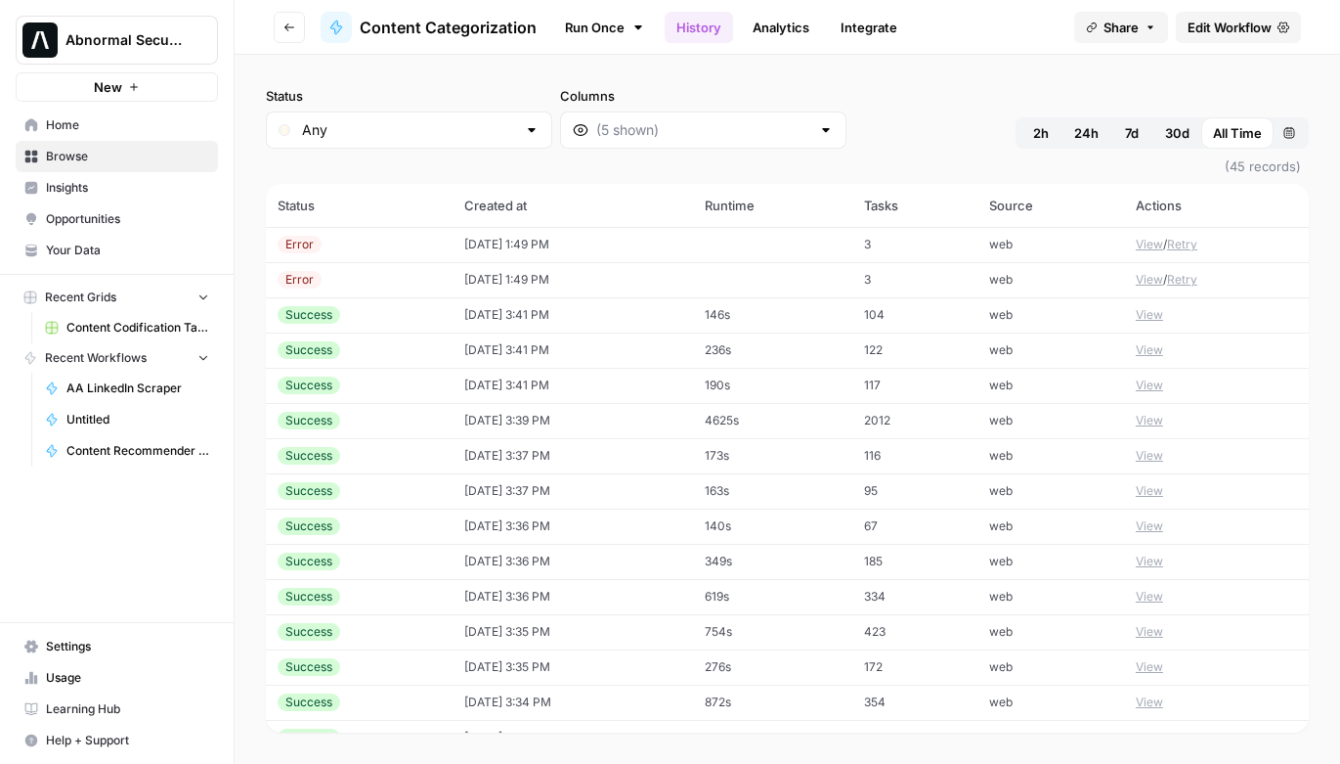
click at [364, 310] on div "Success" at bounding box center [359, 315] width 163 height 18
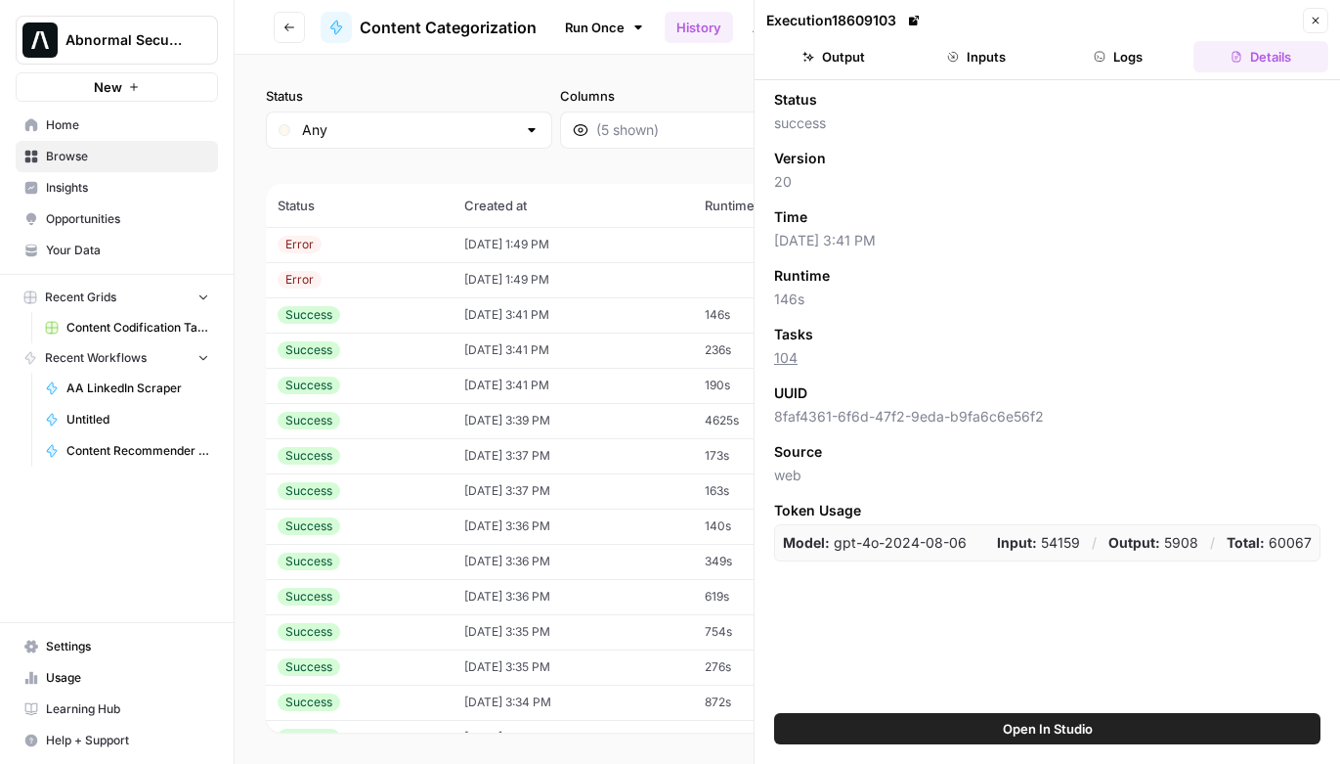
click at [1123, 65] on button "Logs" at bounding box center [1119, 56] width 135 height 31
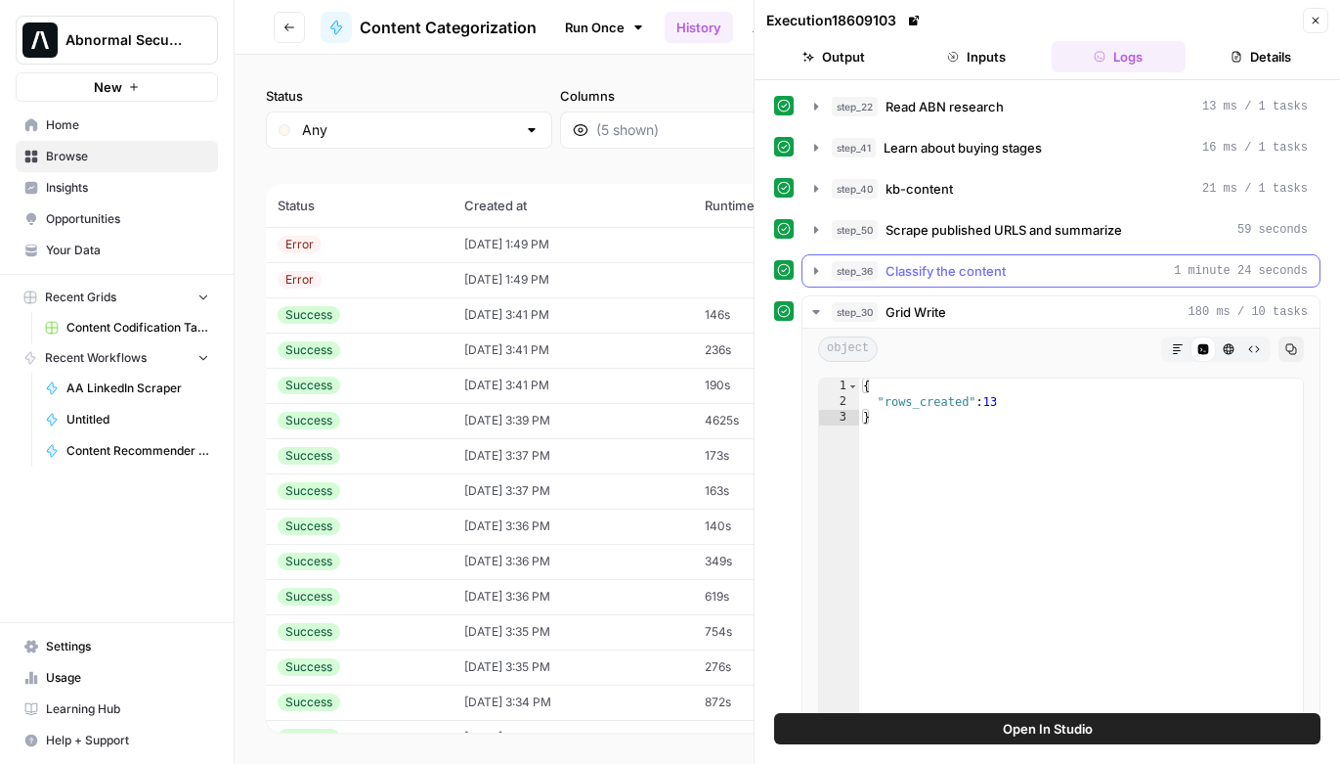
click at [883, 266] on div "step_36 Classify the content 1 minute 24 seconds" at bounding box center [1070, 271] width 476 height 20
